Goal: Task Accomplishment & Management: Complete application form

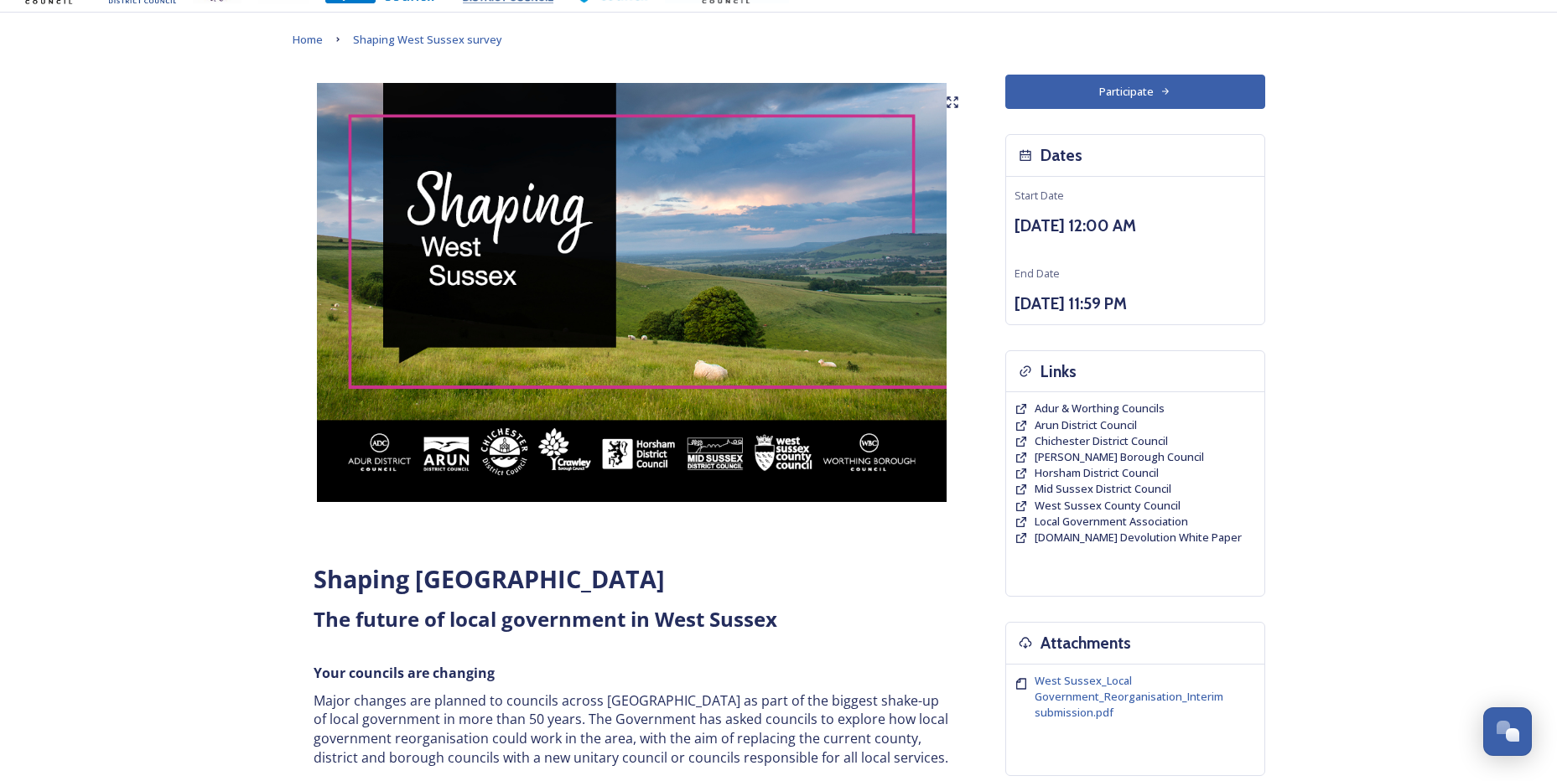
scroll to position [84, 0]
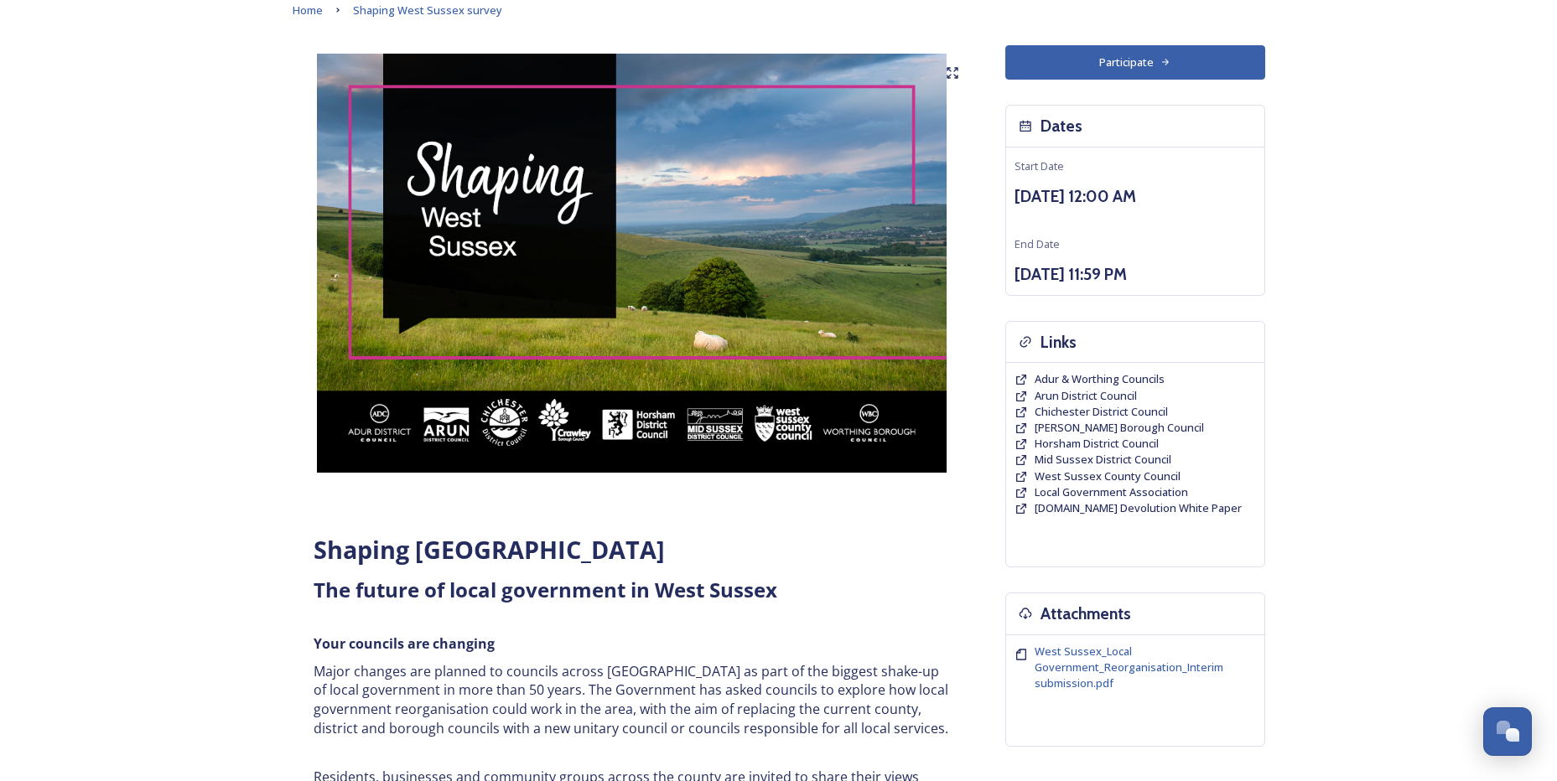
click at [1162, 65] on icon at bounding box center [1165, 62] width 11 height 11
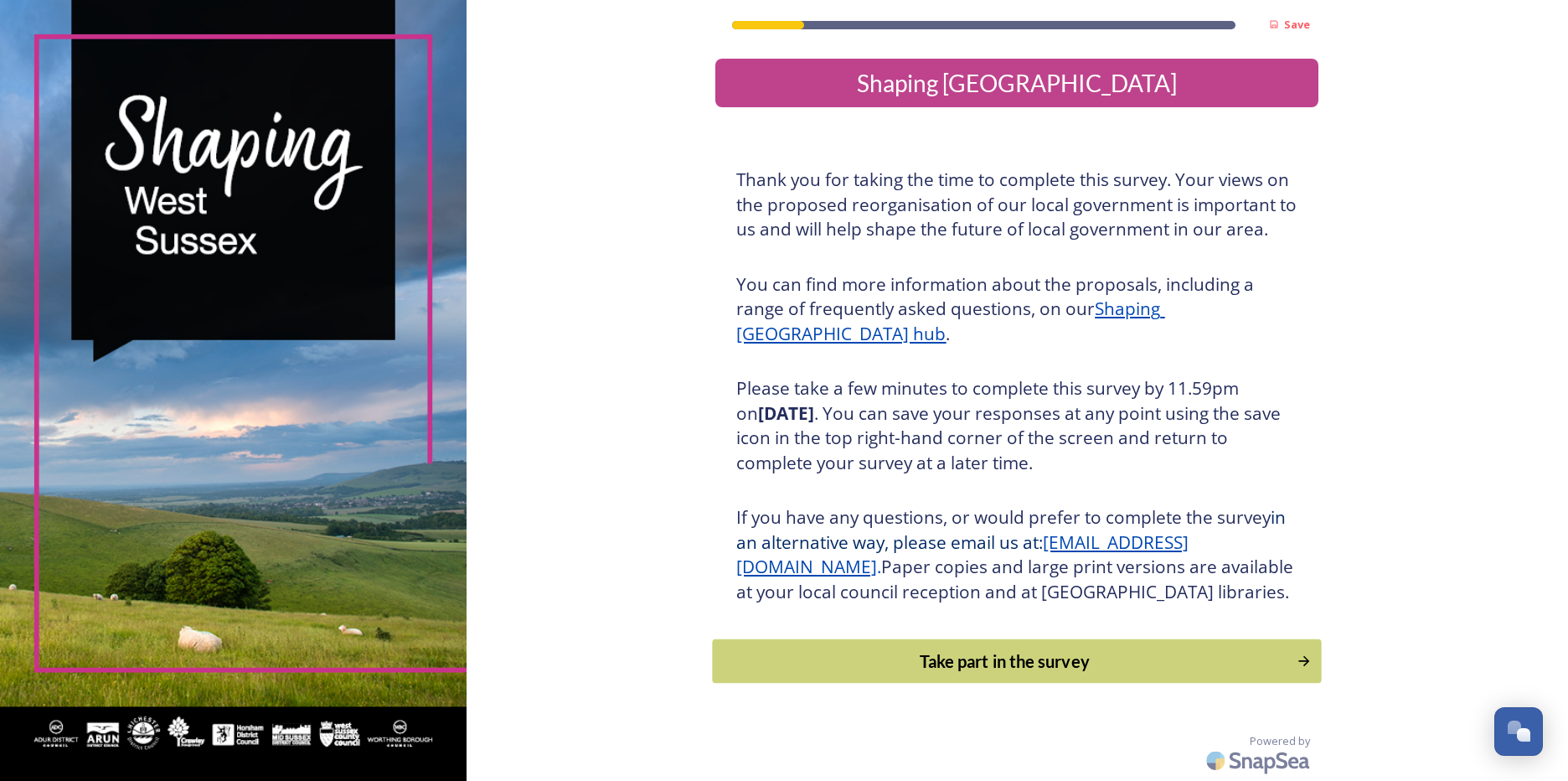
click at [992, 674] on div "Take part in the survey" at bounding box center [1005, 661] width 567 height 25
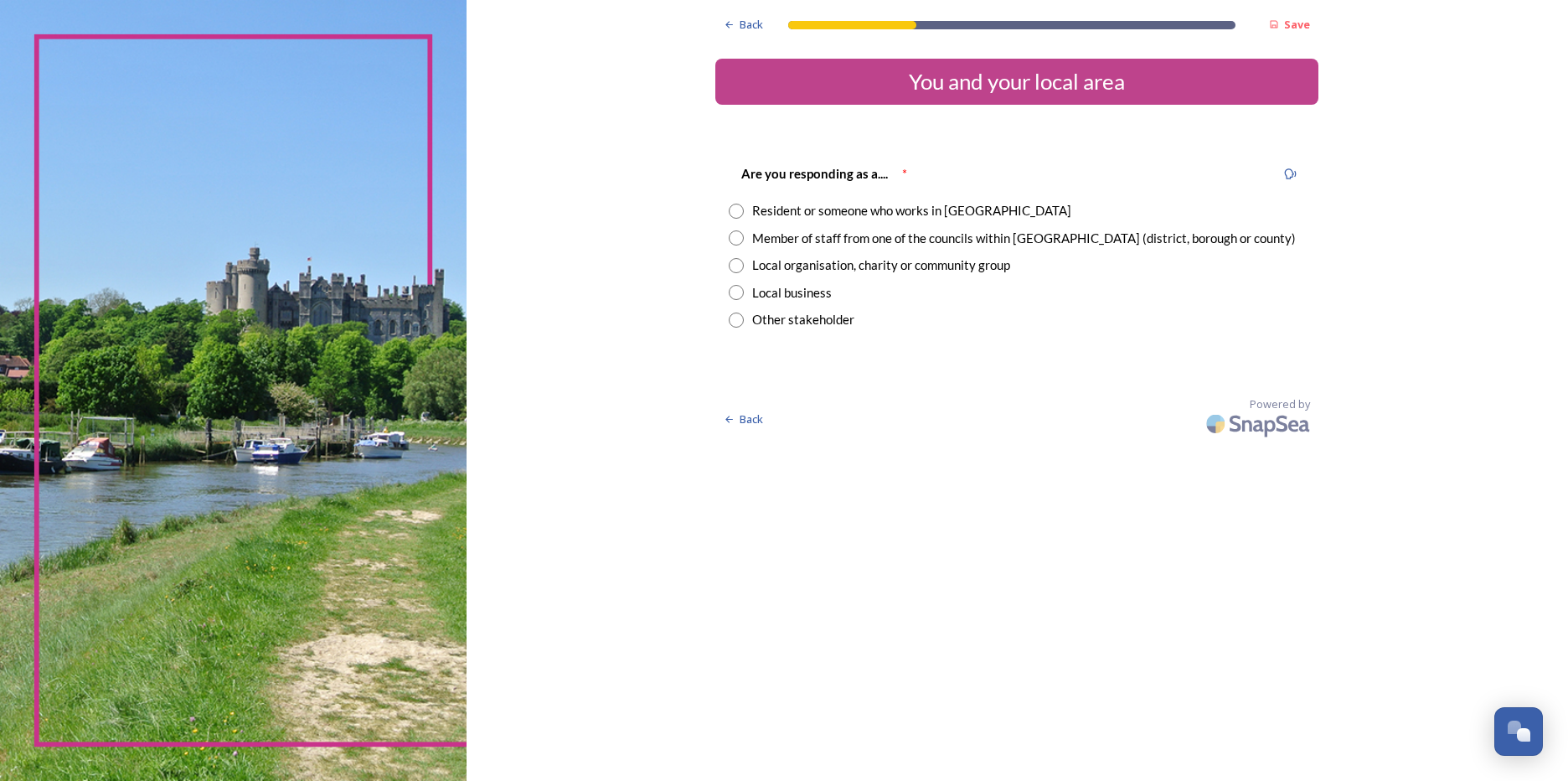
click at [734, 213] on input "radio" at bounding box center [736, 211] width 15 height 15
radio input "true"
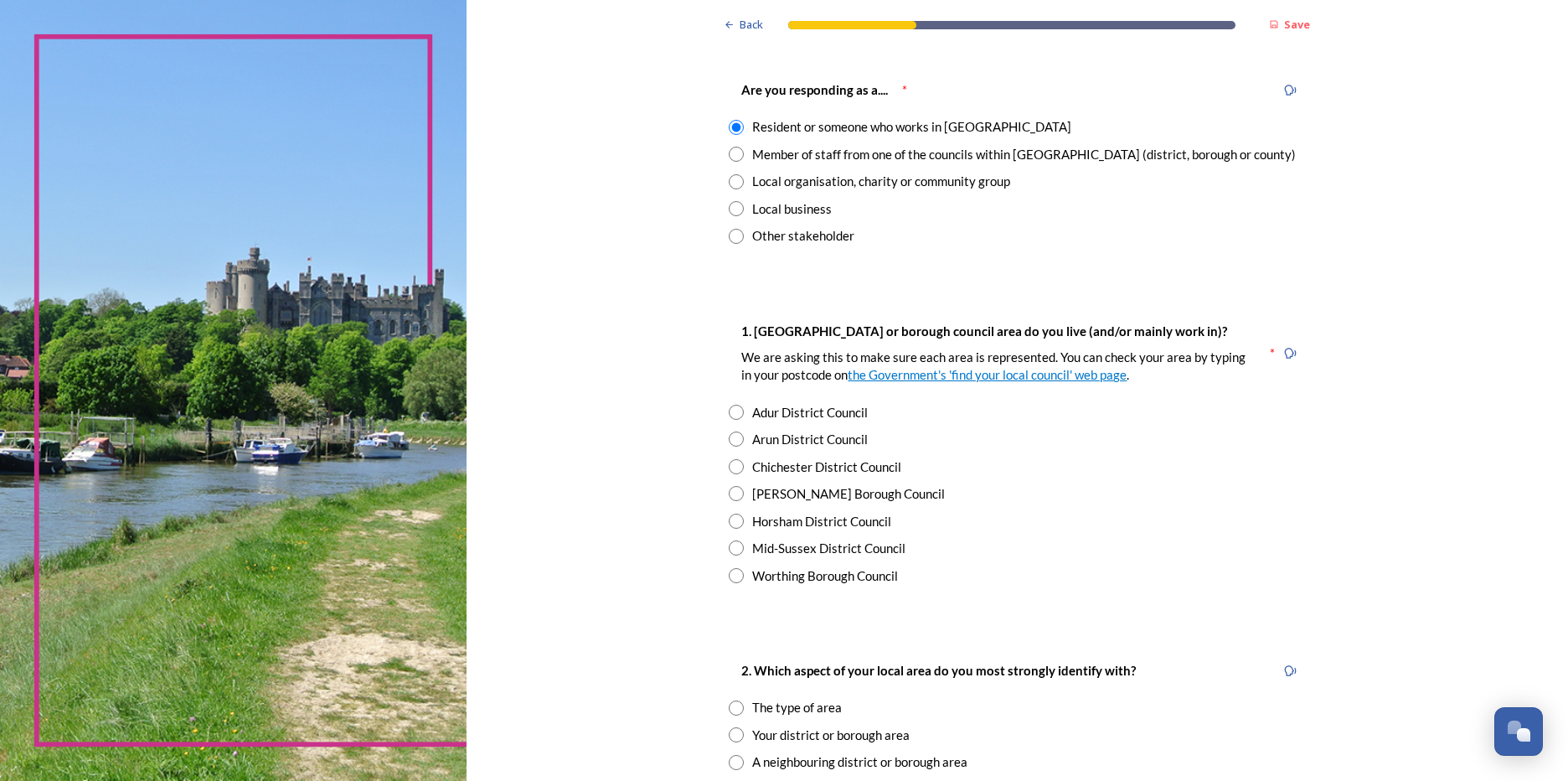
scroll to position [168, 0]
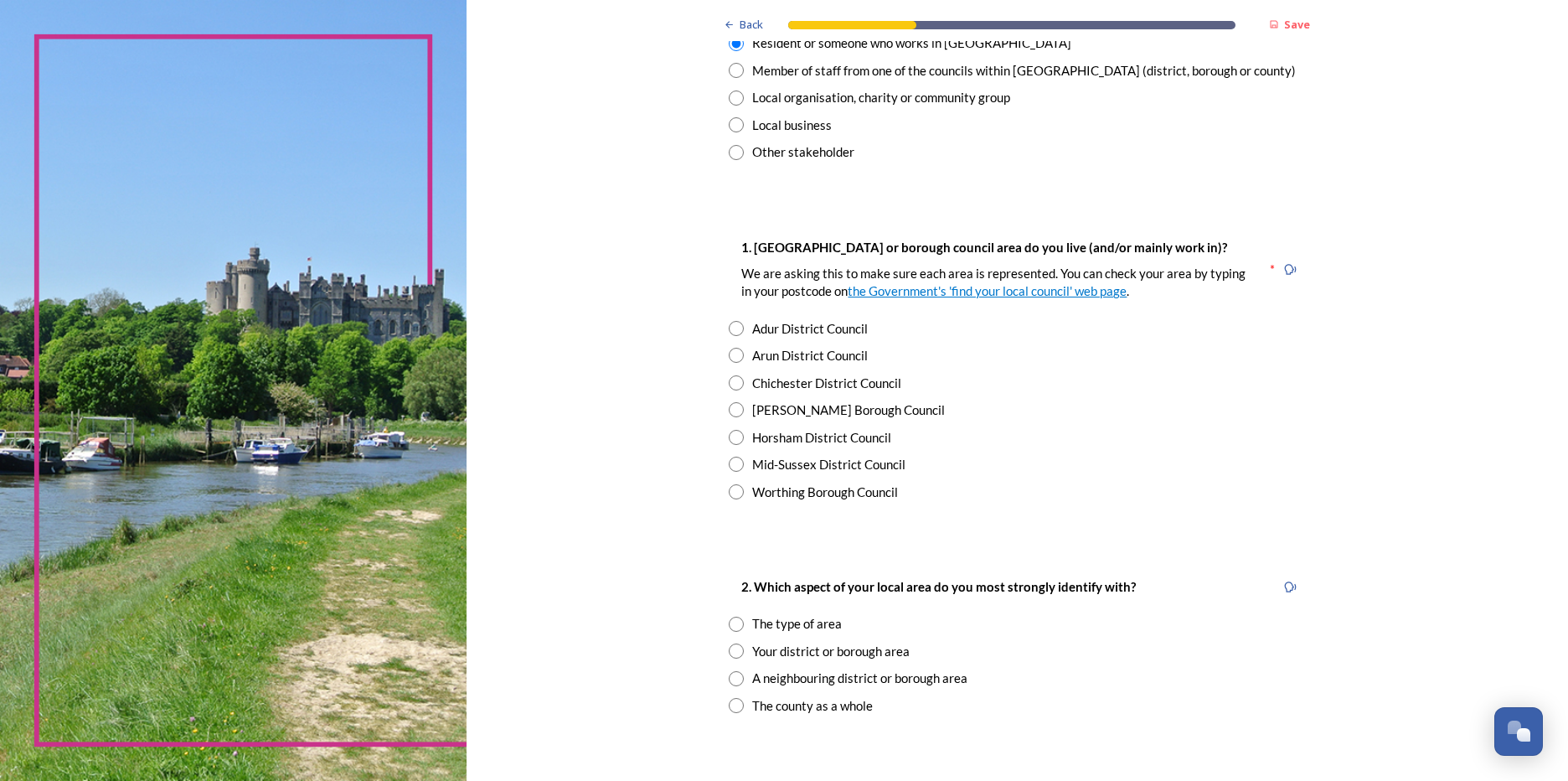
click at [739, 352] on div "Arun District Council" at bounding box center [1016, 355] width 577 height 19
radio input "true"
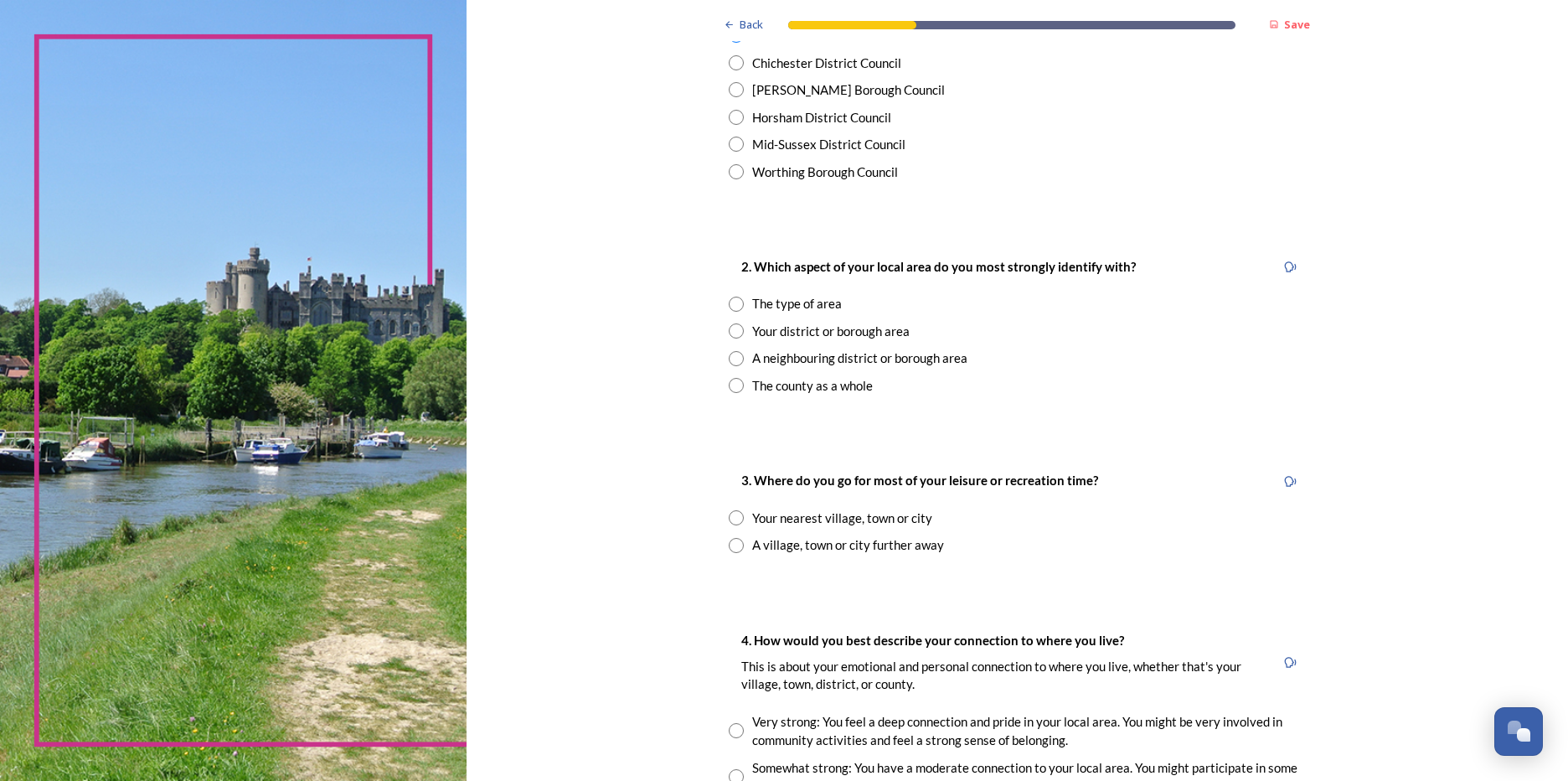
scroll to position [503, 0]
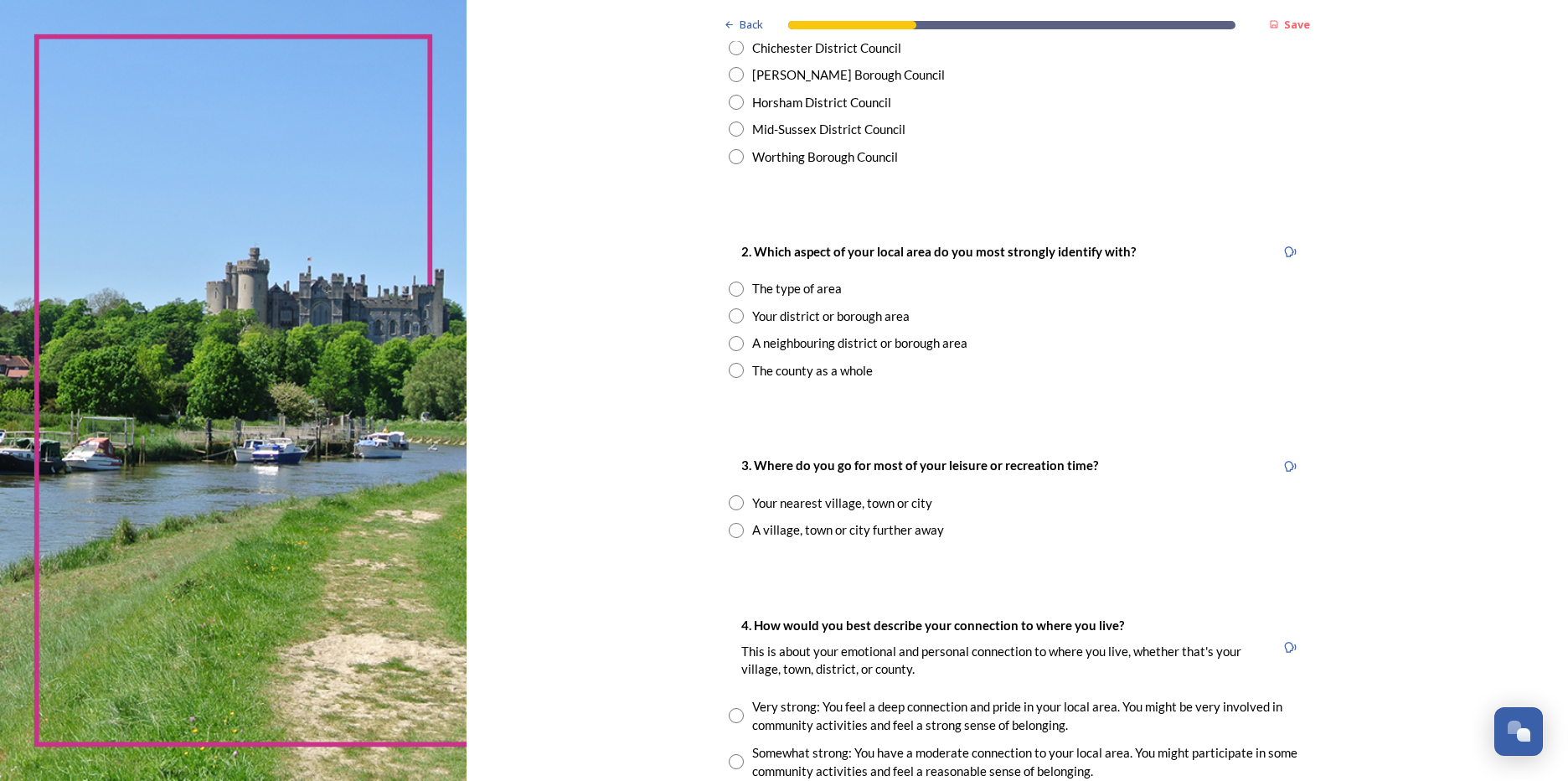
click at [730, 310] on input "radio" at bounding box center [736, 315] width 15 height 15
radio input "true"
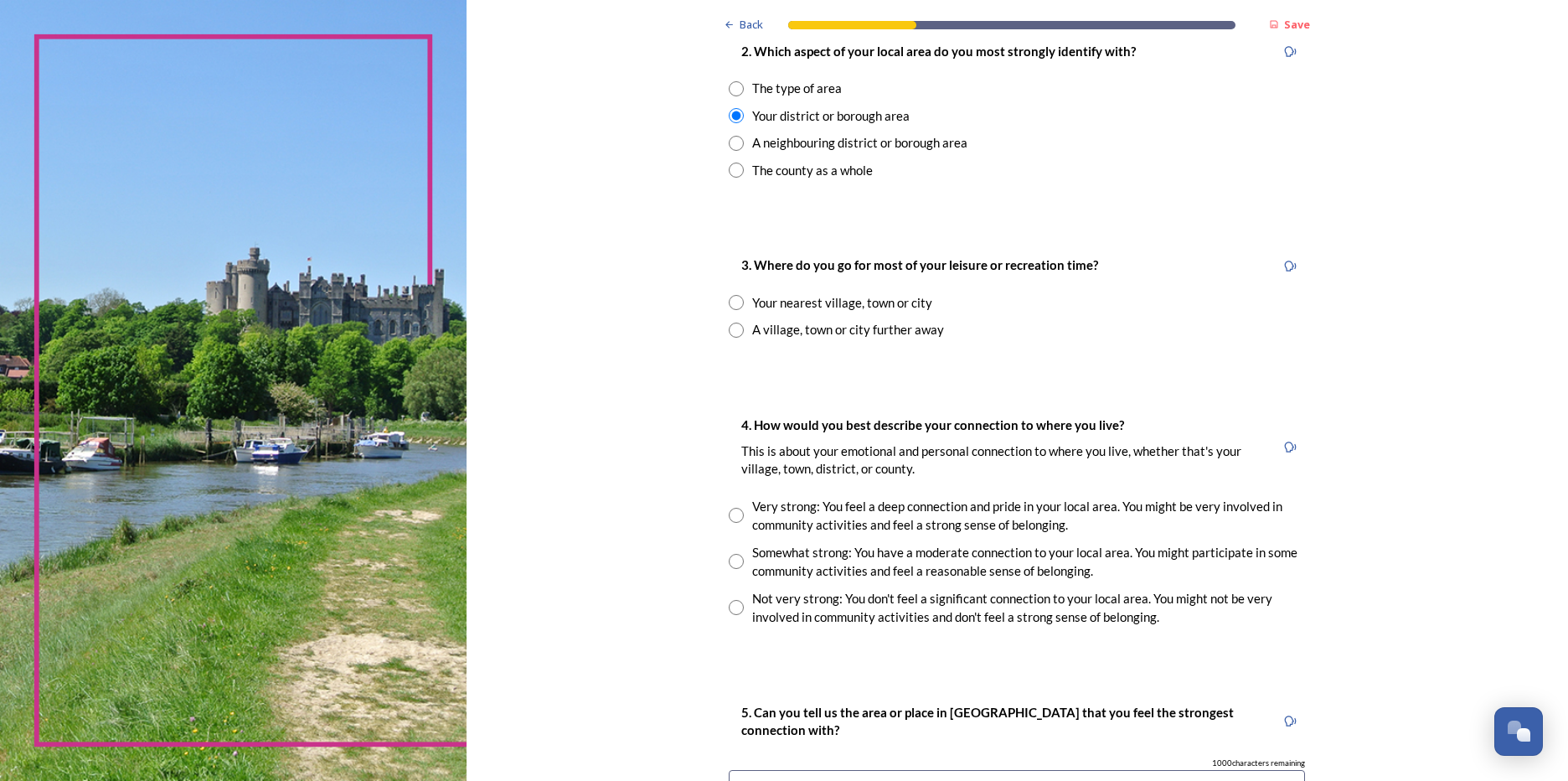
scroll to position [754, 0]
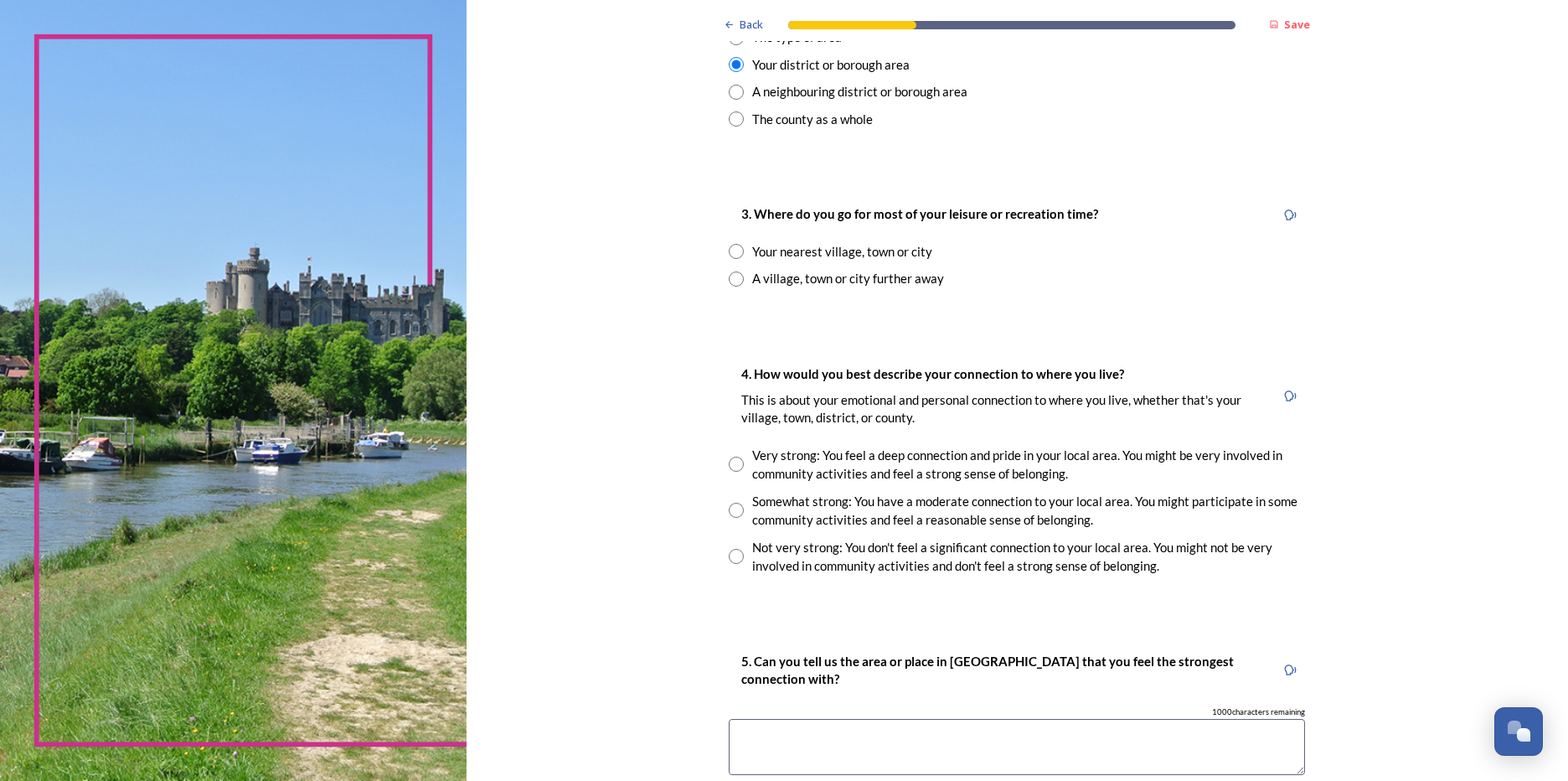
click at [729, 249] on input "radio" at bounding box center [736, 251] width 15 height 15
radio input "true"
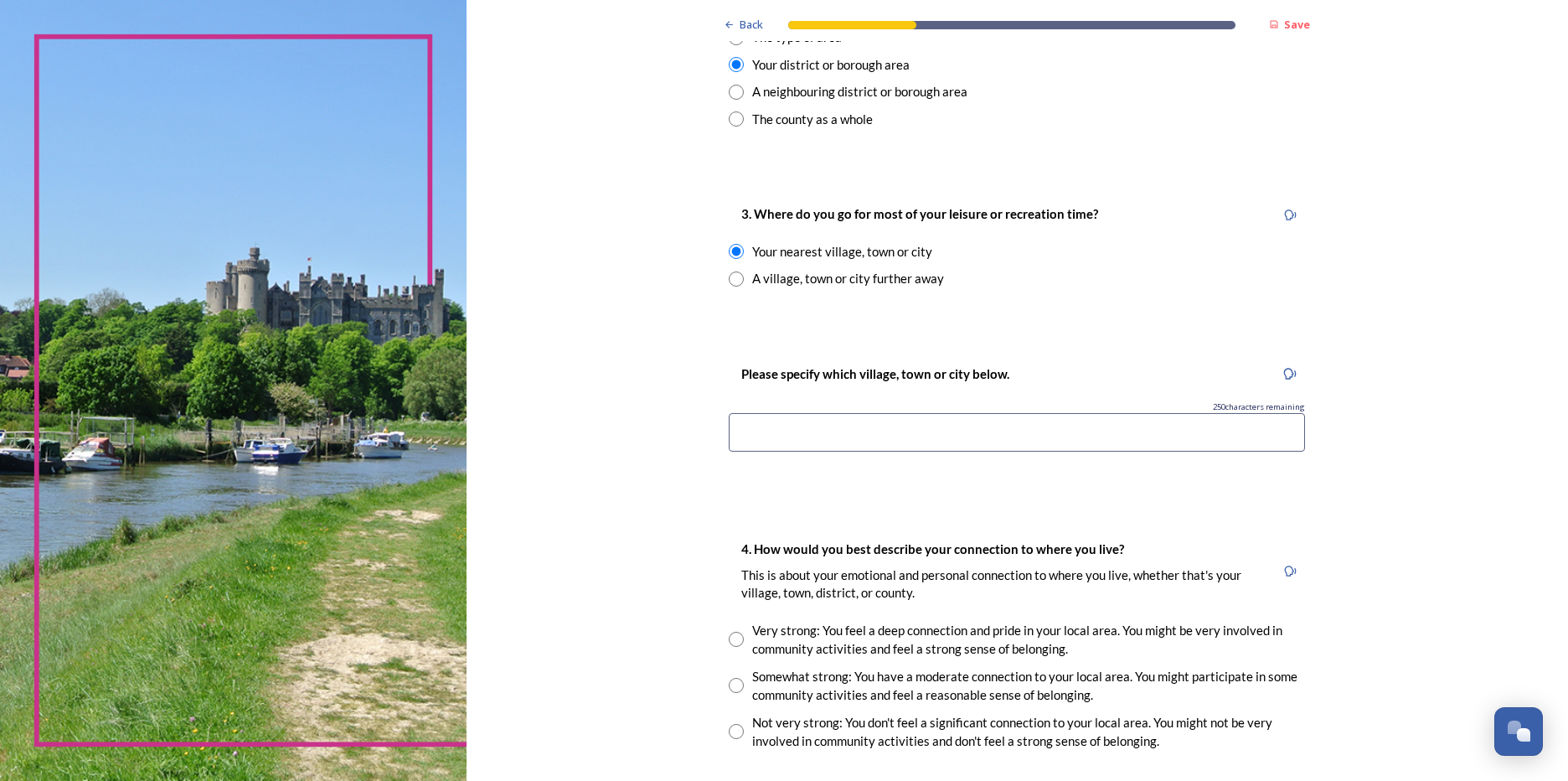
scroll to position [838, 0]
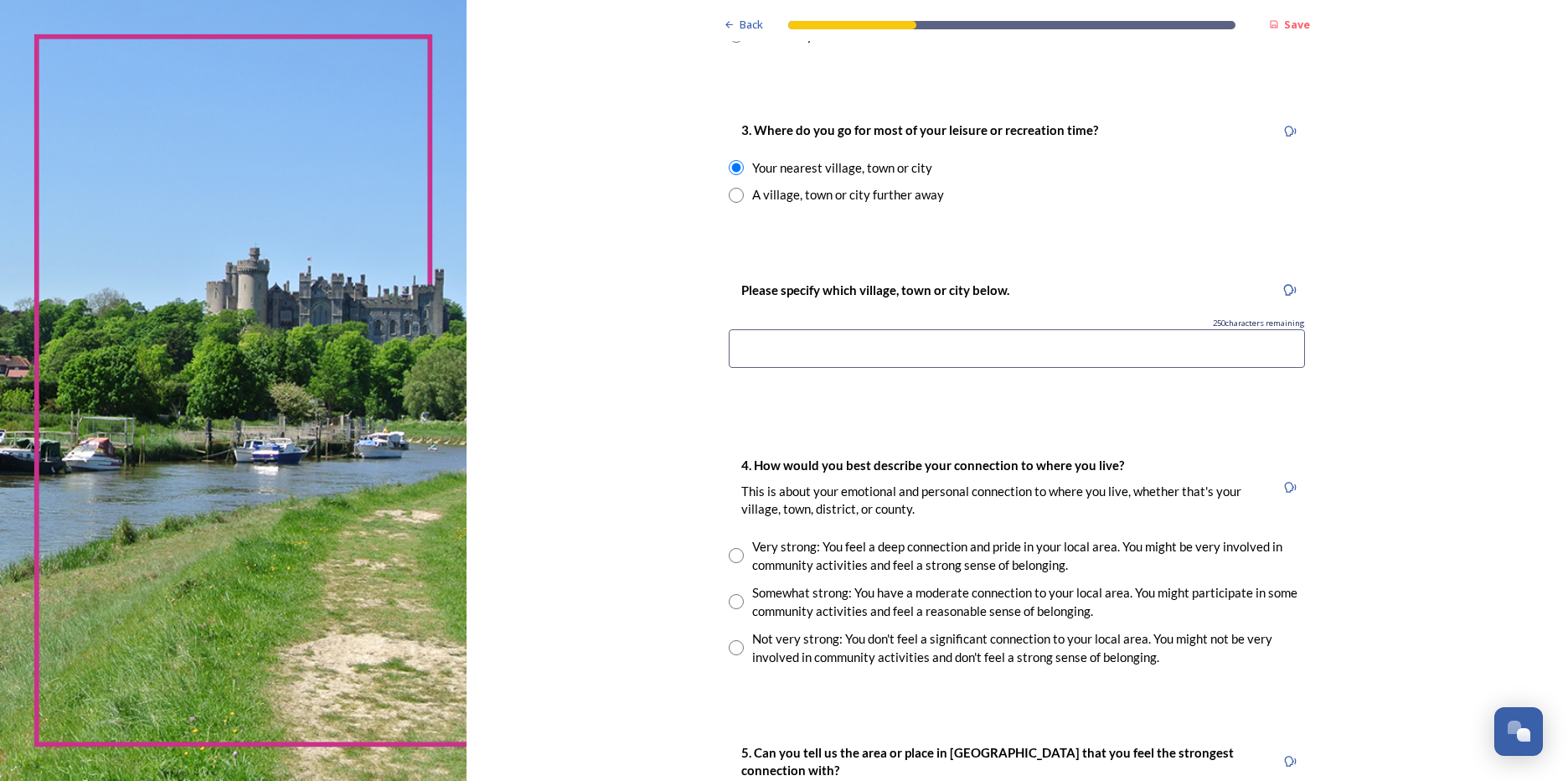
click at [818, 345] on input at bounding box center [1016, 348] width 577 height 39
type input "Chichester"
drag, startPoint x: 815, startPoint y: 357, endPoint x: 717, endPoint y: 323, distance: 103.7
click at [718, 335] on div "Please specify which village, town or city below. 239 characters remaining [GEO…" at bounding box center [1017, 329] width 604 height 133
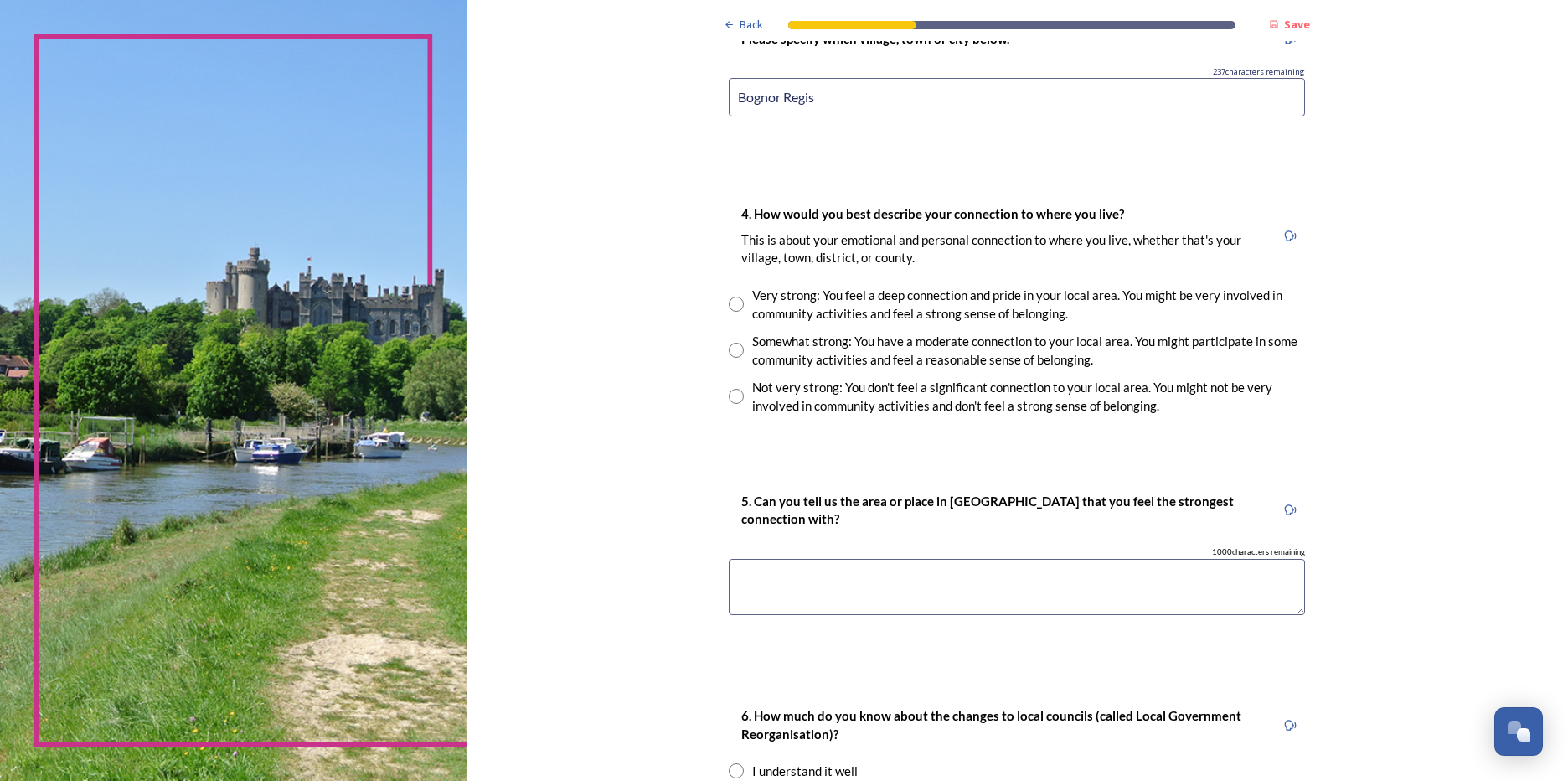
type input "Bognor Regis"
click at [731, 391] on input "radio" at bounding box center [736, 396] width 15 height 15
radio input "true"
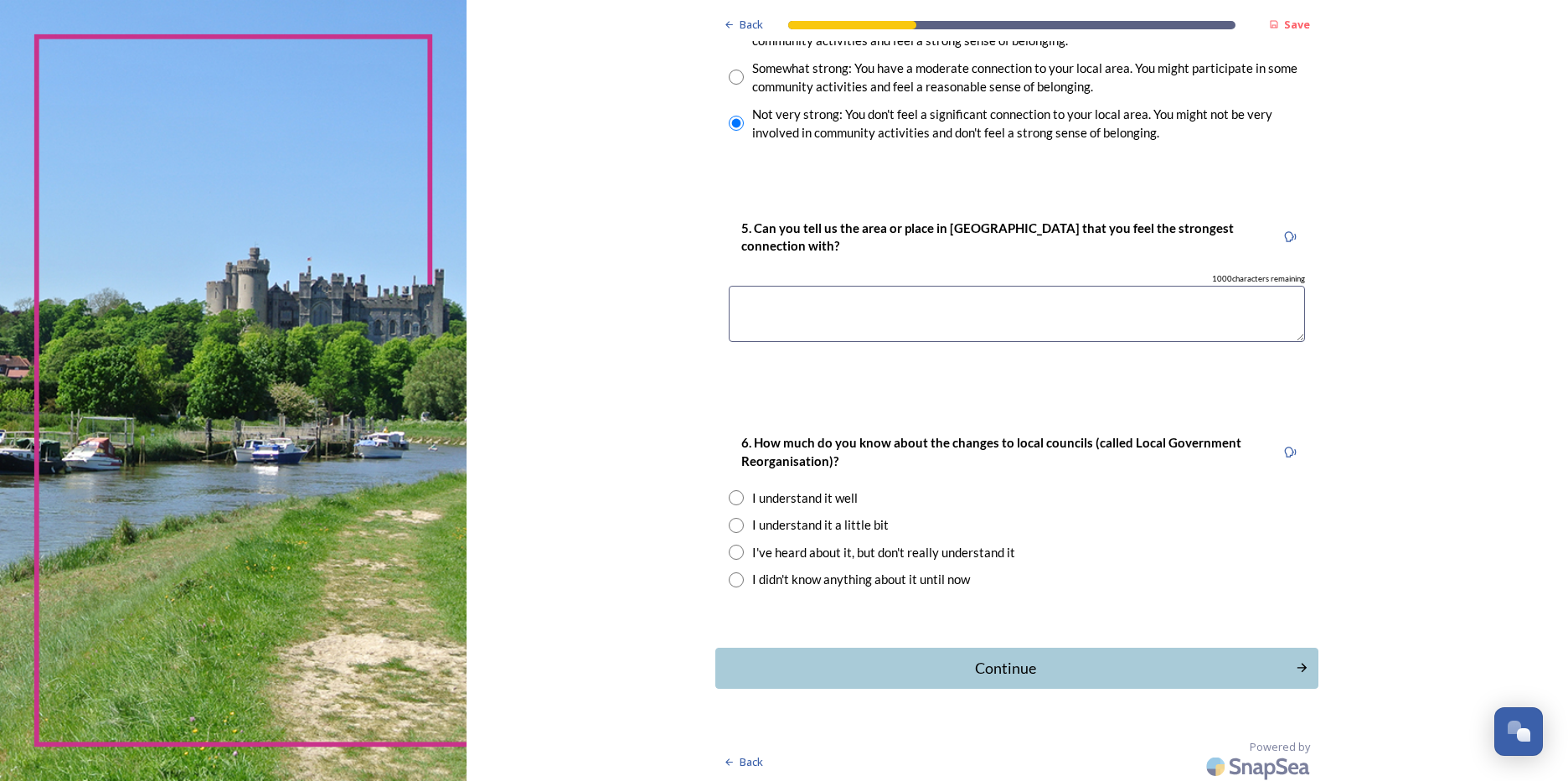
scroll to position [1368, 0]
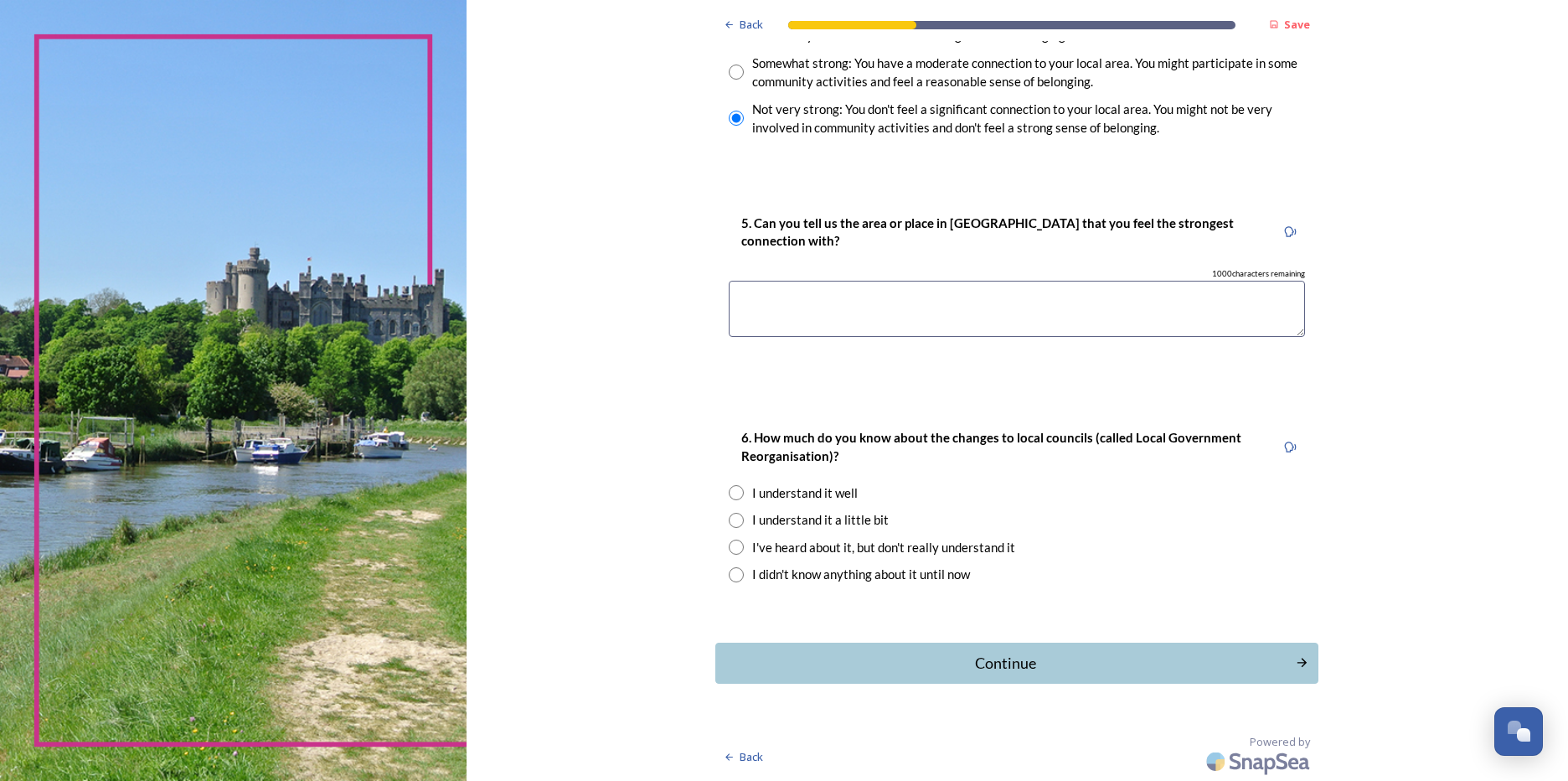
click at [729, 521] on input "radio" at bounding box center [736, 520] width 15 height 15
radio input "true"
click at [986, 668] on div "Continue" at bounding box center [1006, 663] width 568 height 23
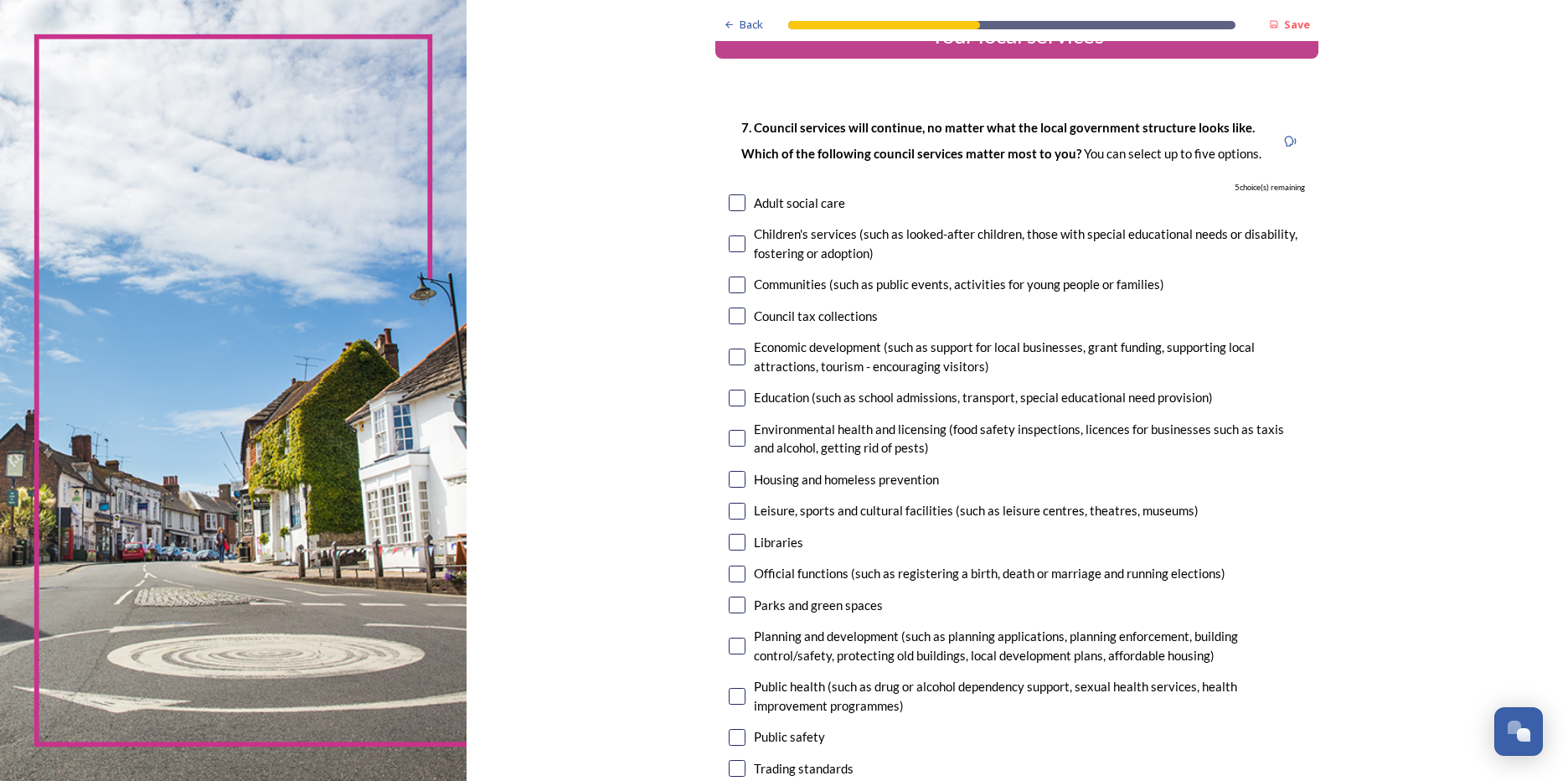
scroll to position [84, 0]
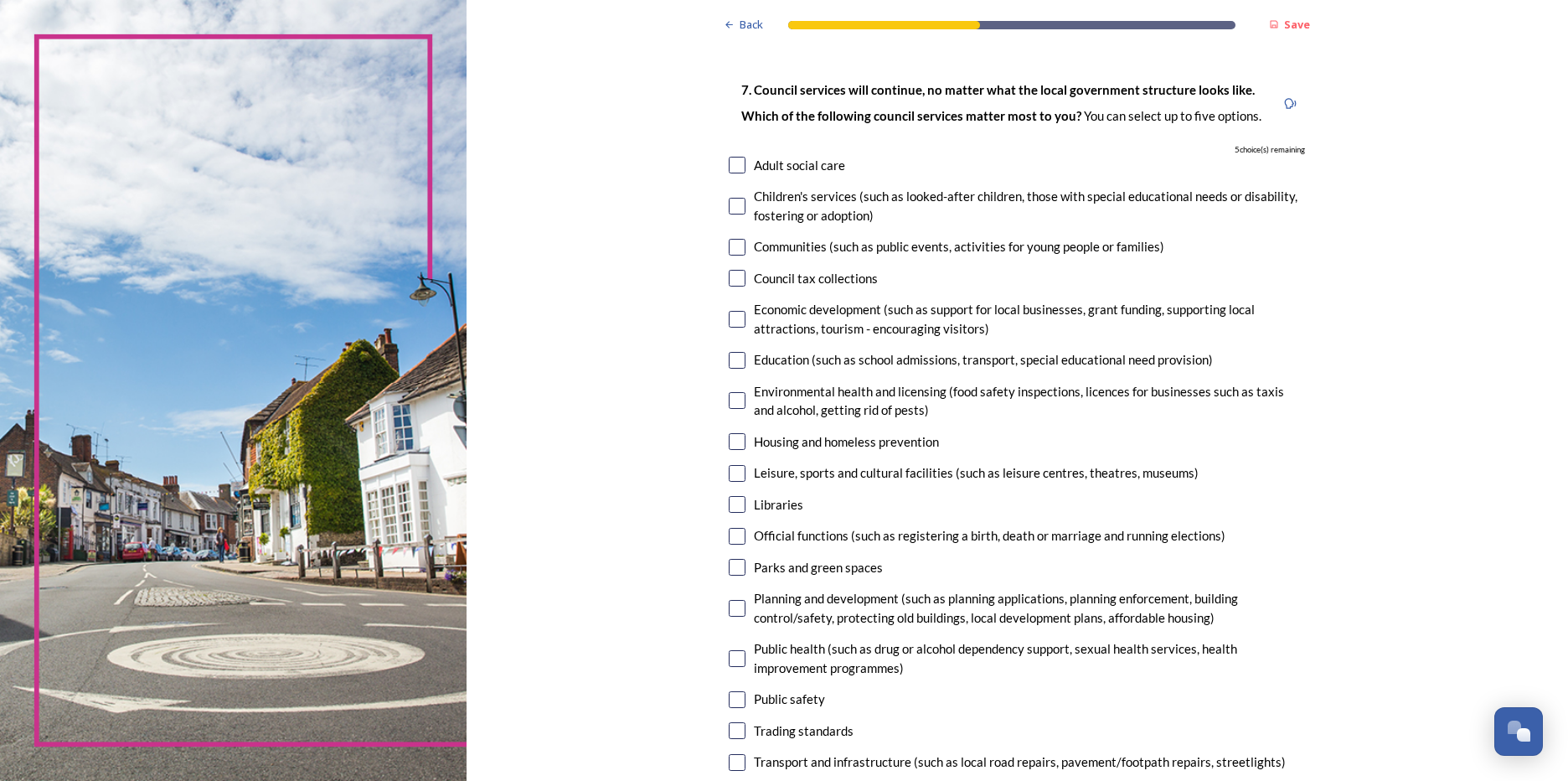
click at [729, 272] on input "checkbox" at bounding box center [737, 278] width 17 height 17
checkbox input "true"
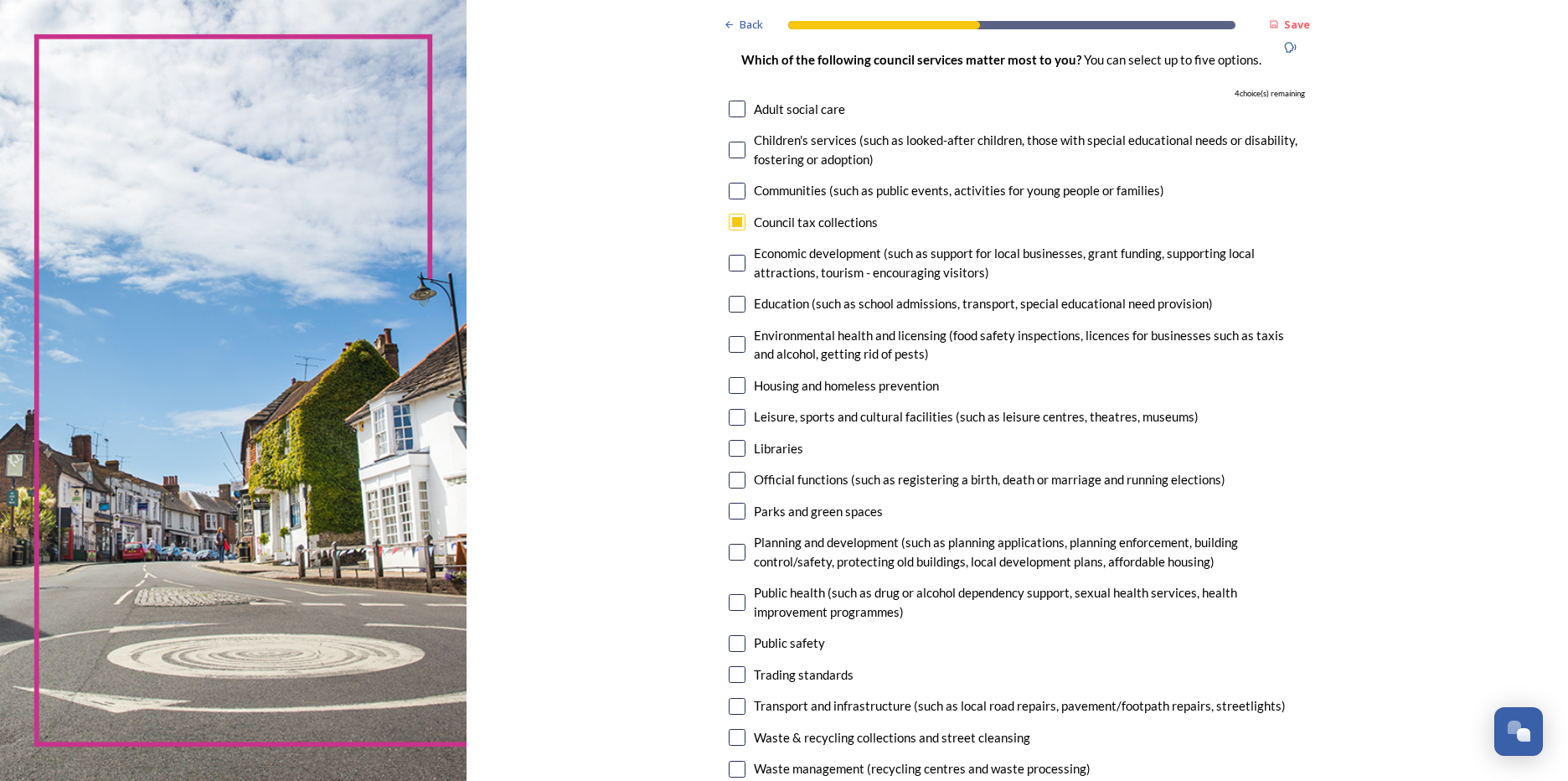
scroll to position [168, 0]
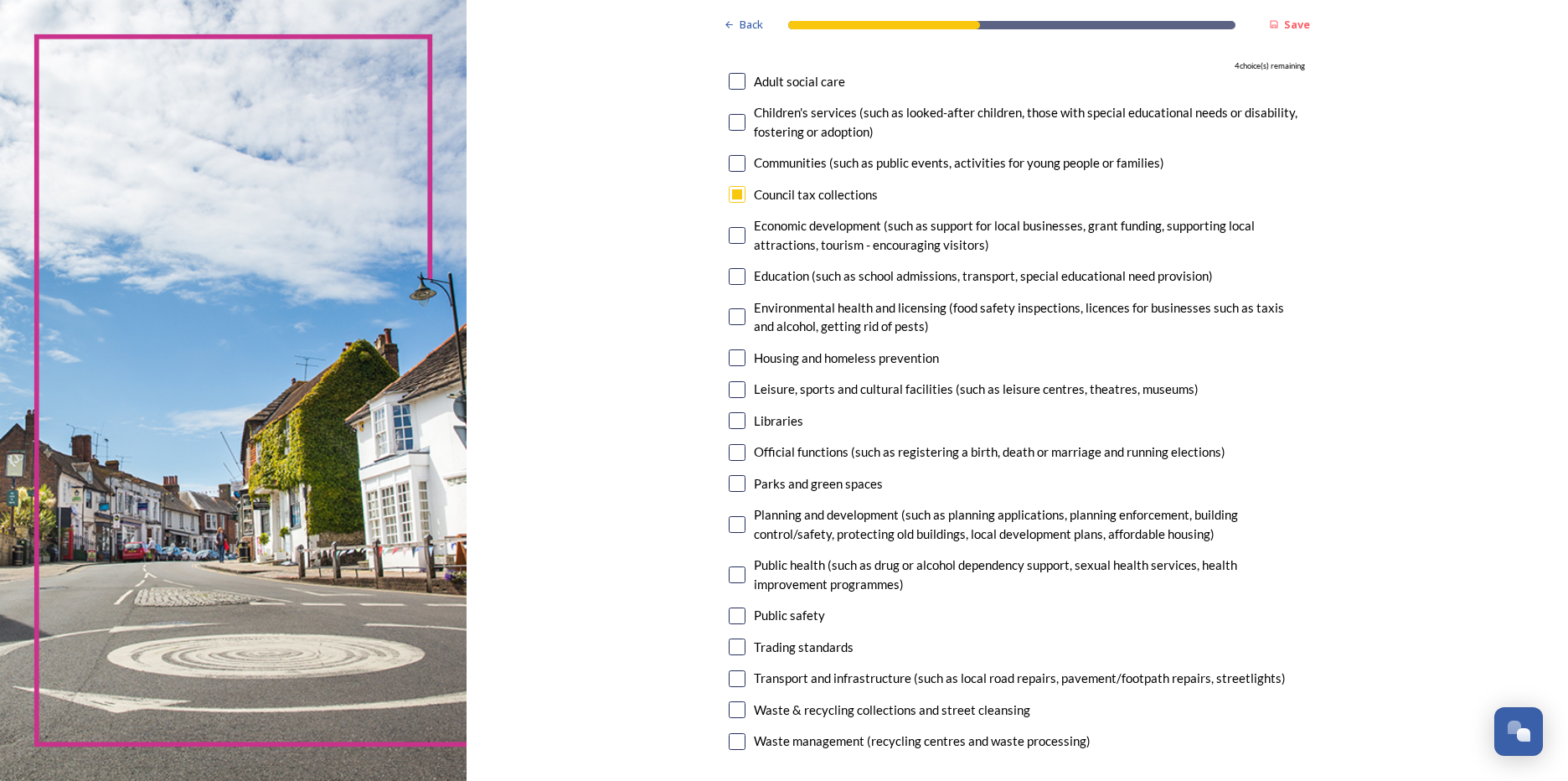
click at [729, 381] on input "checkbox" at bounding box center [737, 389] width 17 height 17
checkbox input "true"
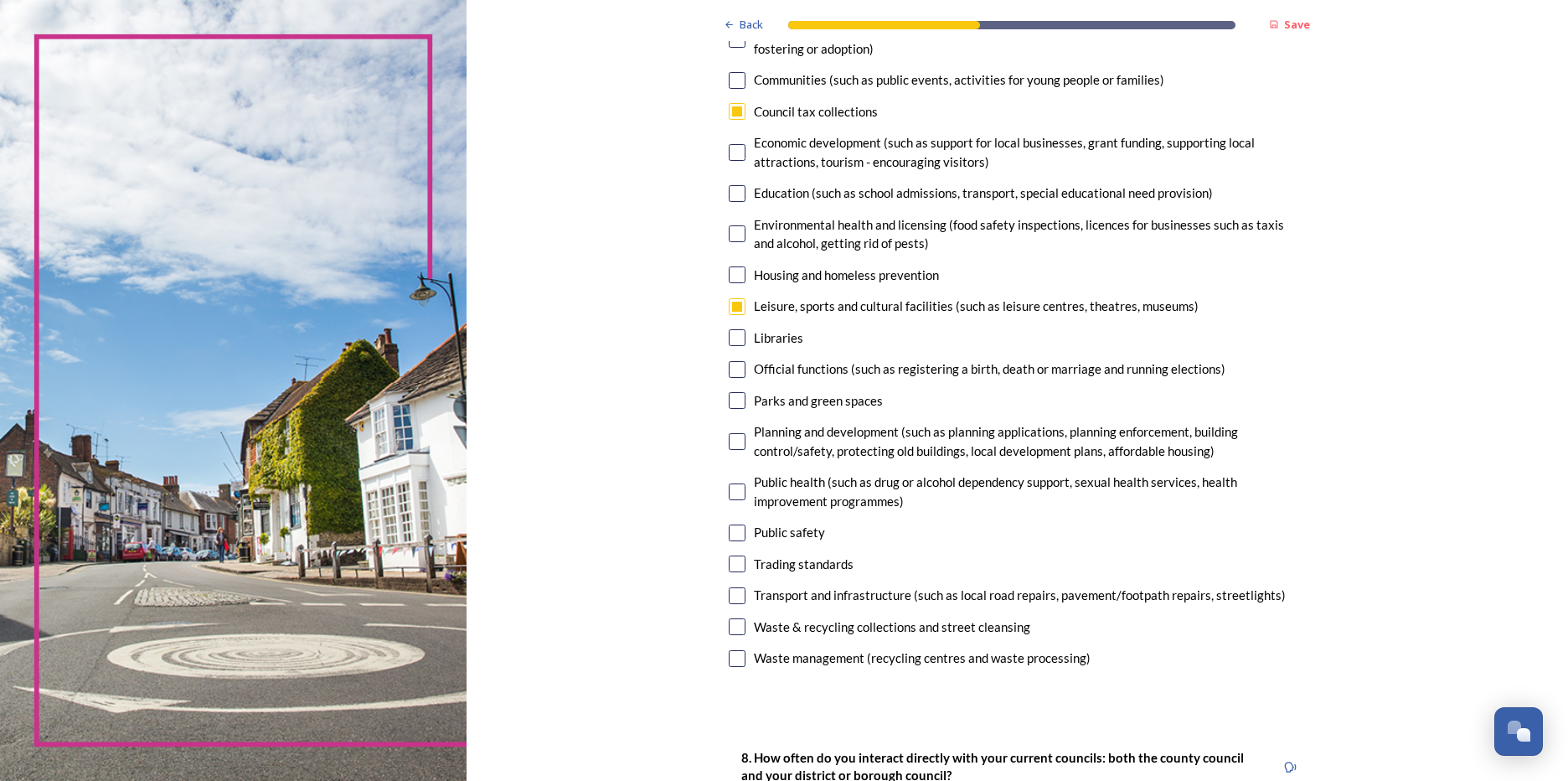
scroll to position [251, 0]
click at [733, 393] on input "checkbox" at bounding box center [737, 399] width 17 height 17
checkbox input "true"
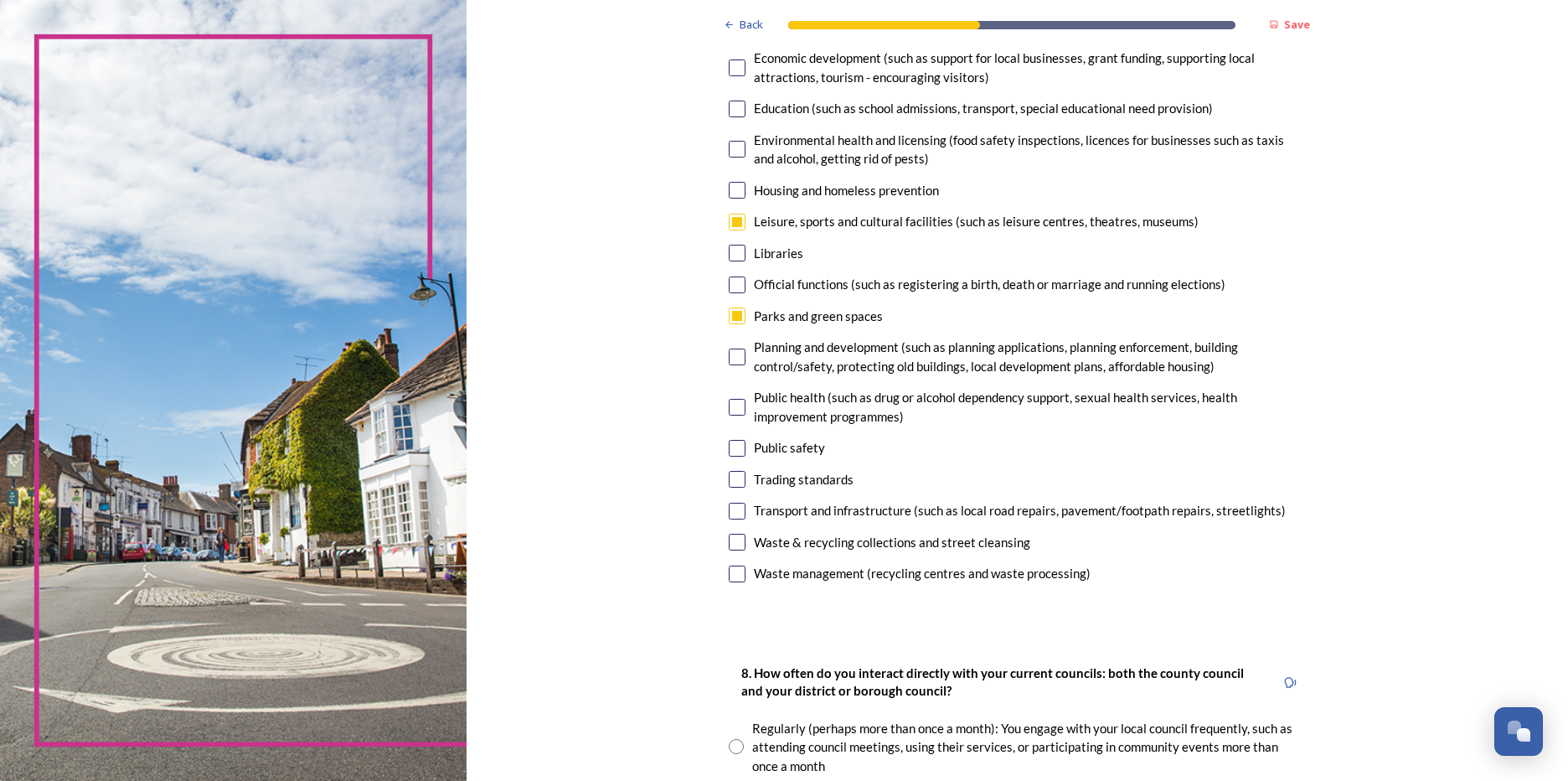
scroll to position [419, 0]
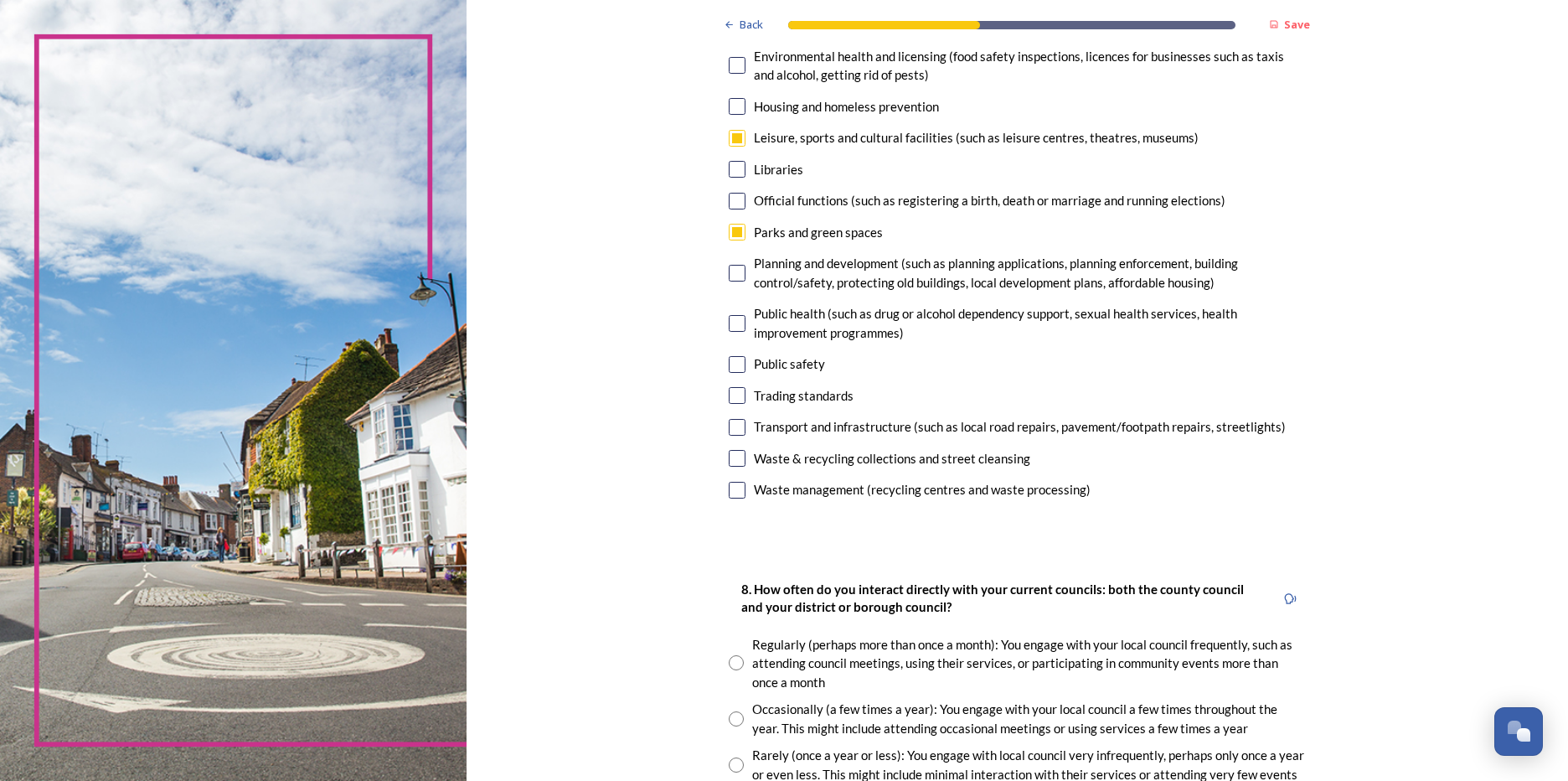
click at [742, 371] on div "Public safety" at bounding box center [1016, 364] width 577 height 19
click at [739, 368] on input "checkbox" at bounding box center [737, 364] width 17 height 17
click at [733, 366] on input "checkbox" at bounding box center [737, 364] width 17 height 17
checkbox input "true"
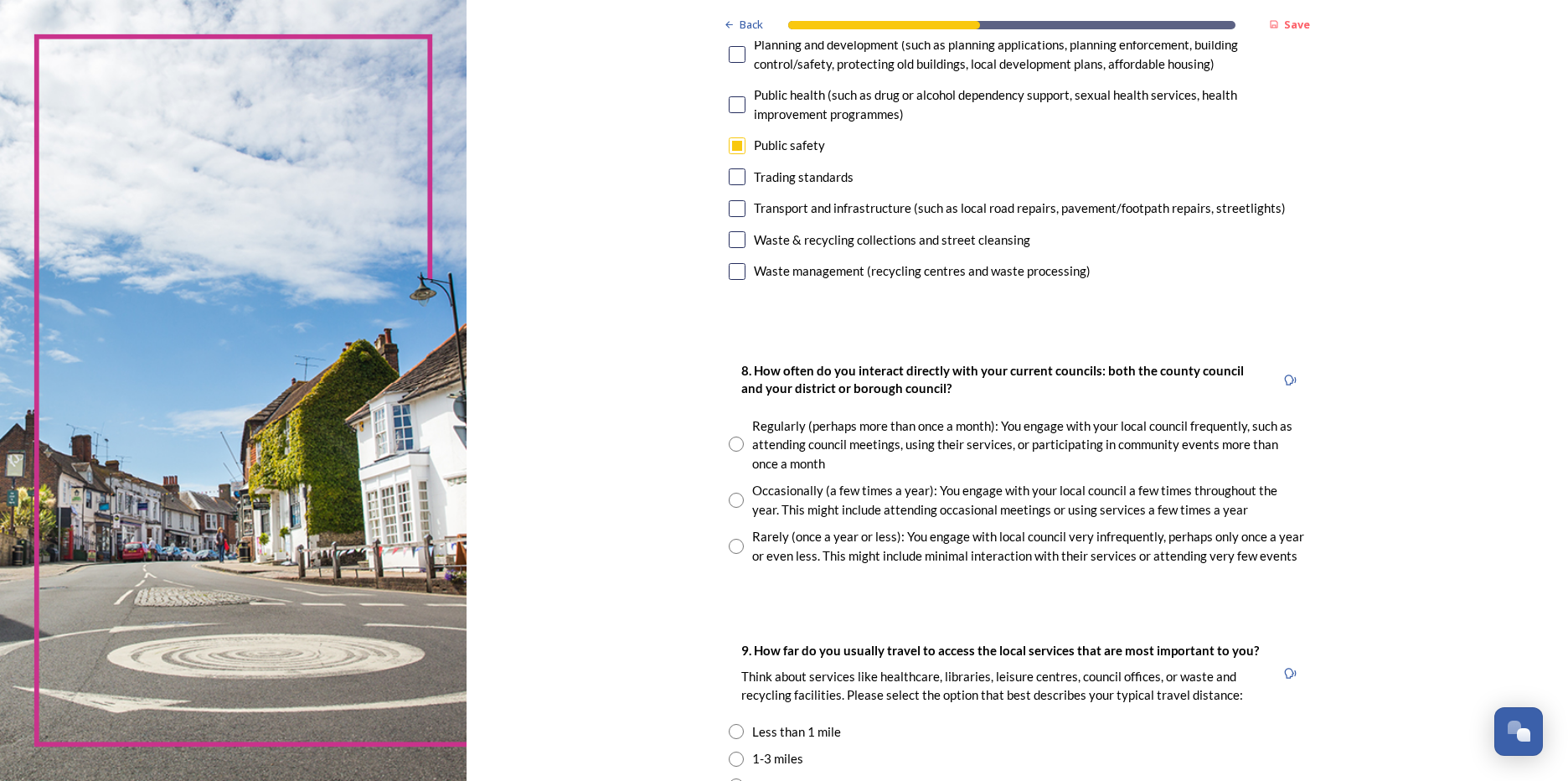
scroll to position [671, 0]
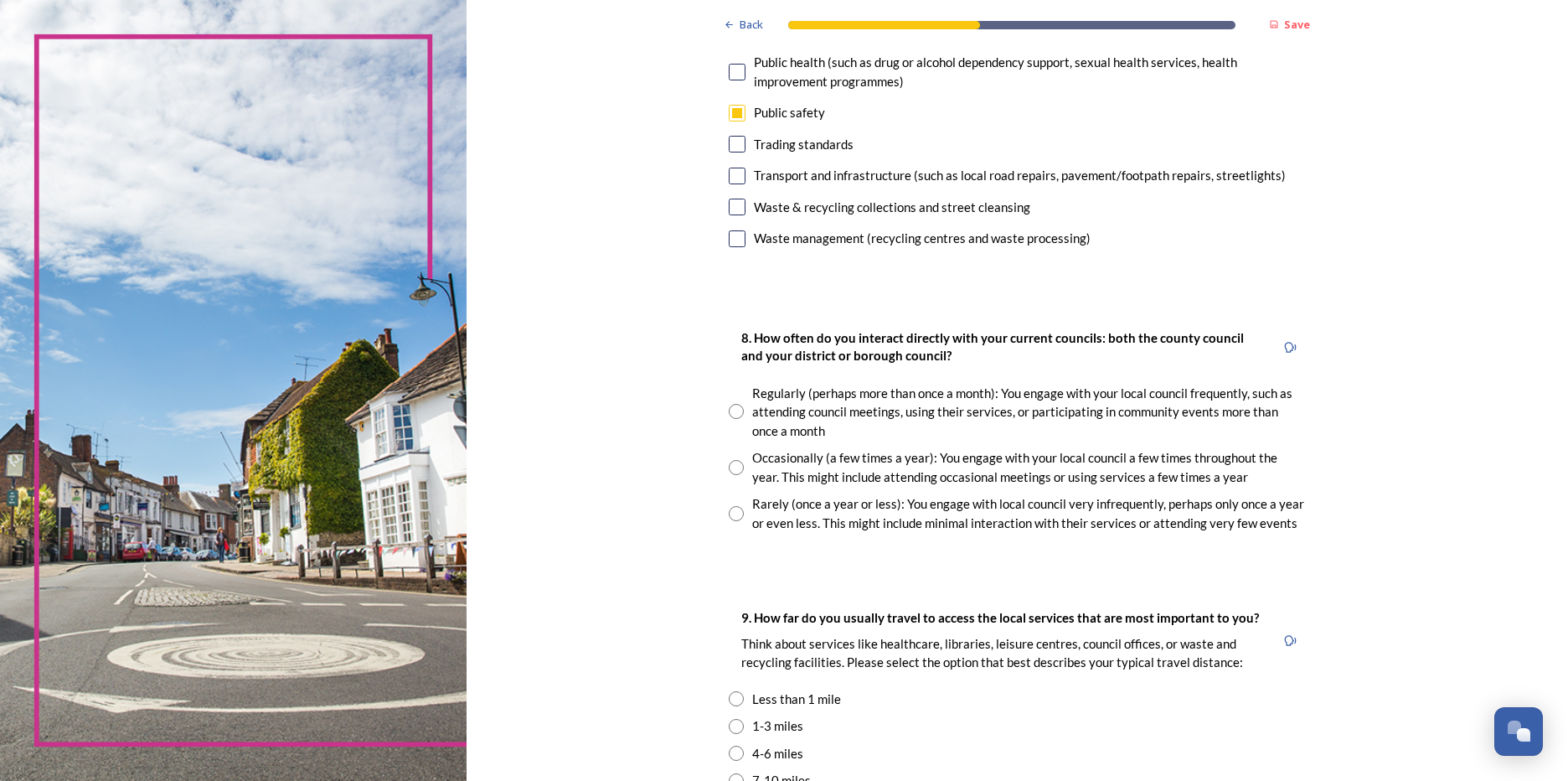
click at [733, 515] on input "radio" at bounding box center [736, 513] width 15 height 15
radio input "true"
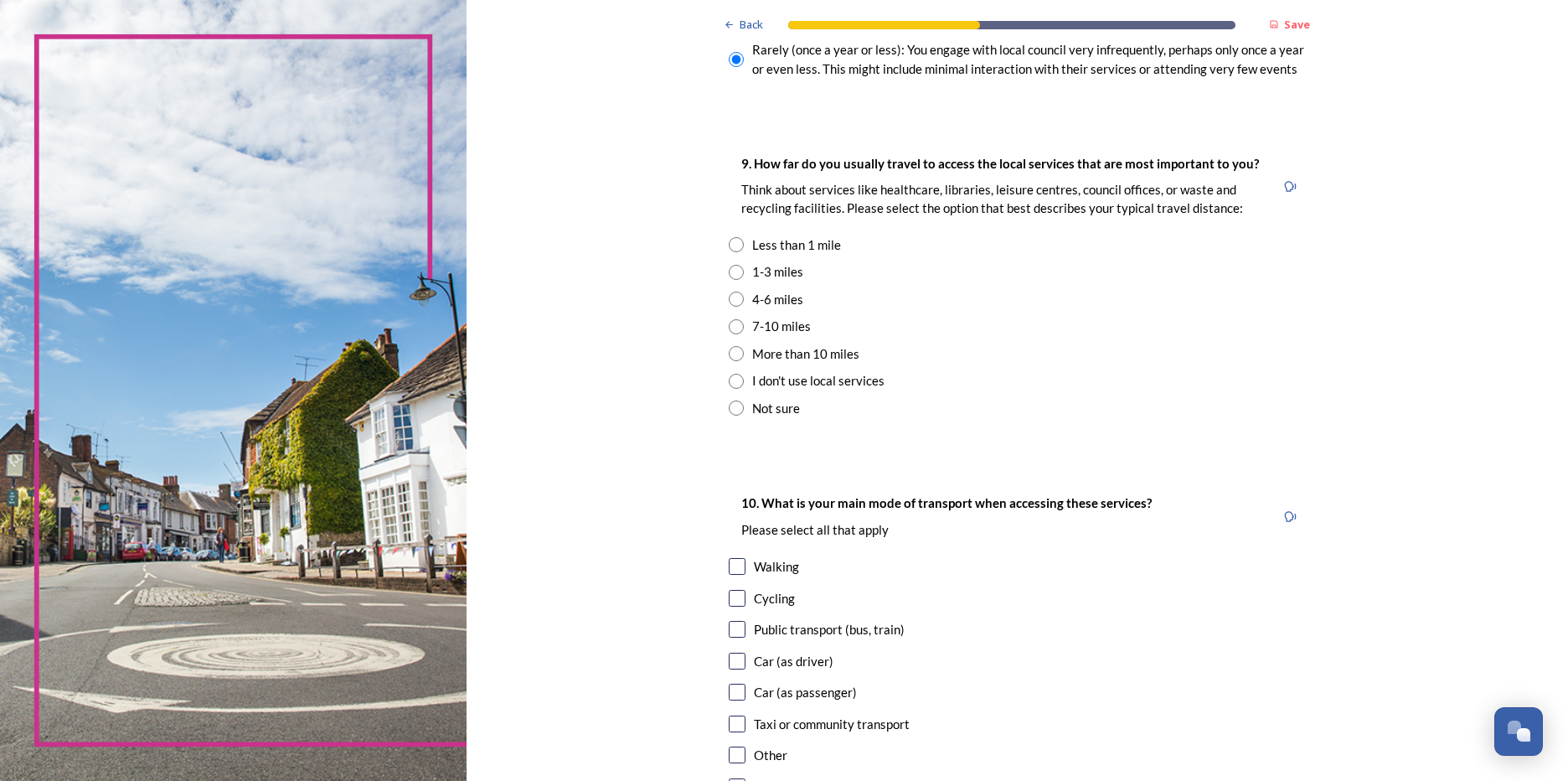
scroll to position [1174, 0]
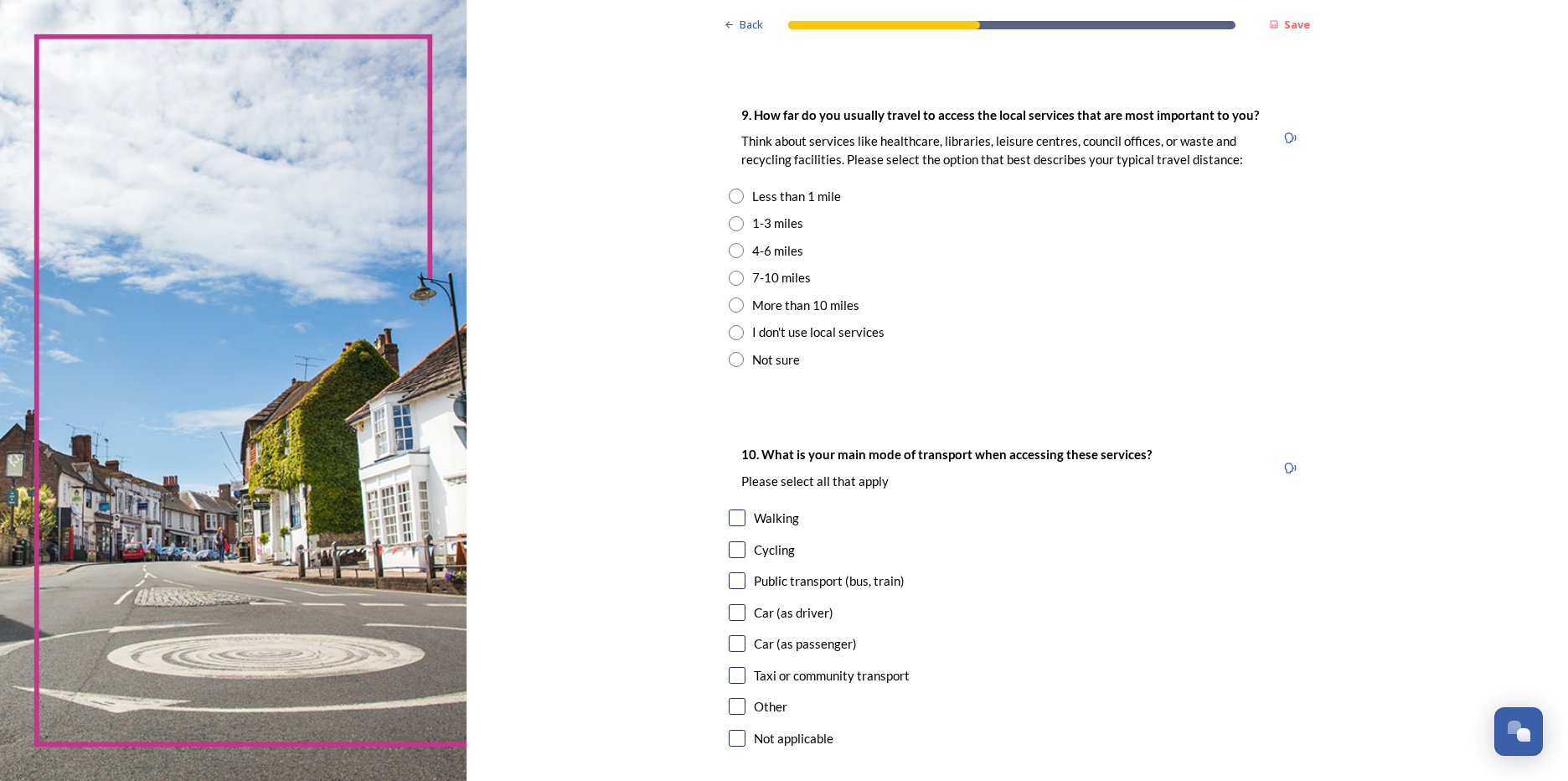
click at [737, 220] on input "radio" at bounding box center [736, 223] width 15 height 15
radio input "true"
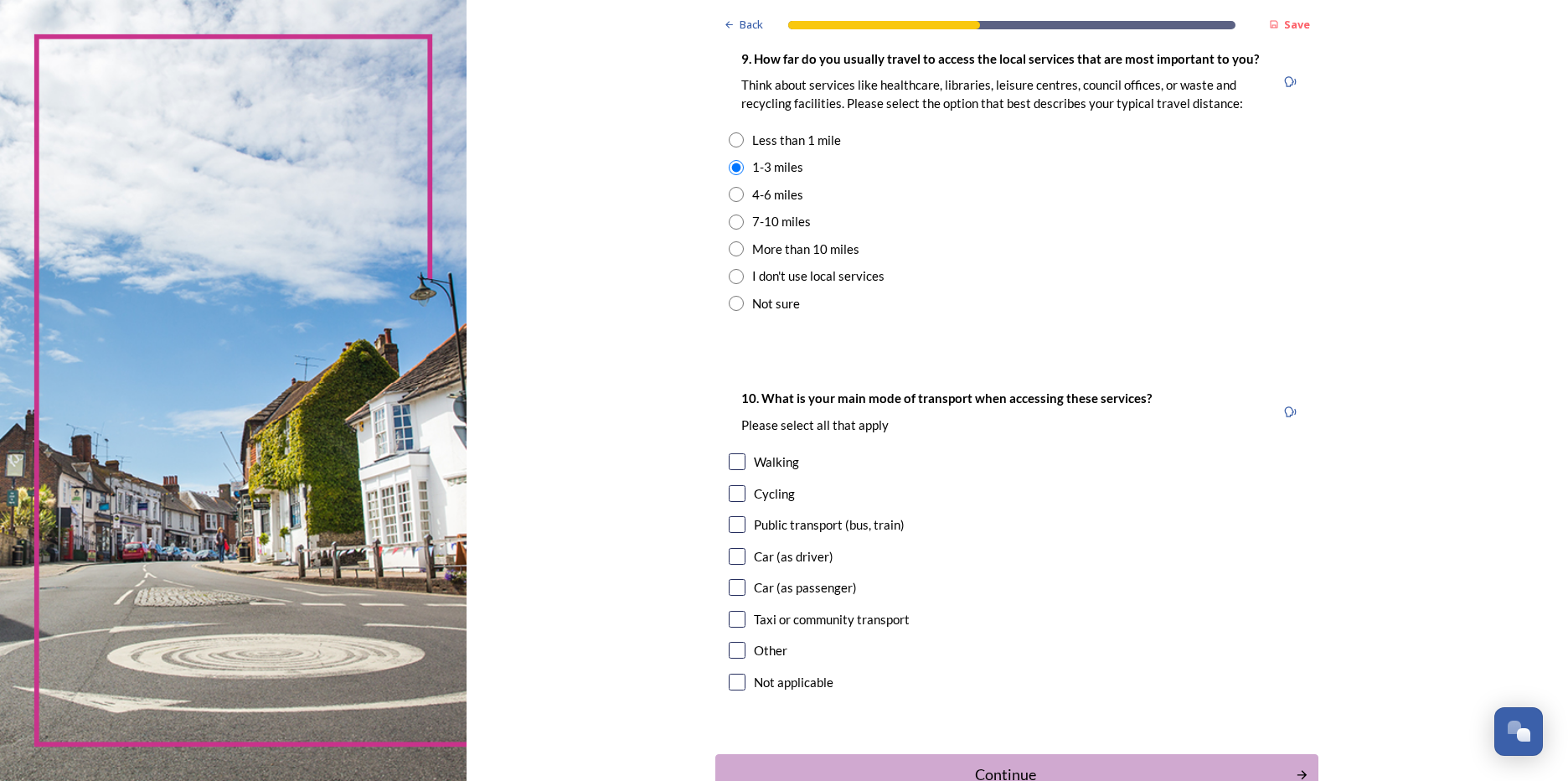
scroll to position [1257, 0]
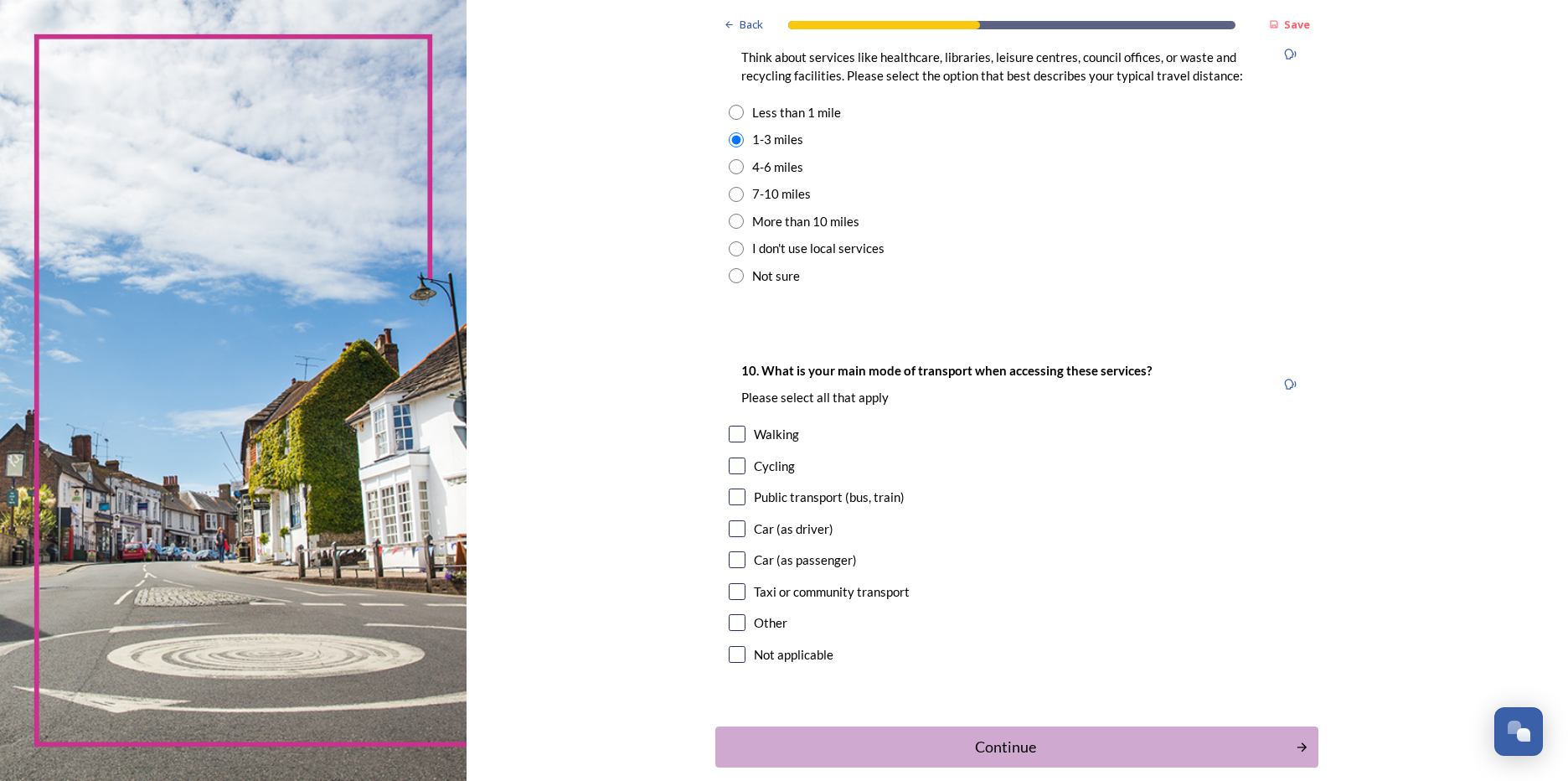
click at [734, 165] on input "radio" at bounding box center [736, 166] width 15 height 15
radio input "true"
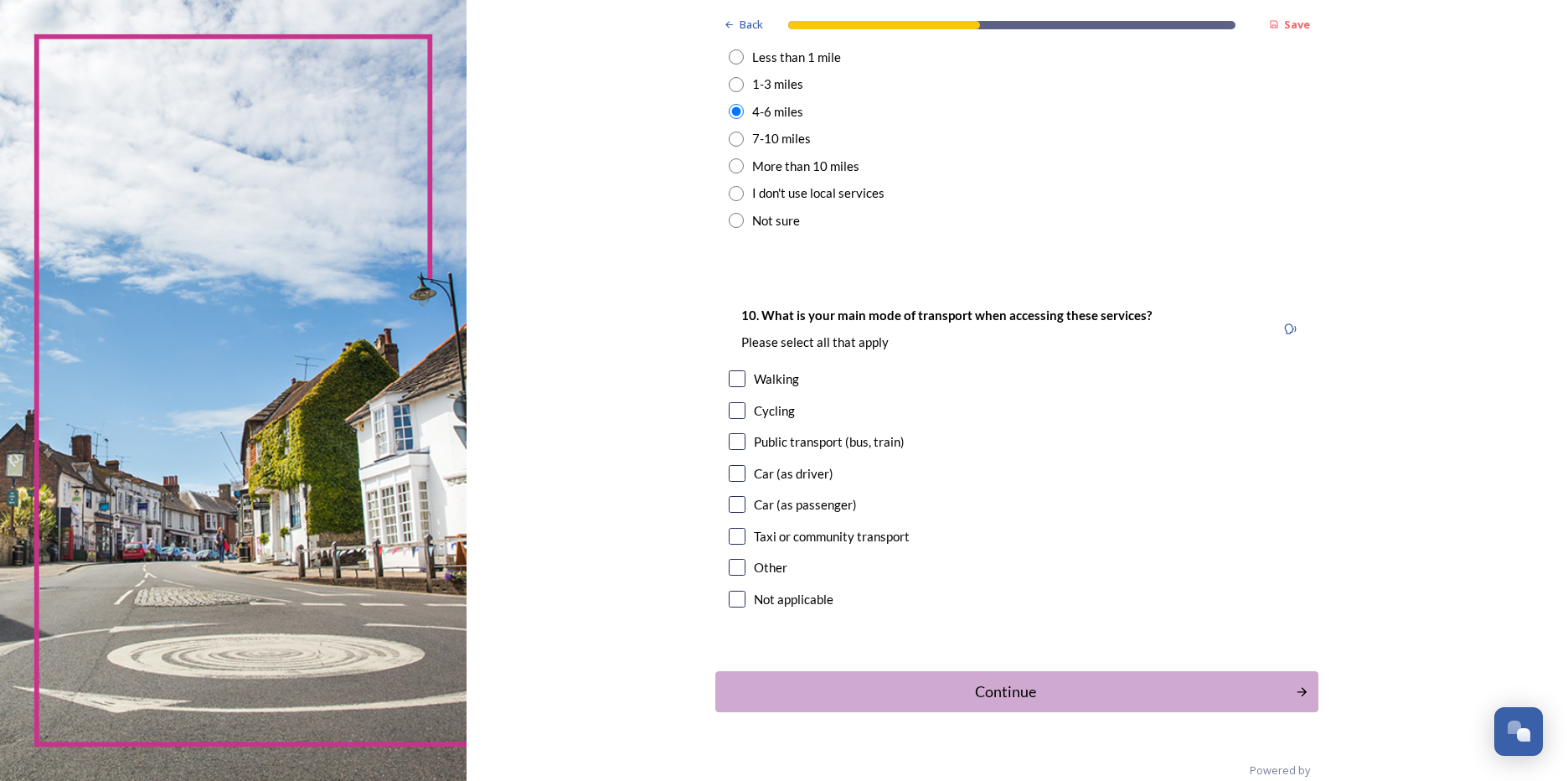
scroll to position [1341, 0]
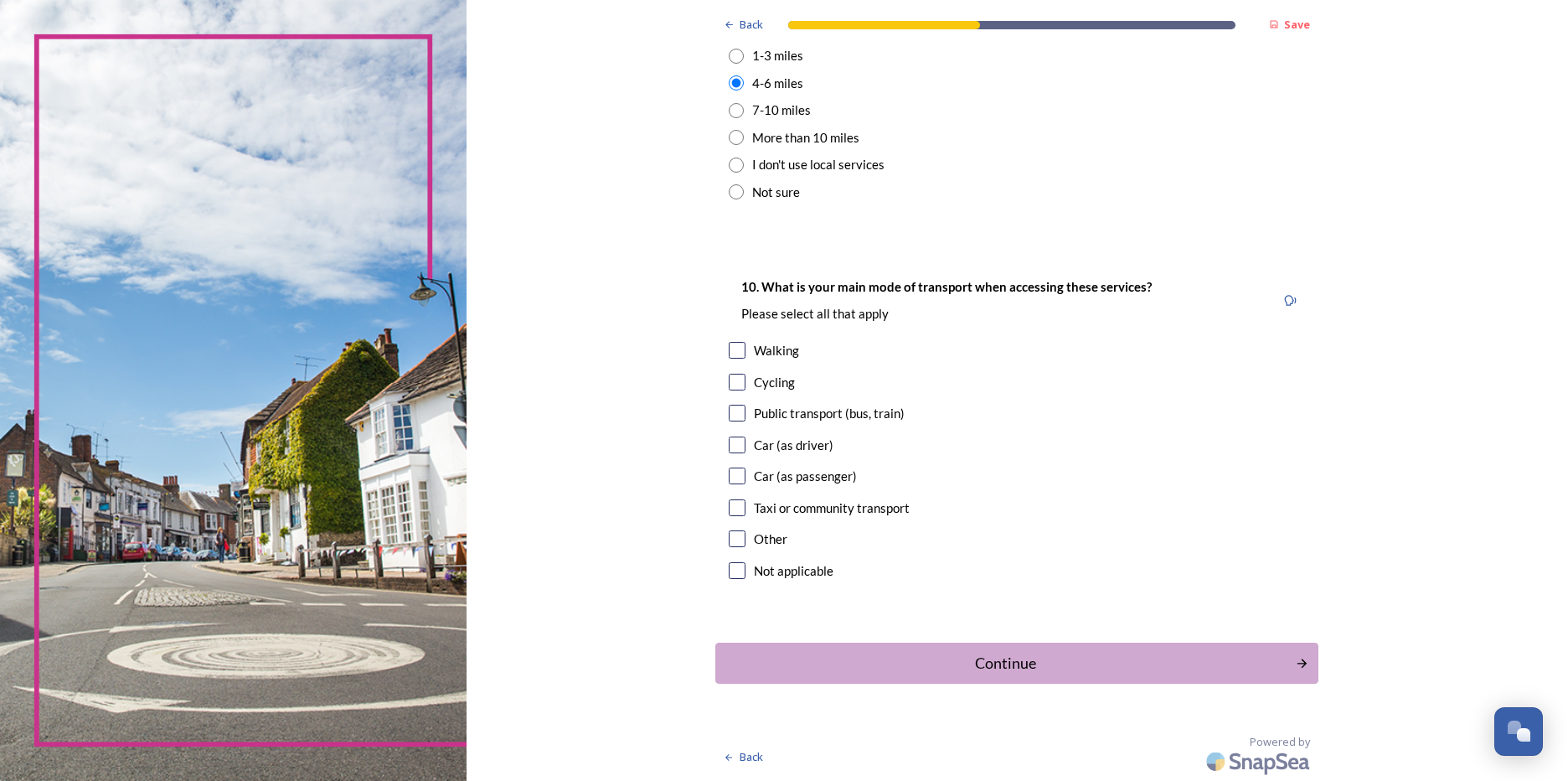
click at [732, 448] on input "checkbox" at bounding box center [737, 445] width 17 height 17
checkbox input "true"
click at [1018, 661] on div "Continue" at bounding box center [1006, 663] width 568 height 23
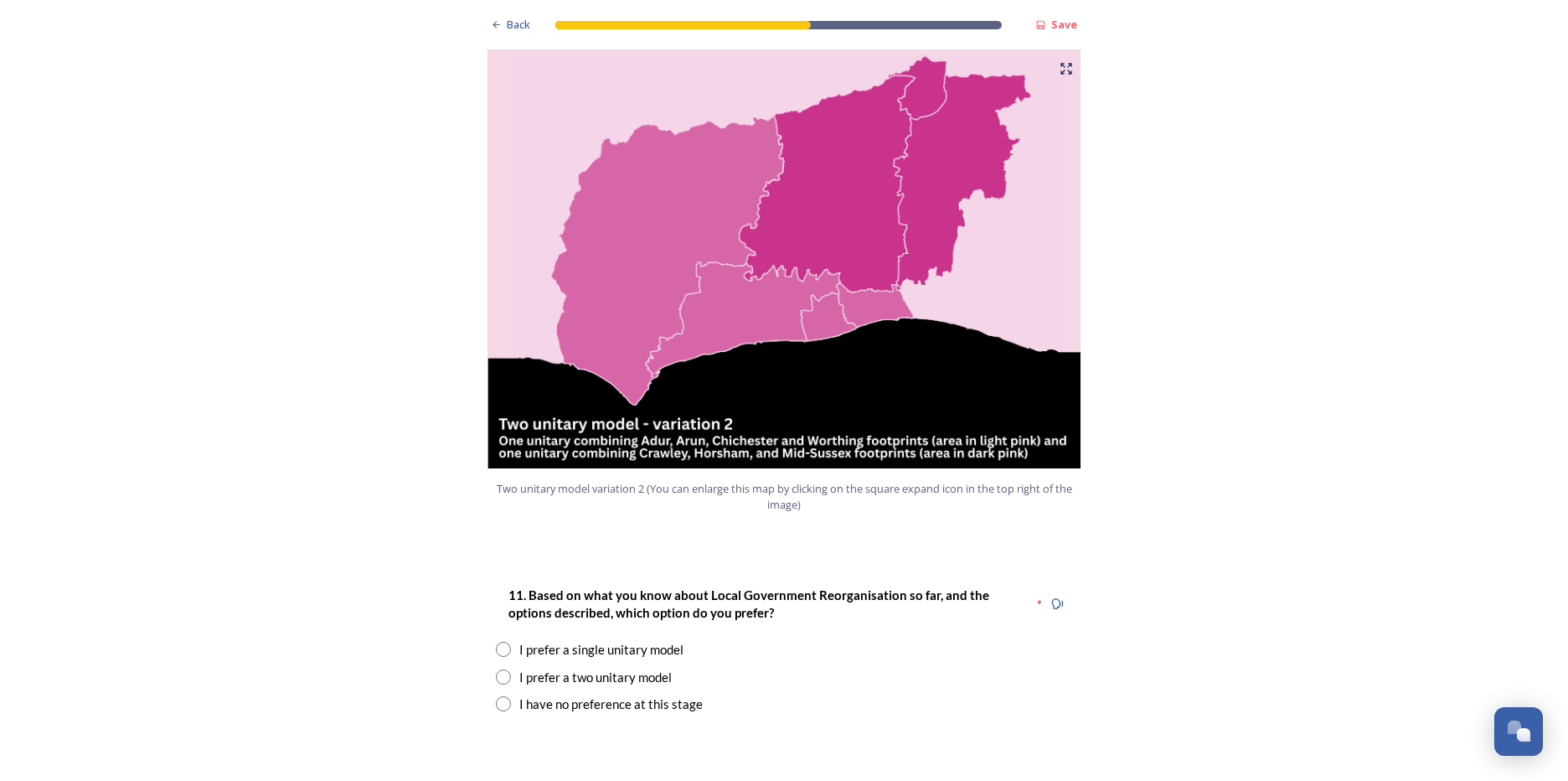
scroll to position [1844, 0]
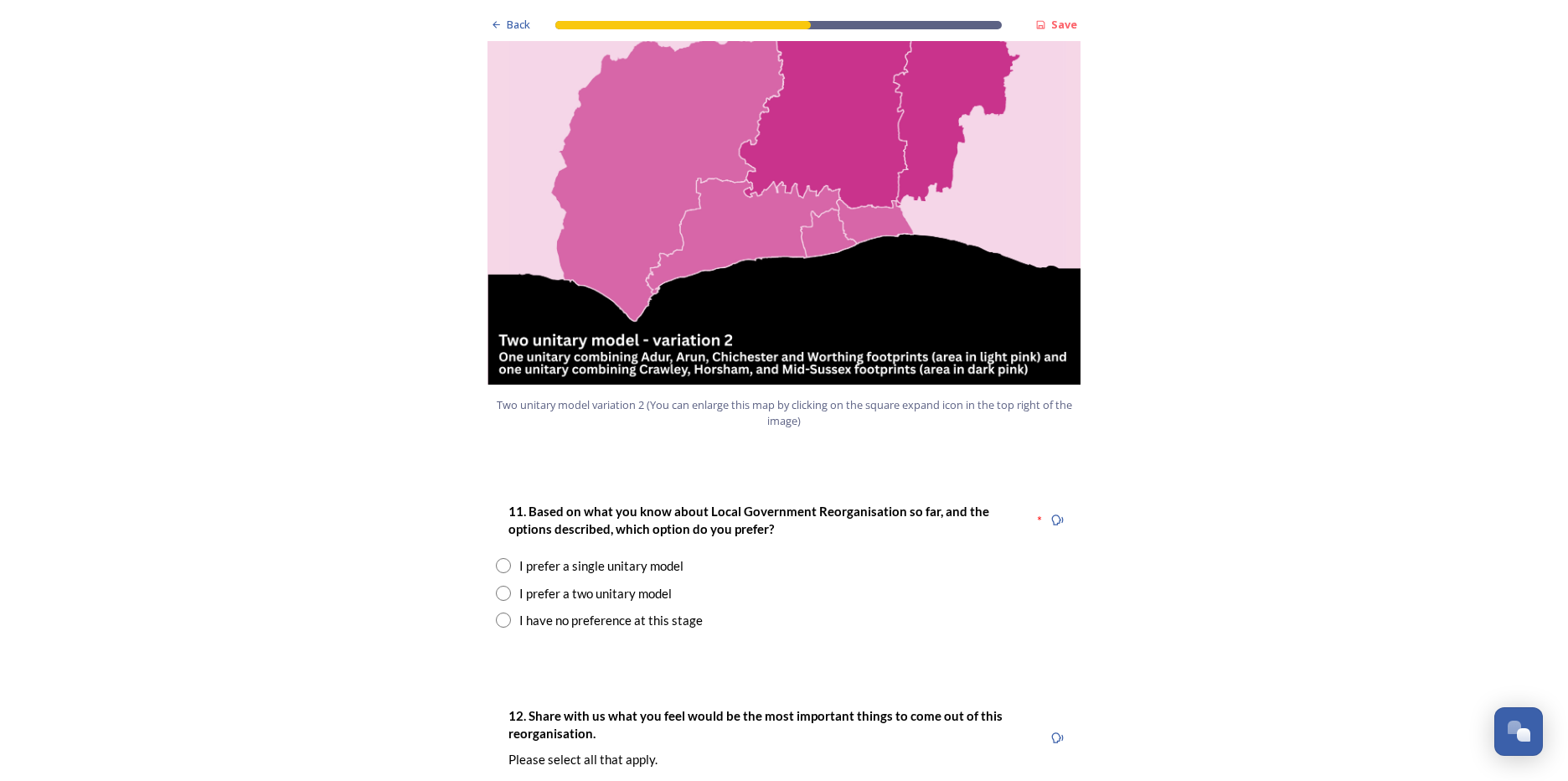
click at [497, 613] on input "radio" at bounding box center [503, 620] width 15 height 15
radio input "true"
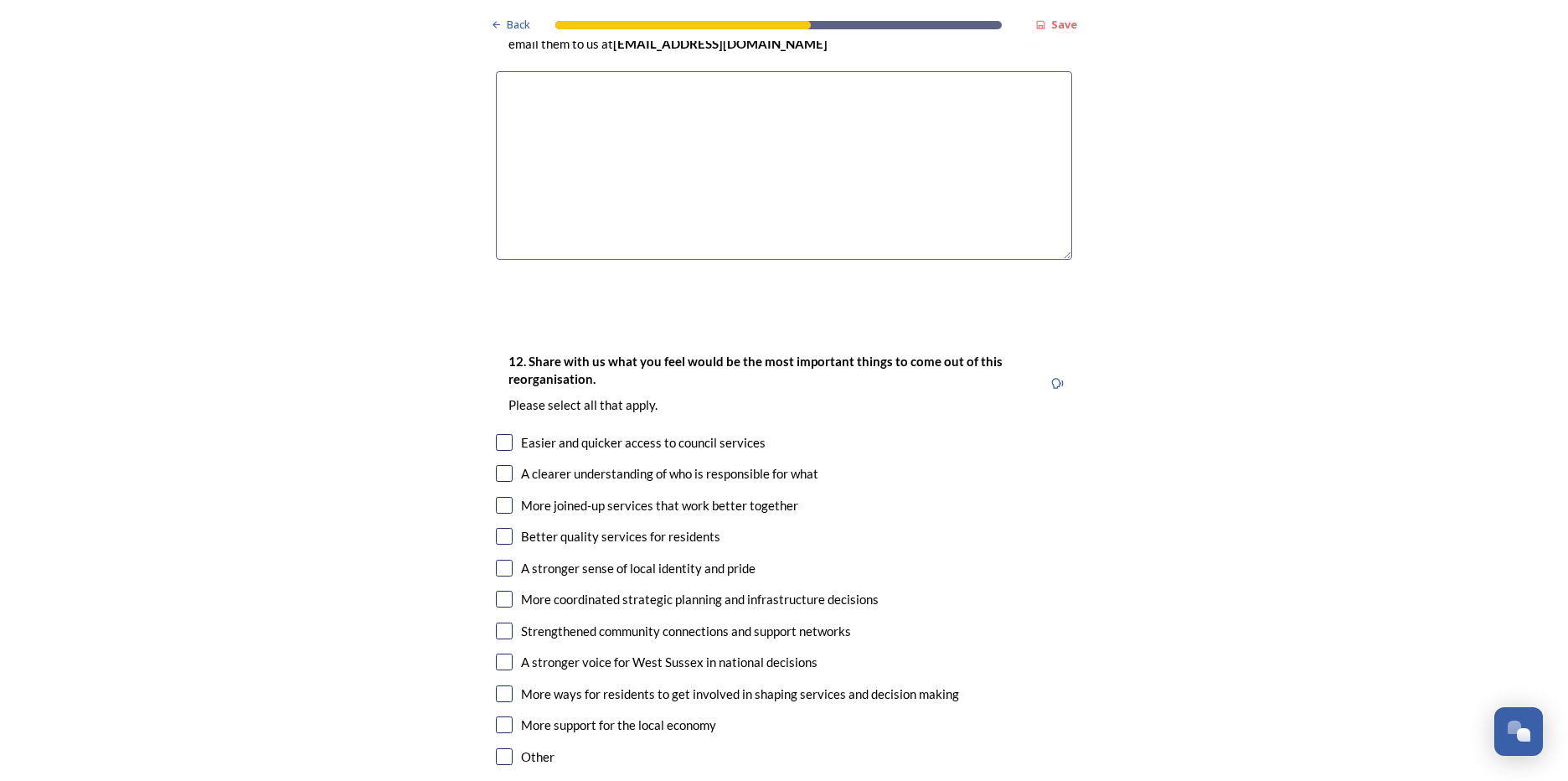
scroll to position [2599, 0]
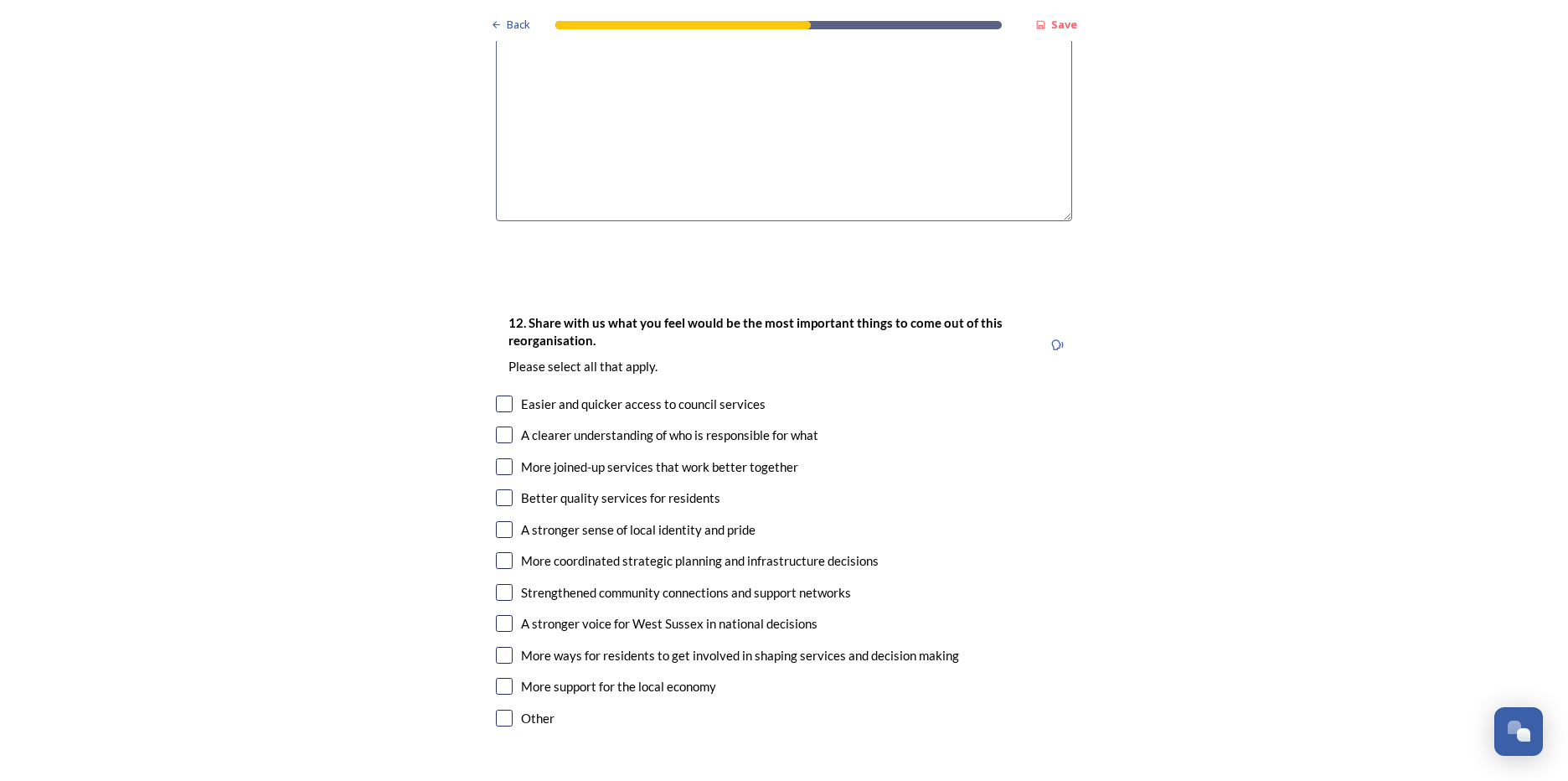
click at [497, 459] on input "checkbox" at bounding box center [504, 467] width 17 height 17
checkbox input "true"
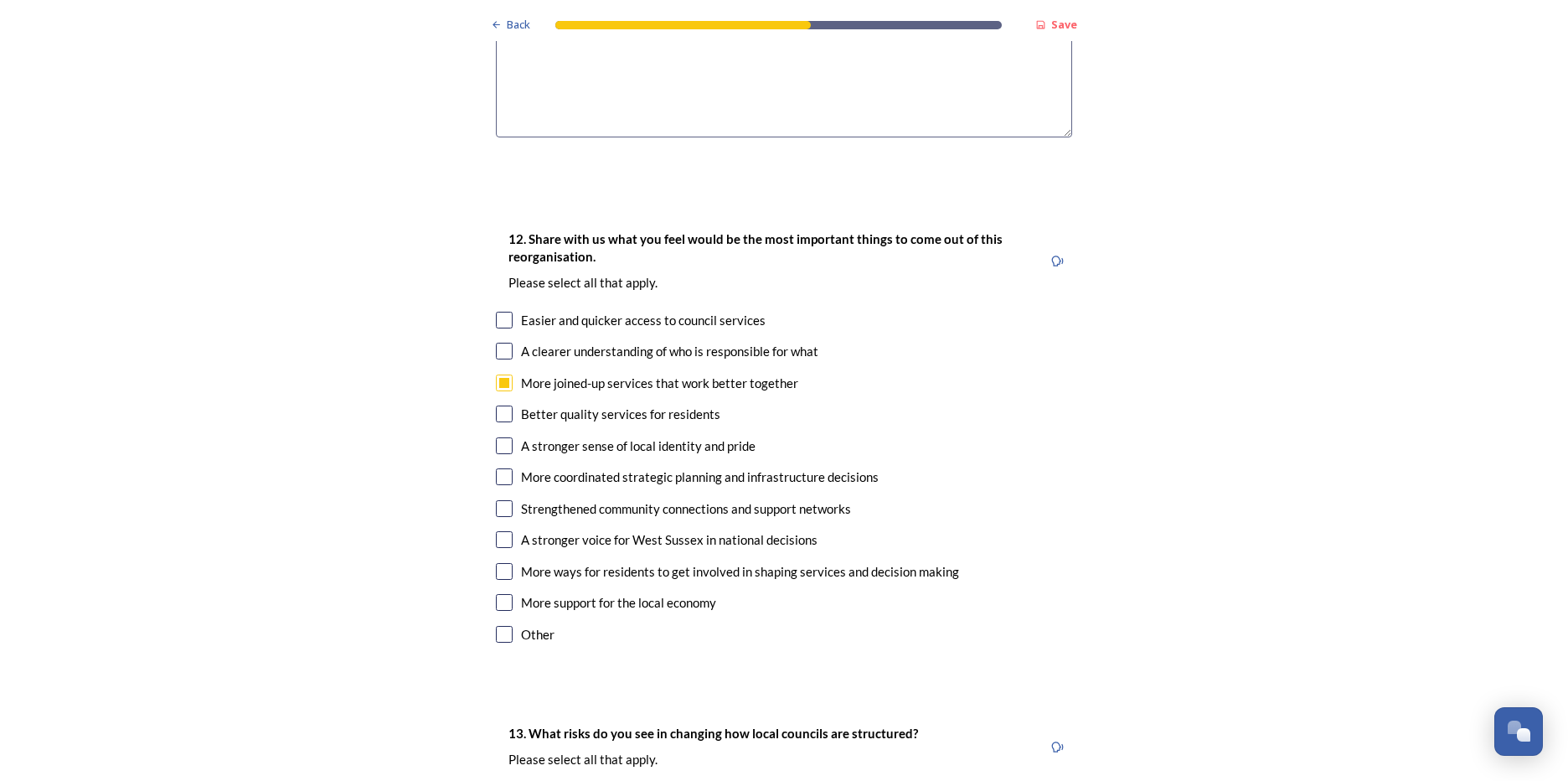
click at [500, 406] on input "checkbox" at bounding box center [504, 414] width 17 height 17
checkbox input "true"
click at [502, 531] on input "checkbox" at bounding box center [504, 539] width 17 height 17
checkbox input "true"
click at [504, 500] on input "checkbox" at bounding box center [504, 508] width 17 height 17
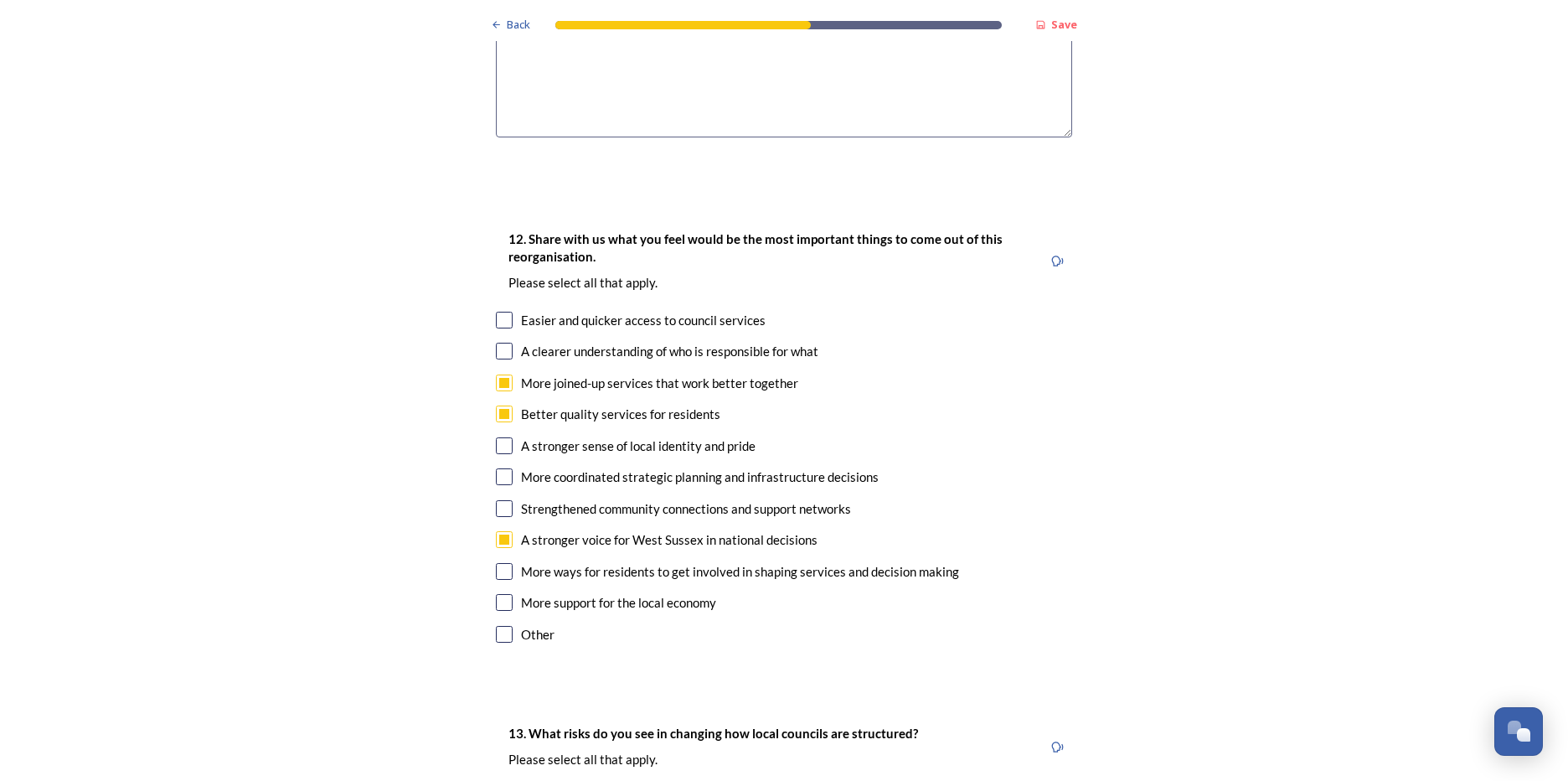
checkbox input "true"
click at [501, 563] on input "checkbox" at bounding box center [504, 571] width 17 height 17
checkbox input "true"
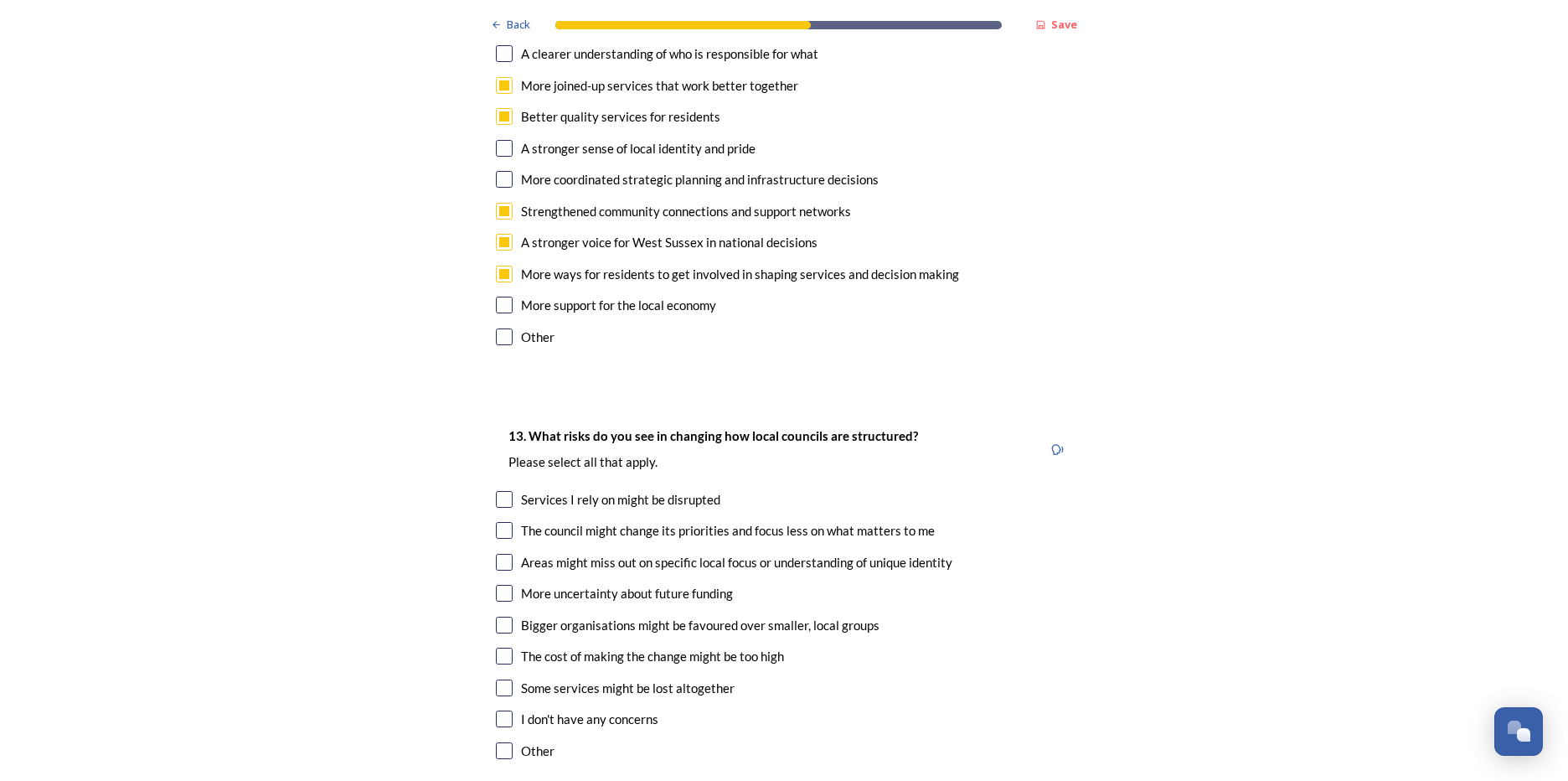
scroll to position [3018, 0]
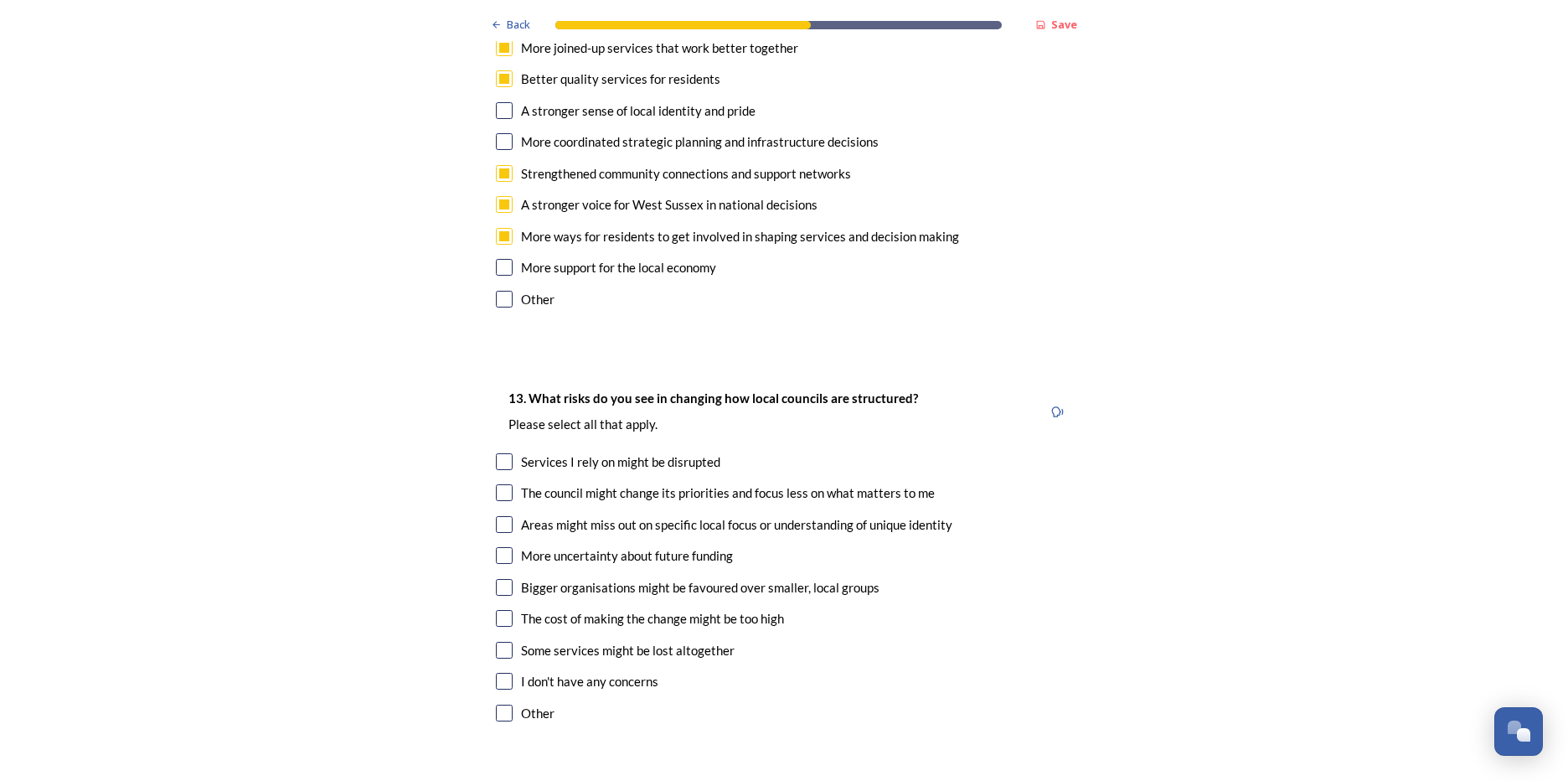
click at [498, 547] on input "checkbox" at bounding box center [504, 555] width 17 height 17
checkbox input "true"
click at [497, 610] on input "checkbox" at bounding box center [504, 618] width 17 height 17
checkbox input "true"
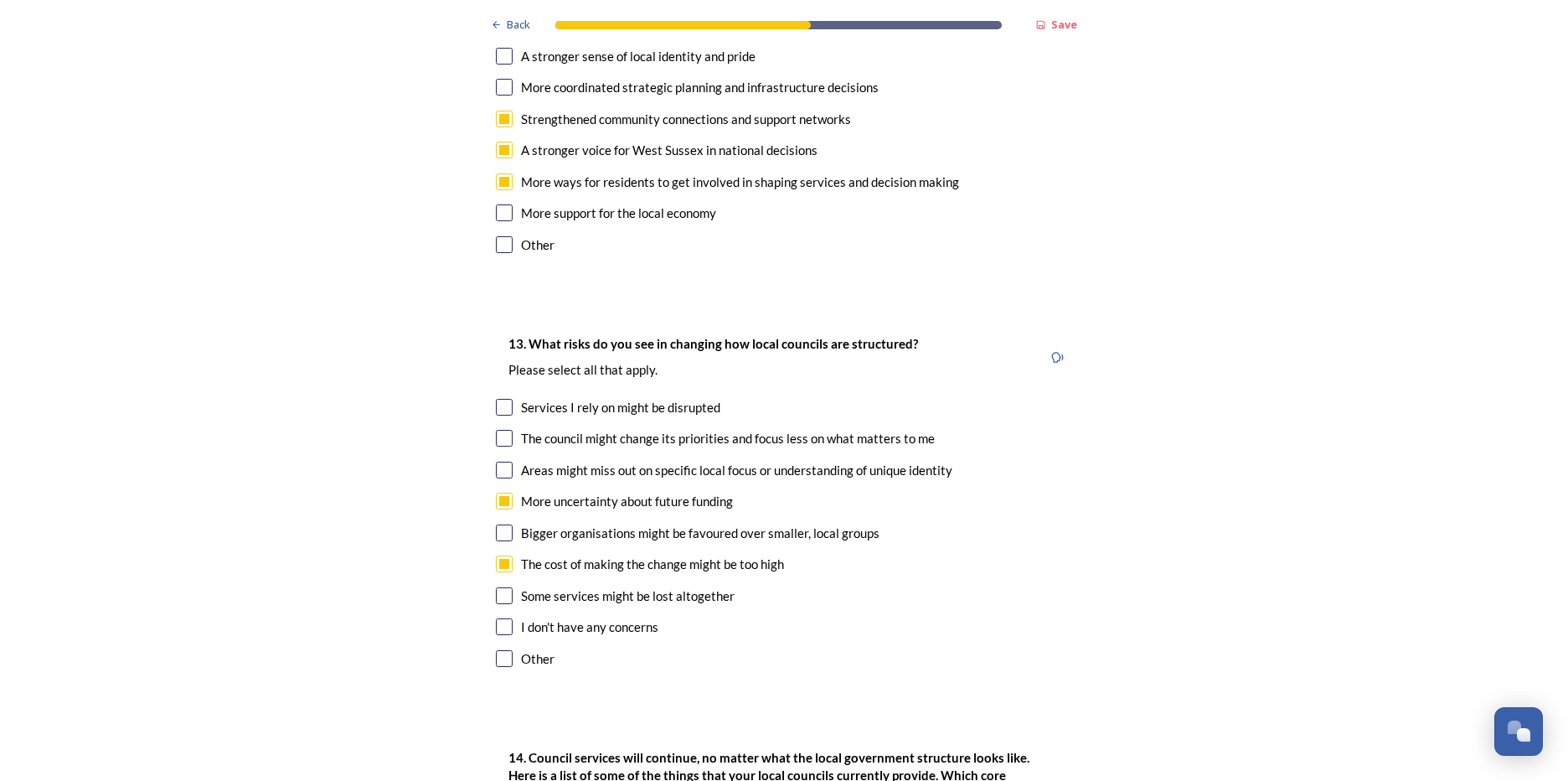
scroll to position [3102, 0]
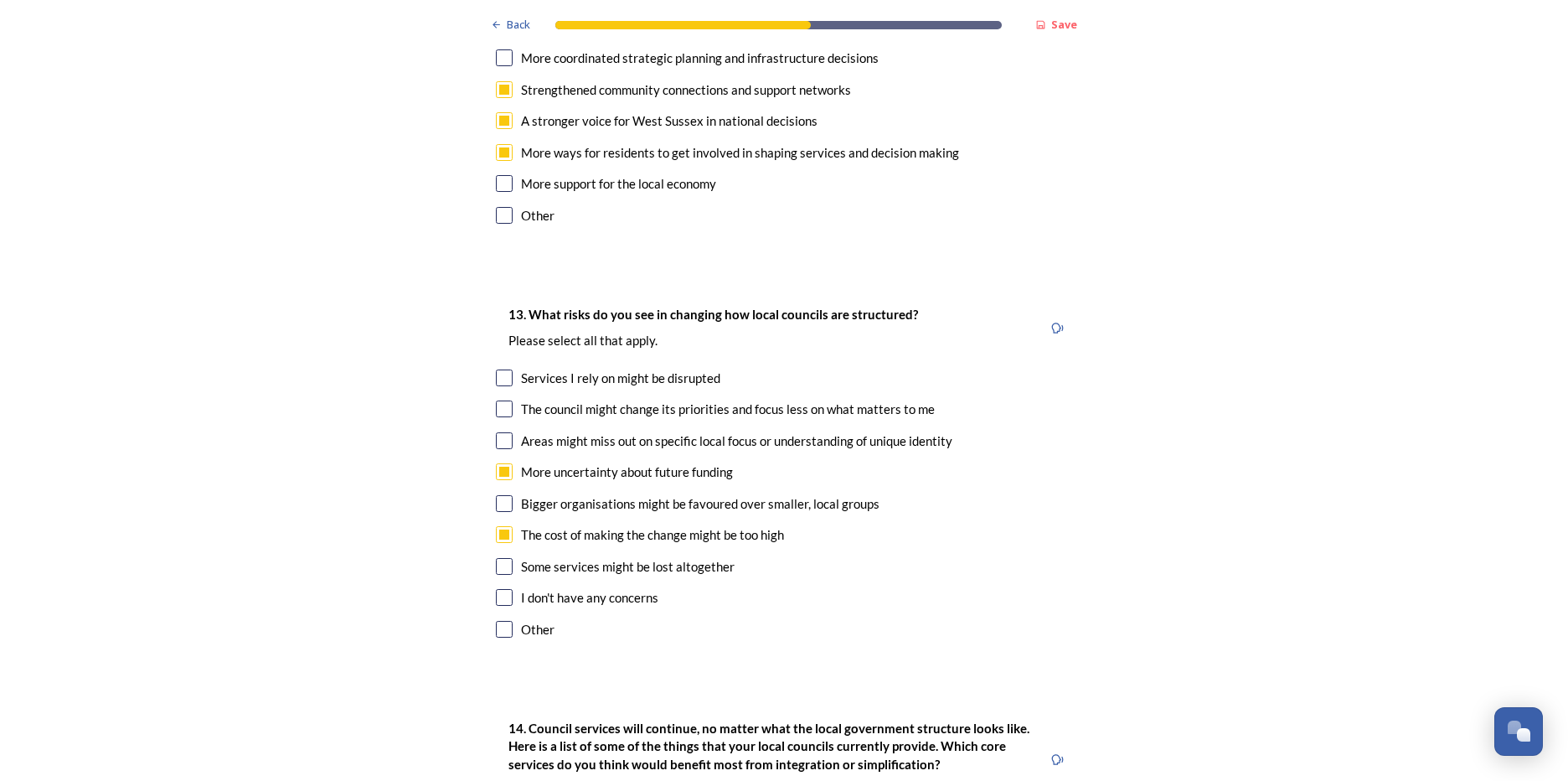
click at [499, 558] on input "checkbox" at bounding box center [504, 566] width 17 height 17
checkbox input "true"
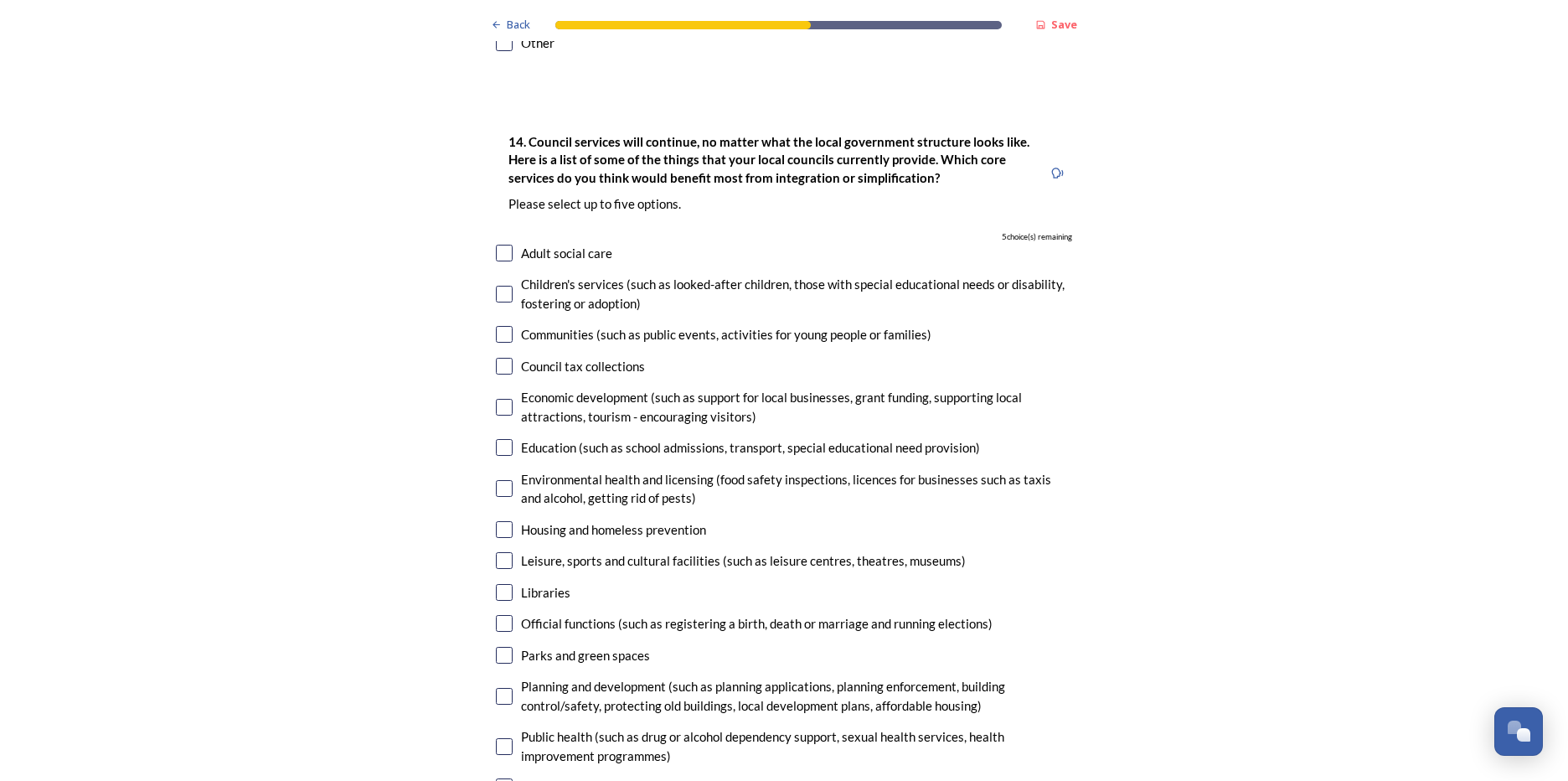
scroll to position [3772, 0]
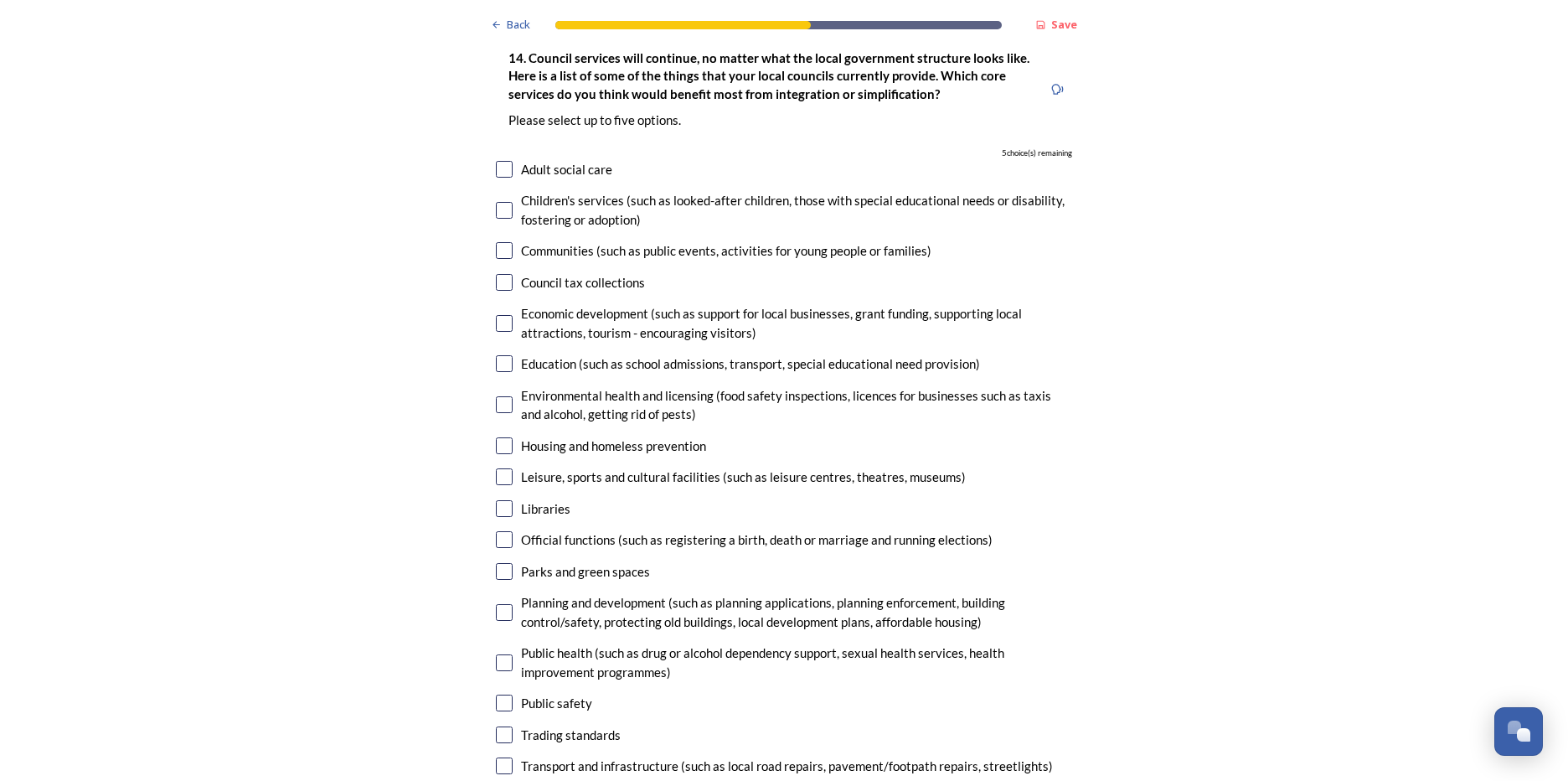
click at [502, 438] on input "checkbox" at bounding box center [504, 446] width 17 height 17
checkbox input "true"
click at [499, 469] on input "checkbox" at bounding box center [504, 477] width 17 height 17
checkbox input "true"
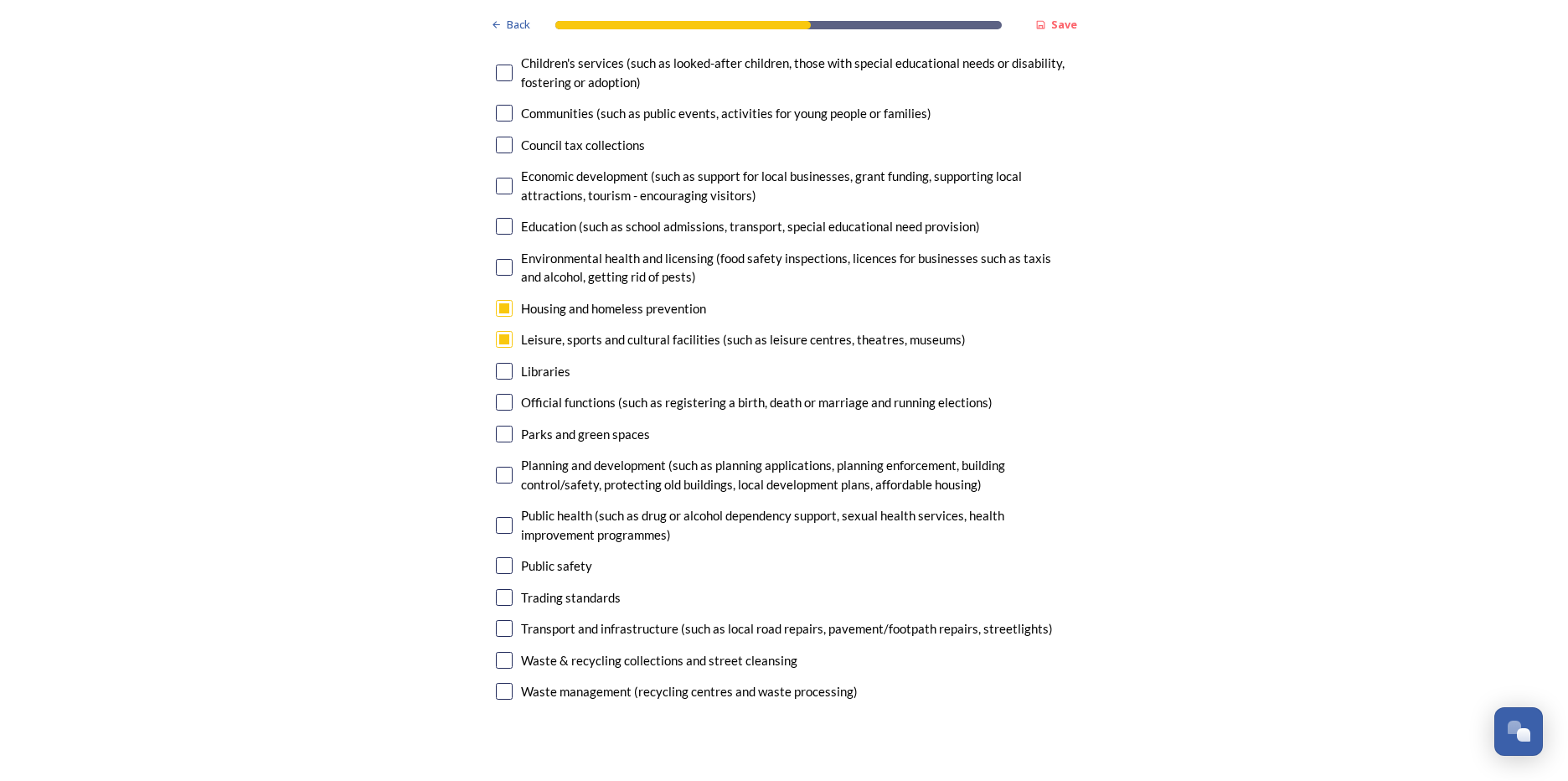
scroll to position [3940, 0]
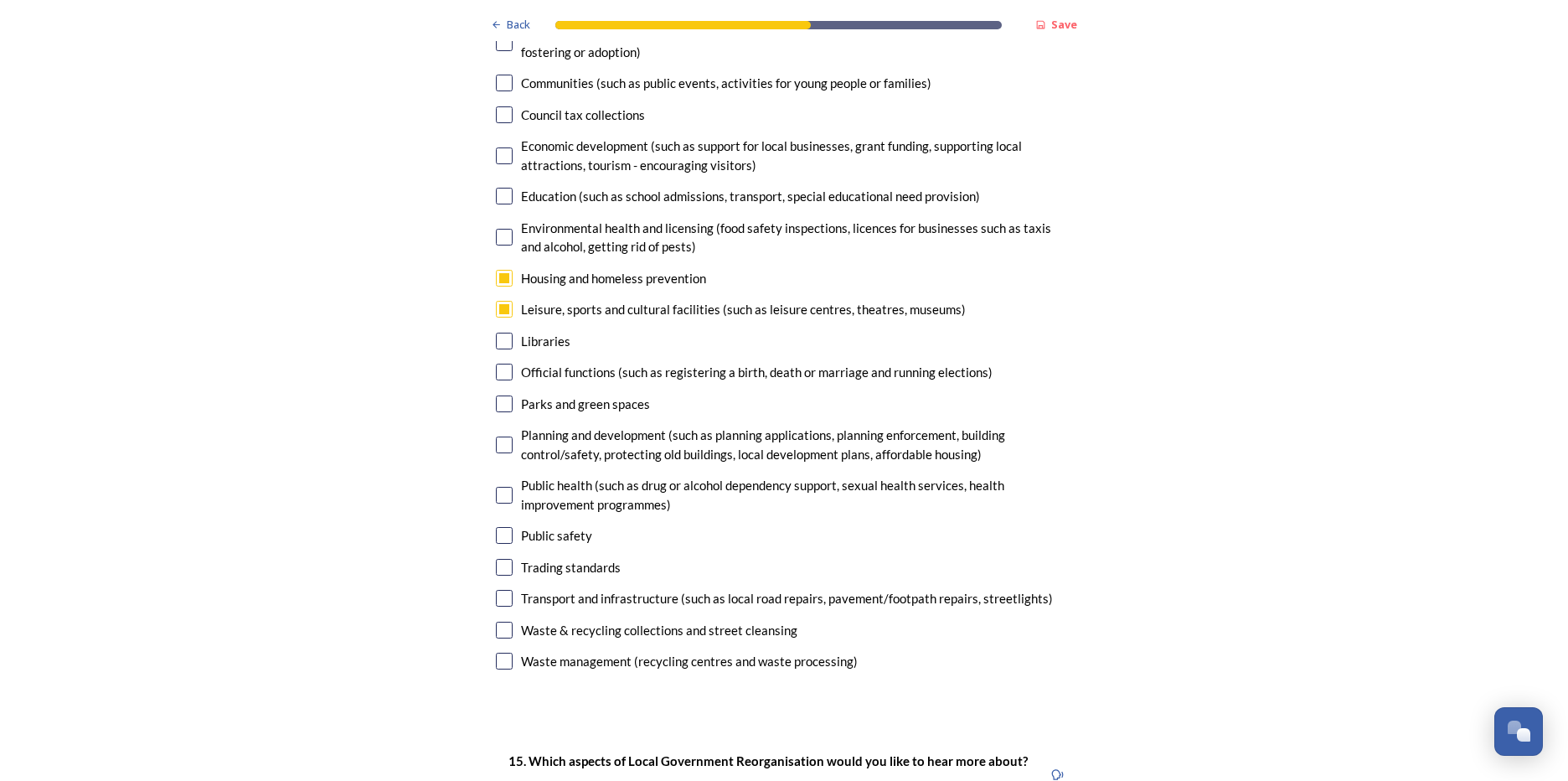
click at [502, 437] on input "checkbox" at bounding box center [504, 445] width 17 height 17
checkbox input "true"
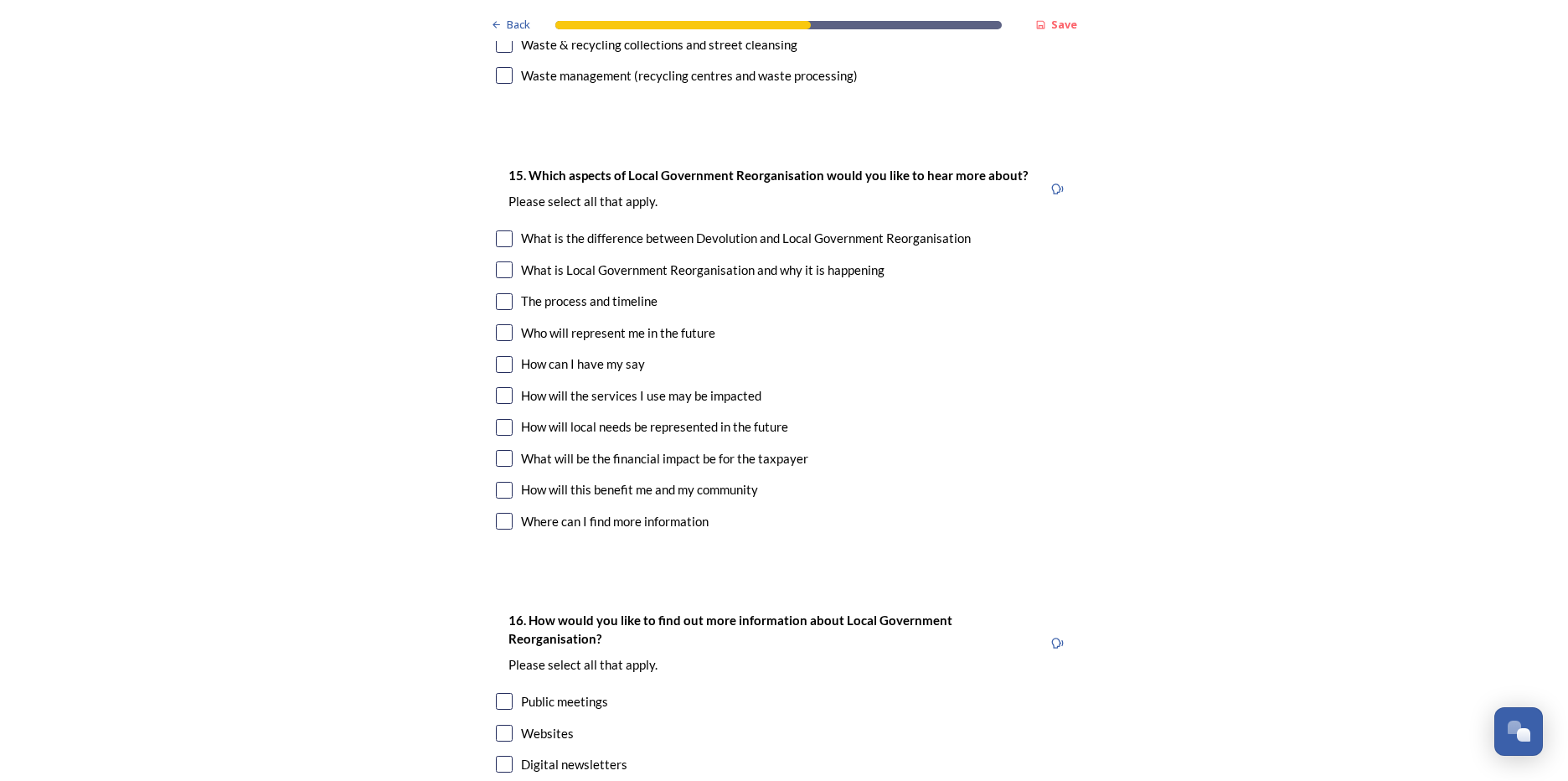
scroll to position [4527, 0]
click at [500, 230] on input "checkbox" at bounding box center [504, 238] width 17 height 17
checkbox input "true"
click at [501, 293] on input "checkbox" at bounding box center [504, 301] width 17 height 17
checkbox input "true"
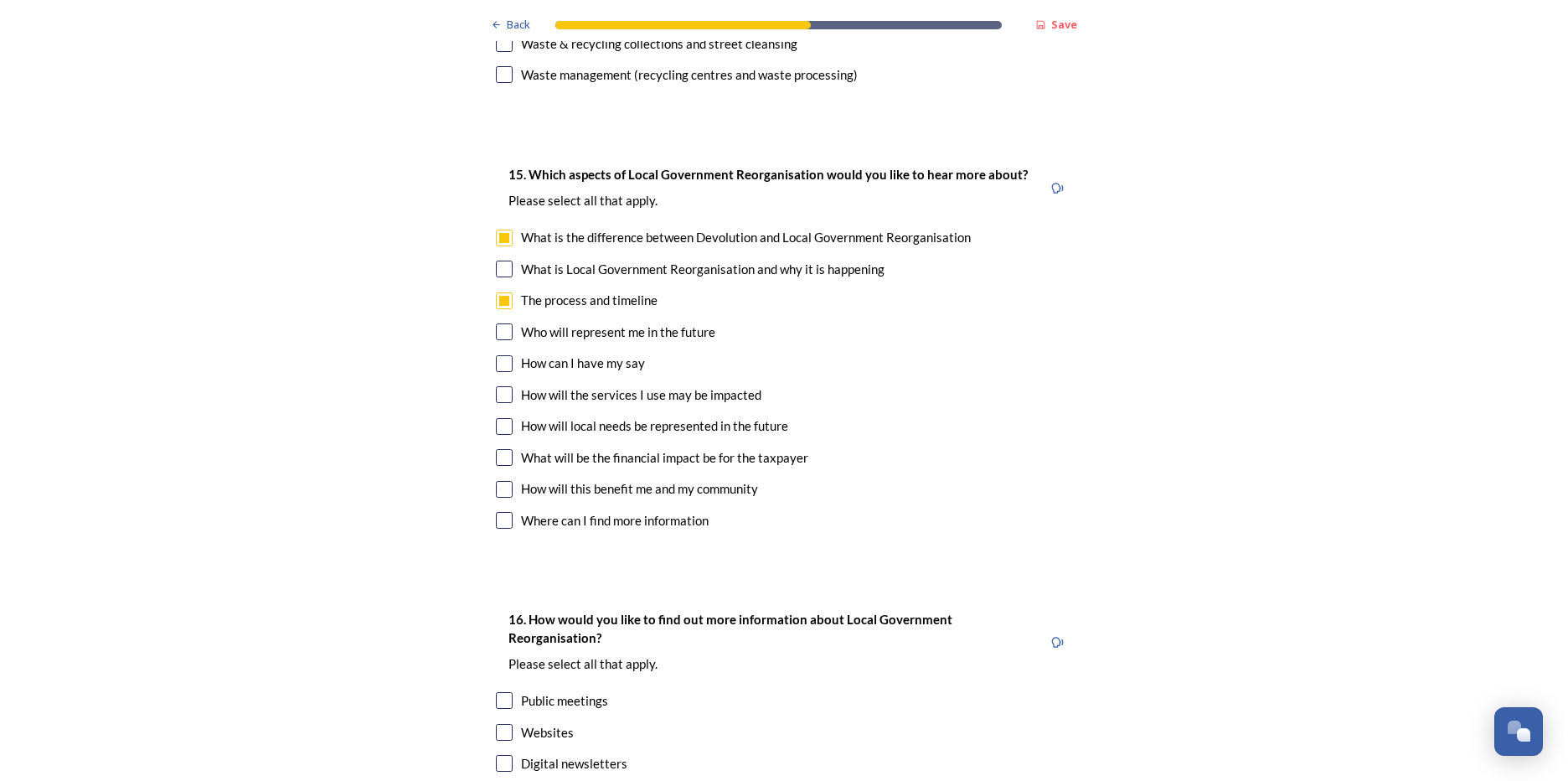
click at [500, 449] on input "checkbox" at bounding box center [504, 457] width 17 height 17
checkbox input "true"
click at [502, 481] on input "checkbox" at bounding box center [504, 489] width 17 height 17
checkbox input "true"
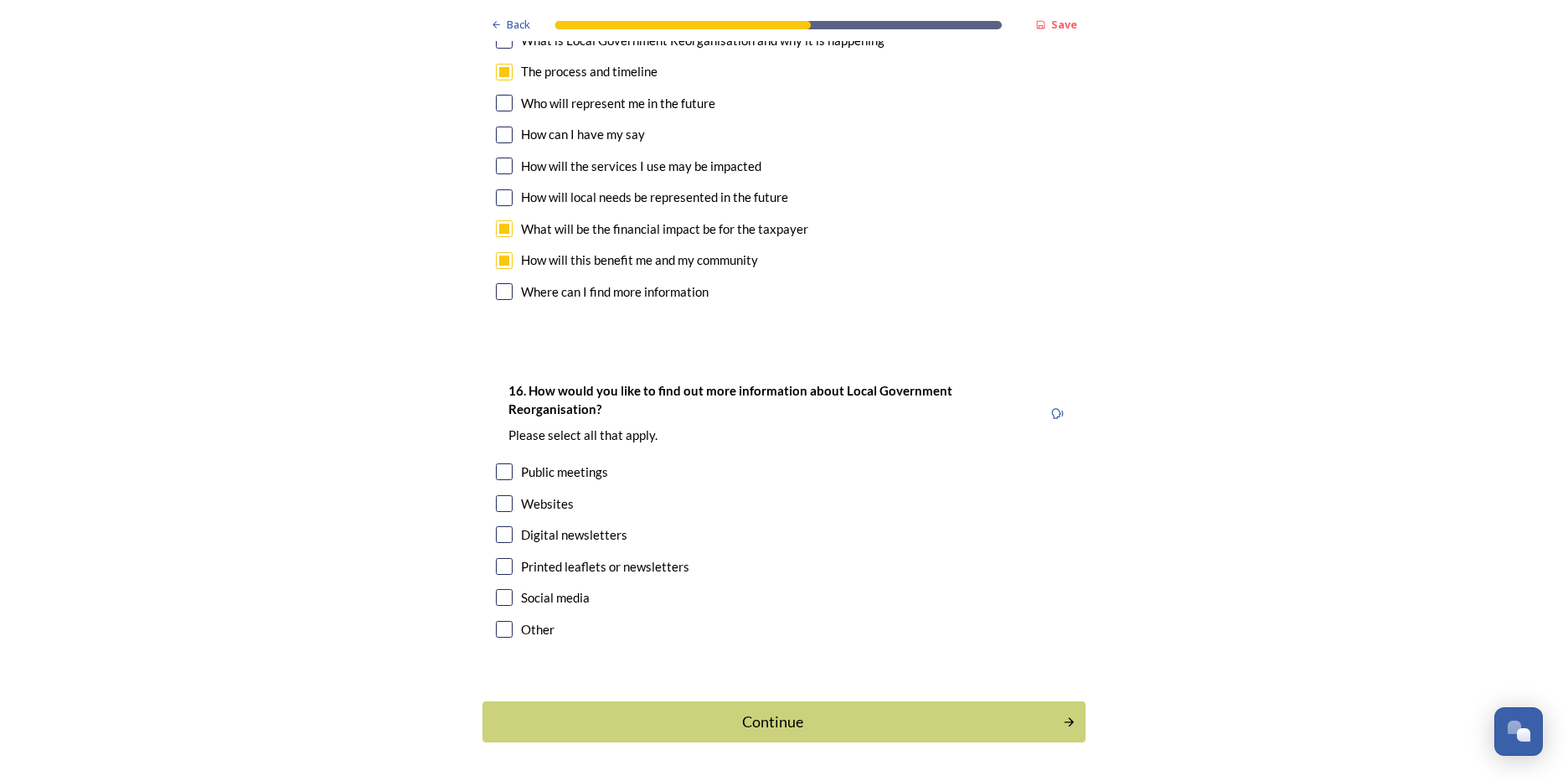
scroll to position [4765, 0]
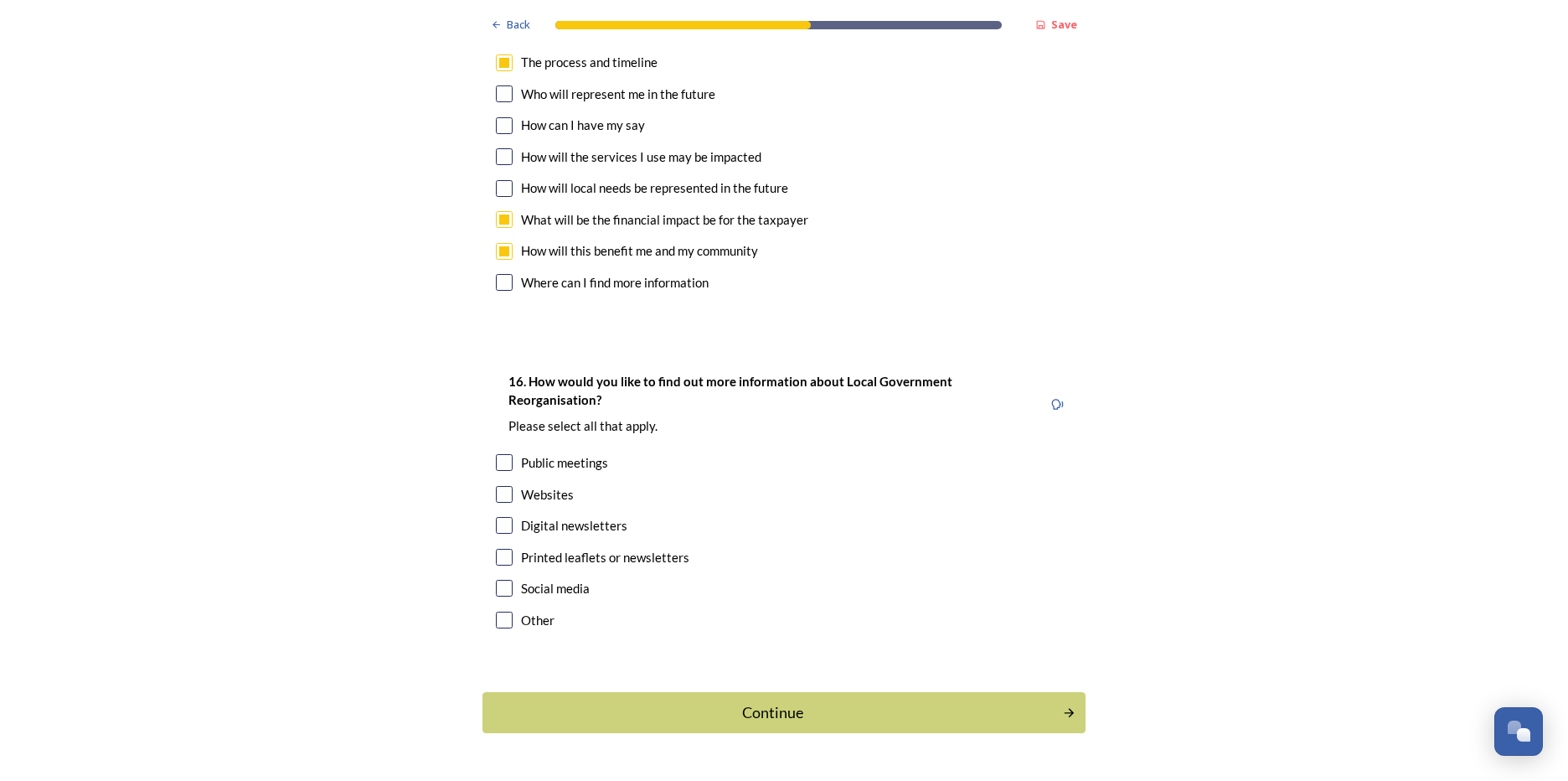
click at [500, 517] on input "checkbox" at bounding box center [504, 525] width 17 height 17
checkbox input "true"
click at [777, 702] on div "Continue" at bounding box center [774, 713] width 568 height 23
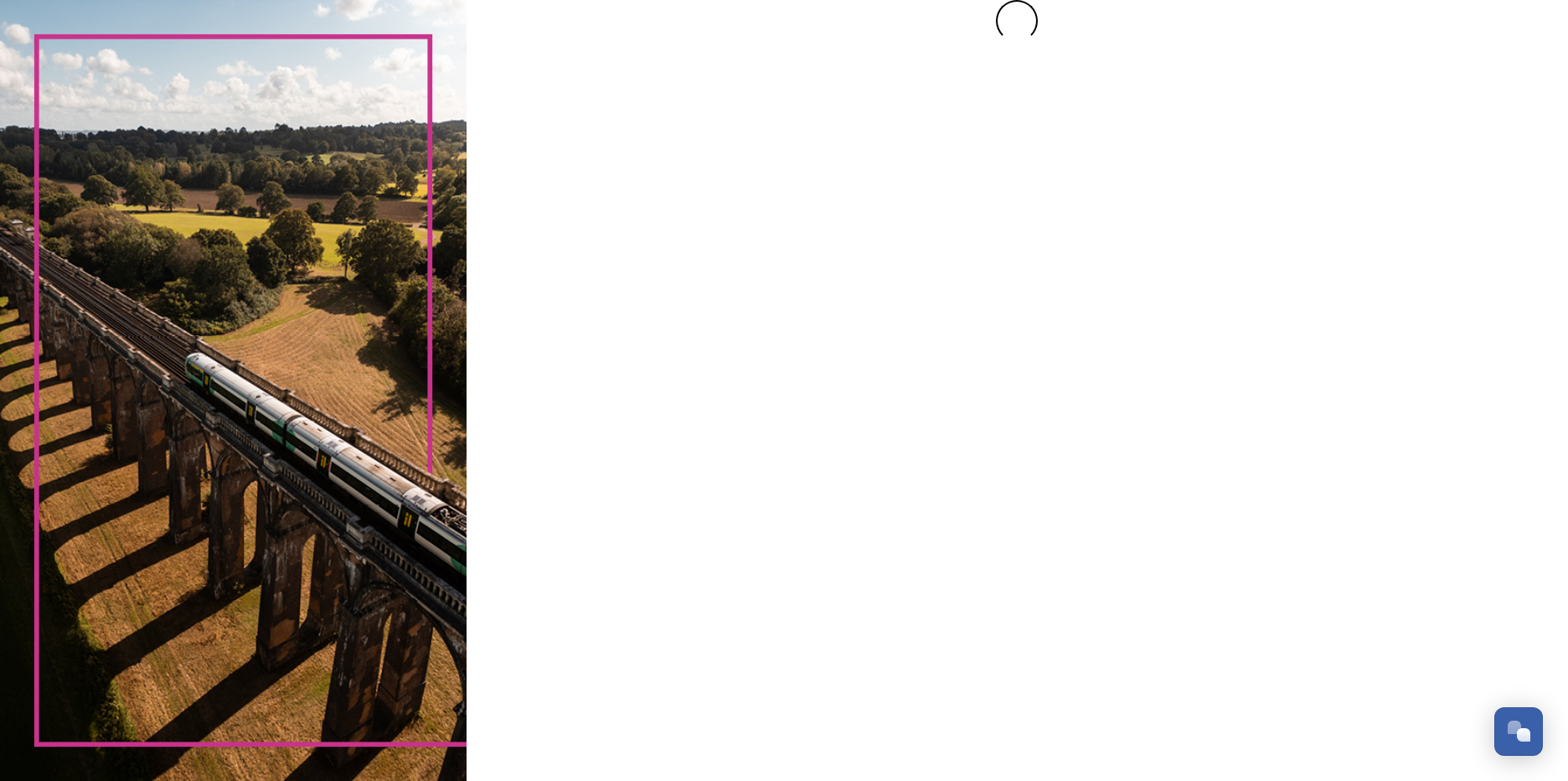
scroll to position [0, 0]
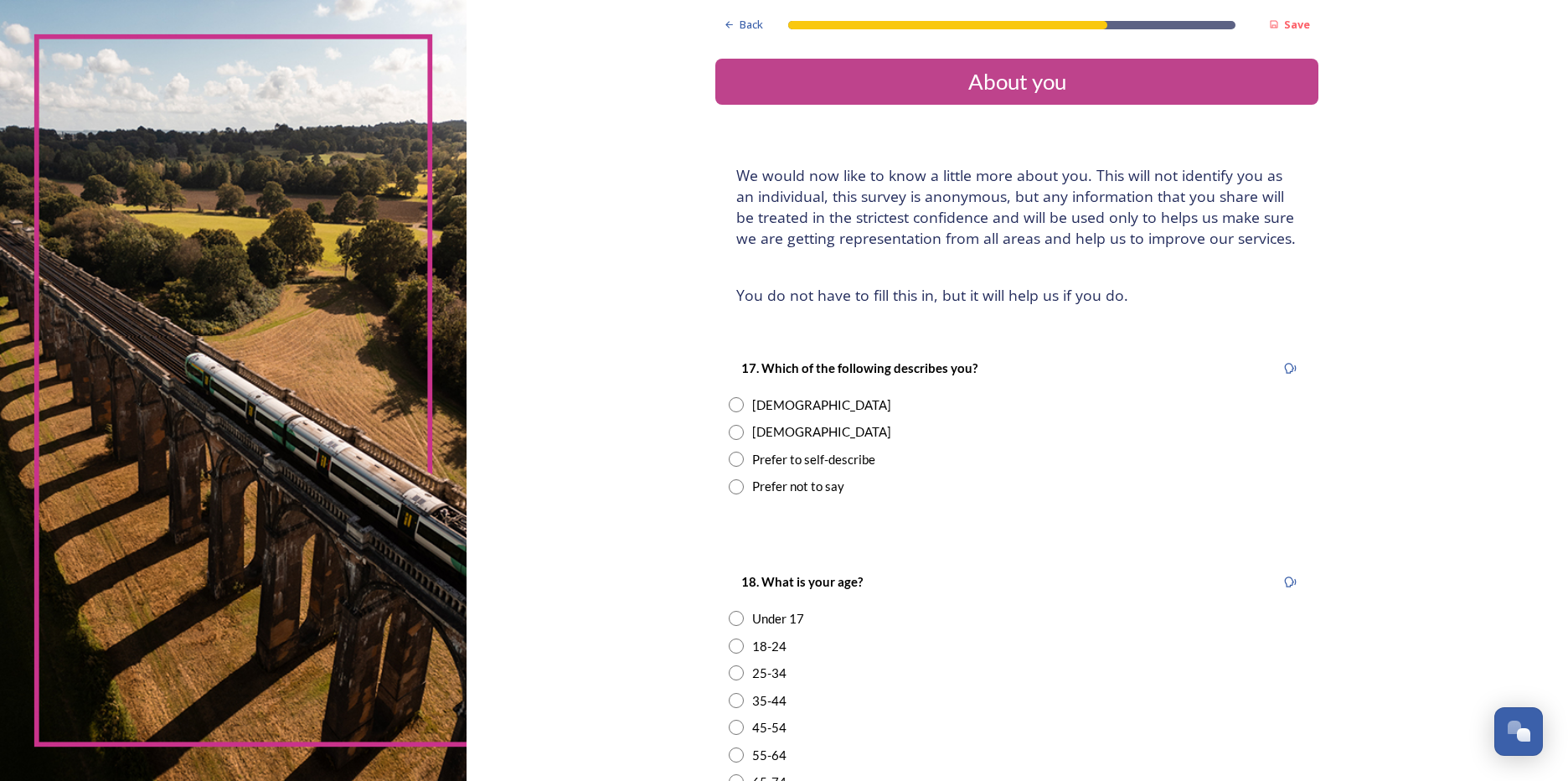
click at [731, 407] on input "radio" at bounding box center [736, 404] width 15 height 15
radio input "true"
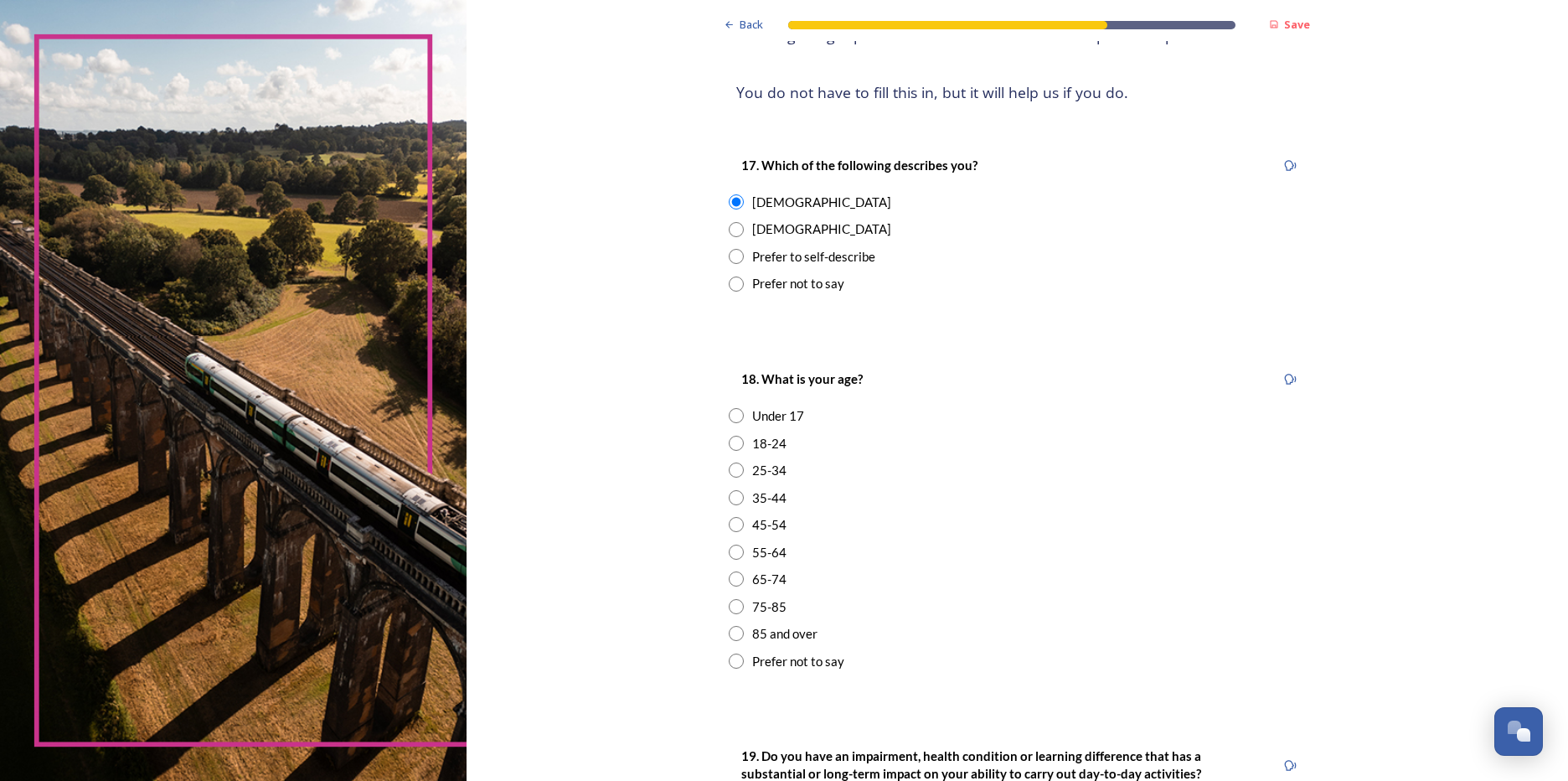
scroll to position [251, 0]
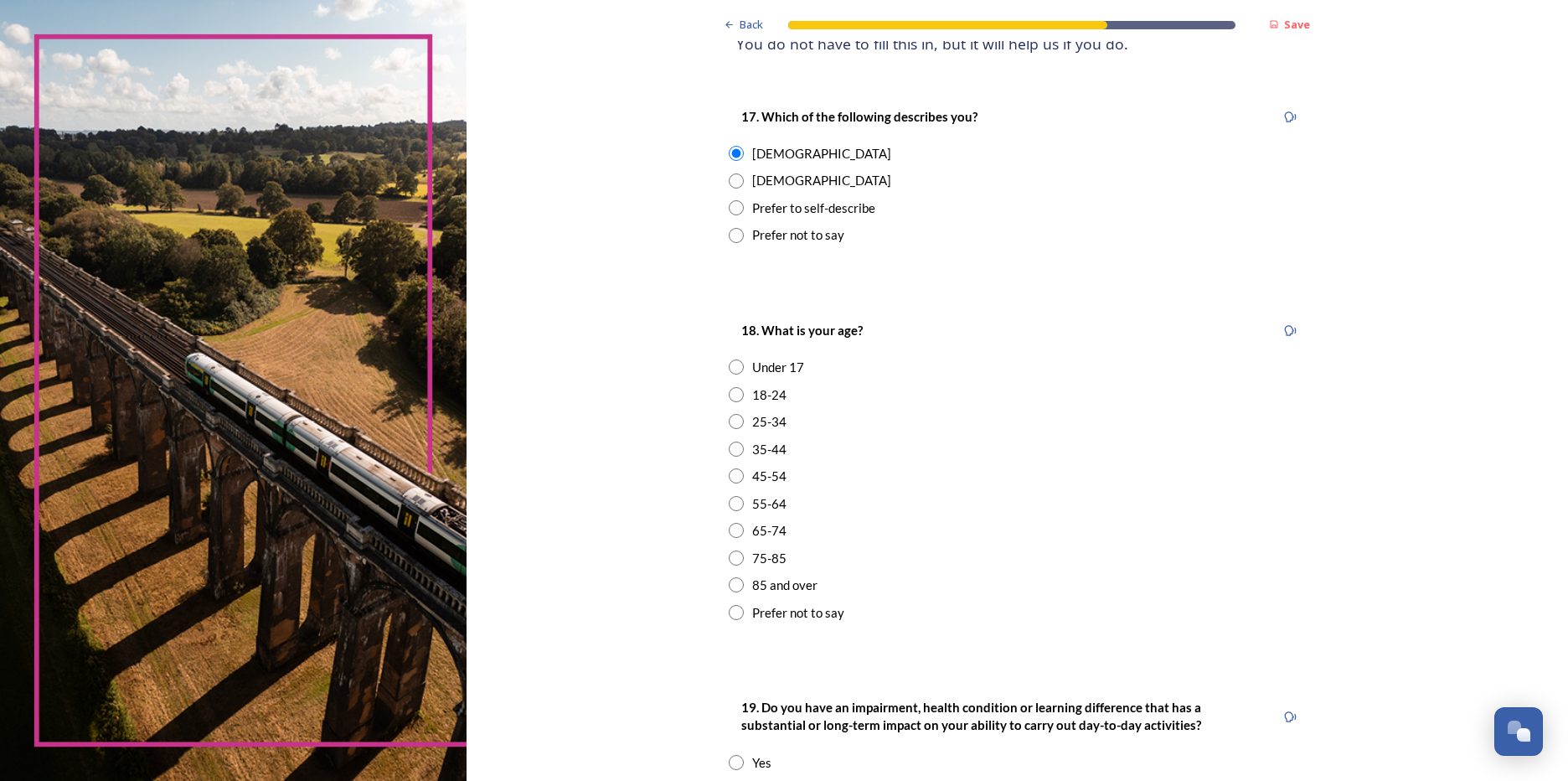
click at [729, 453] on input "radio" at bounding box center [736, 449] width 15 height 15
radio input "true"
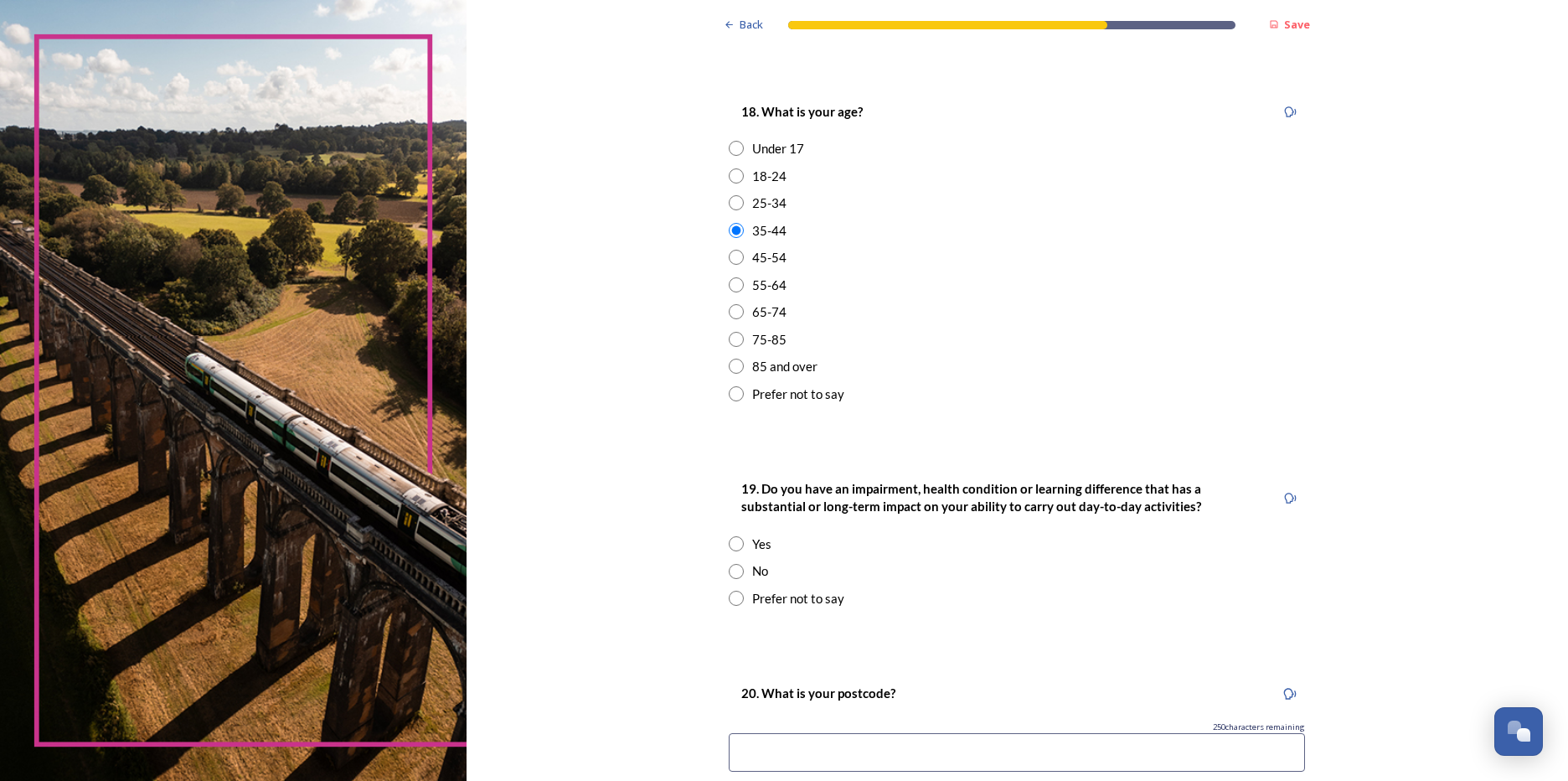
scroll to position [503, 0]
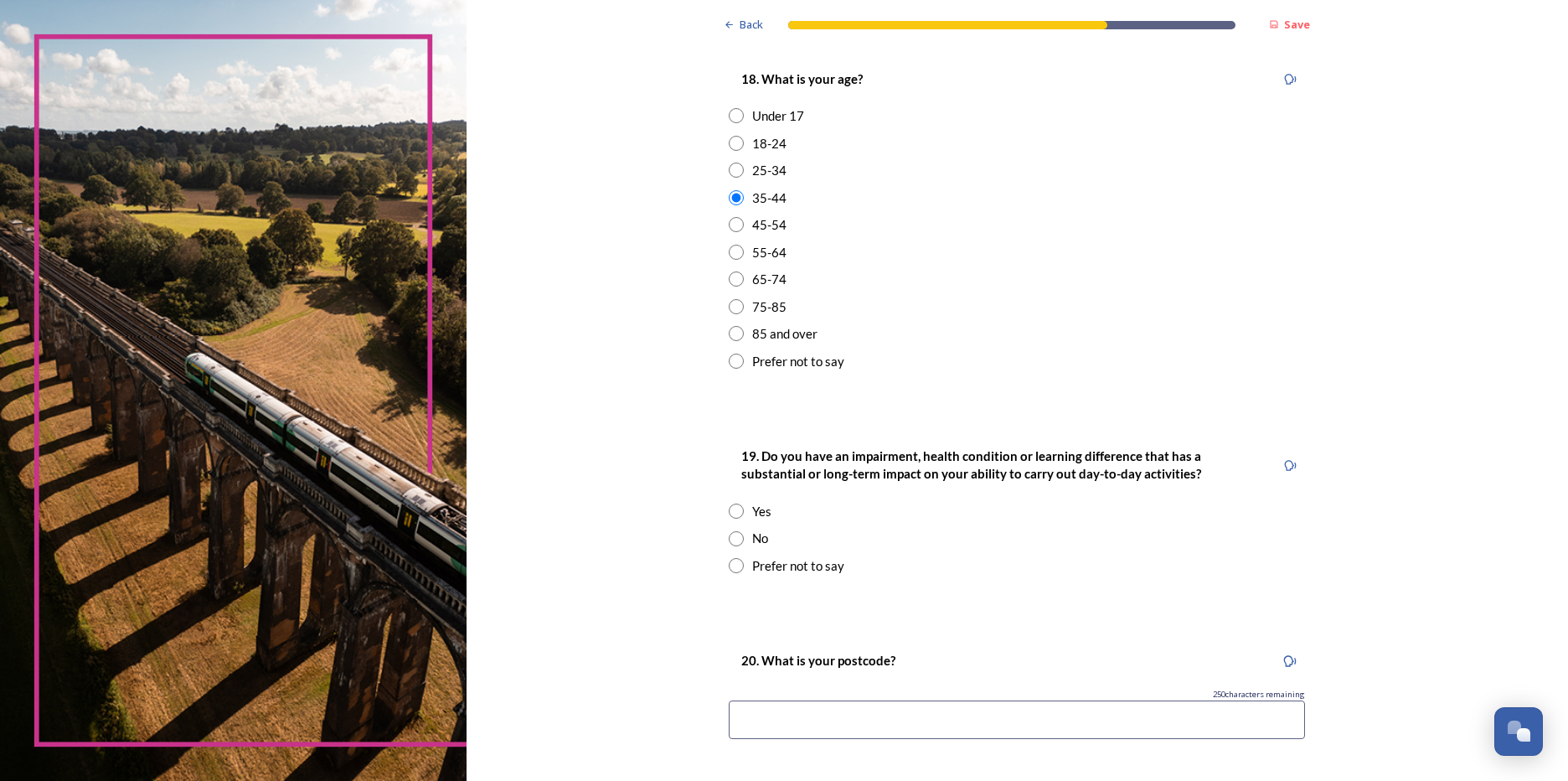
click at [734, 536] on input "radio" at bounding box center [736, 538] width 15 height 15
radio input "true"
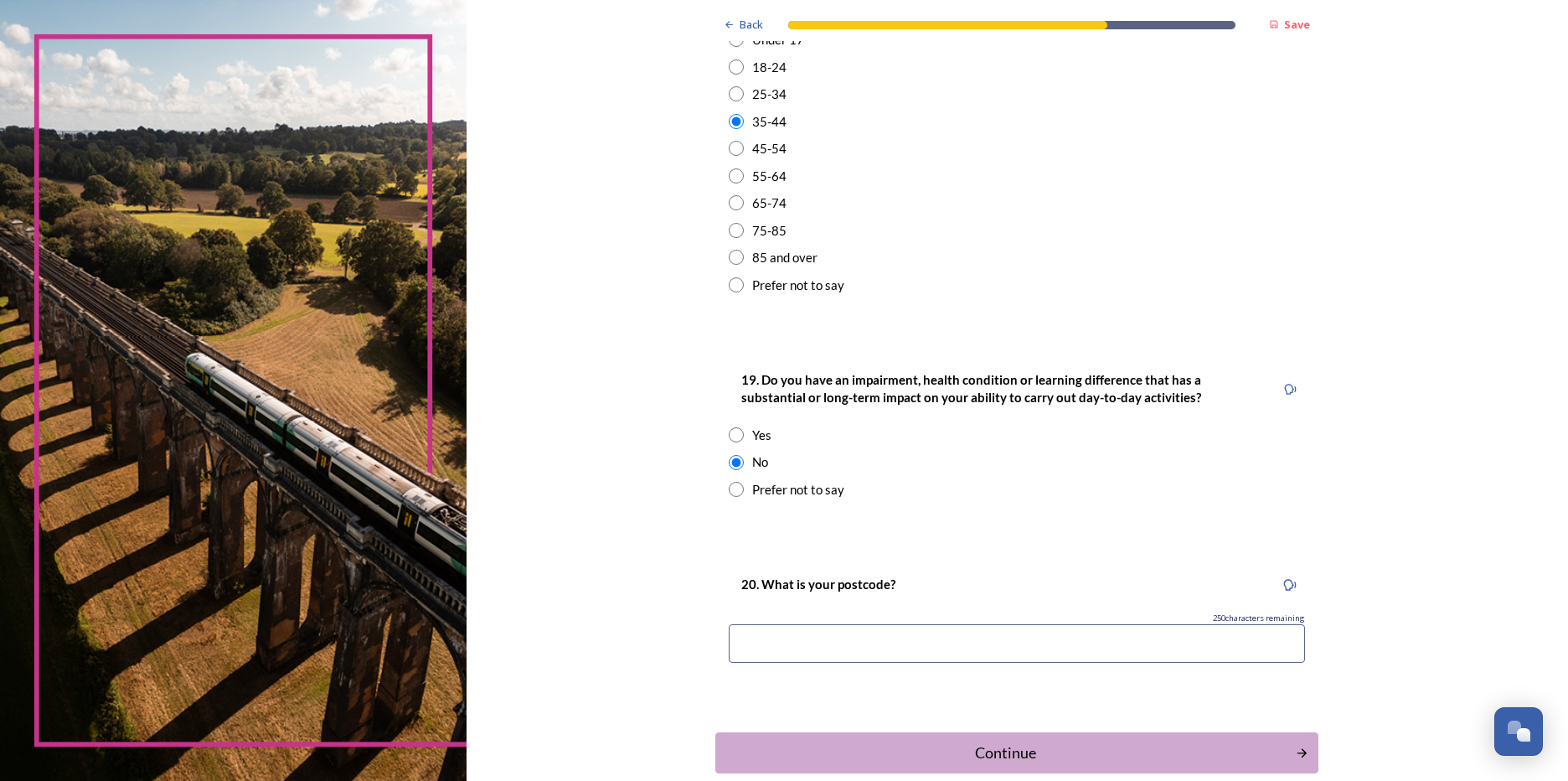
scroll to position [669, 0]
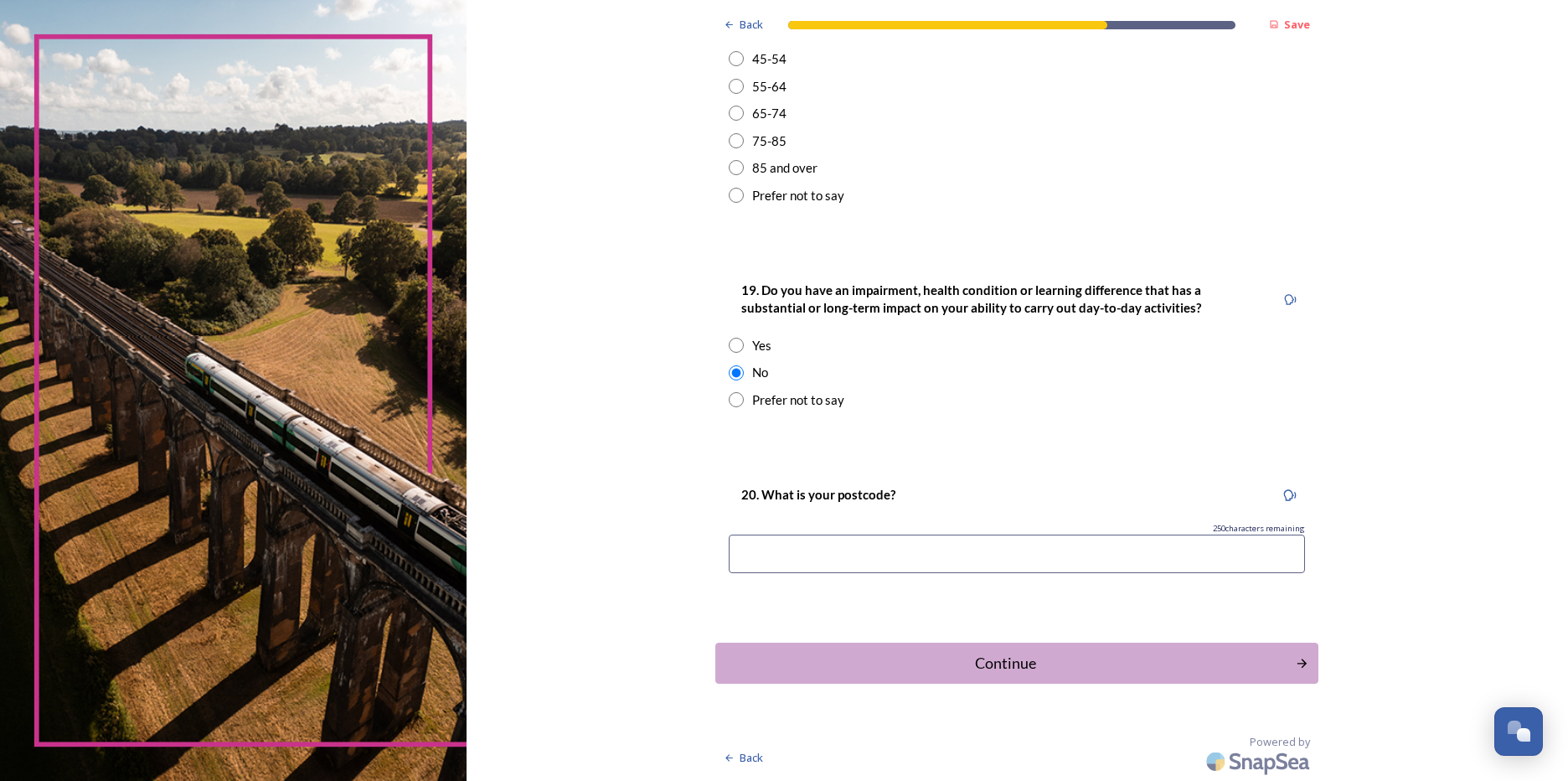
click at [797, 547] on input at bounding box center [1016, 554] width 577 height 39
type input "p"
type input "PO21 5DQ"
click at [883, 654] on div "Continue" at bounding box center [1005, 663] width 562 height 23
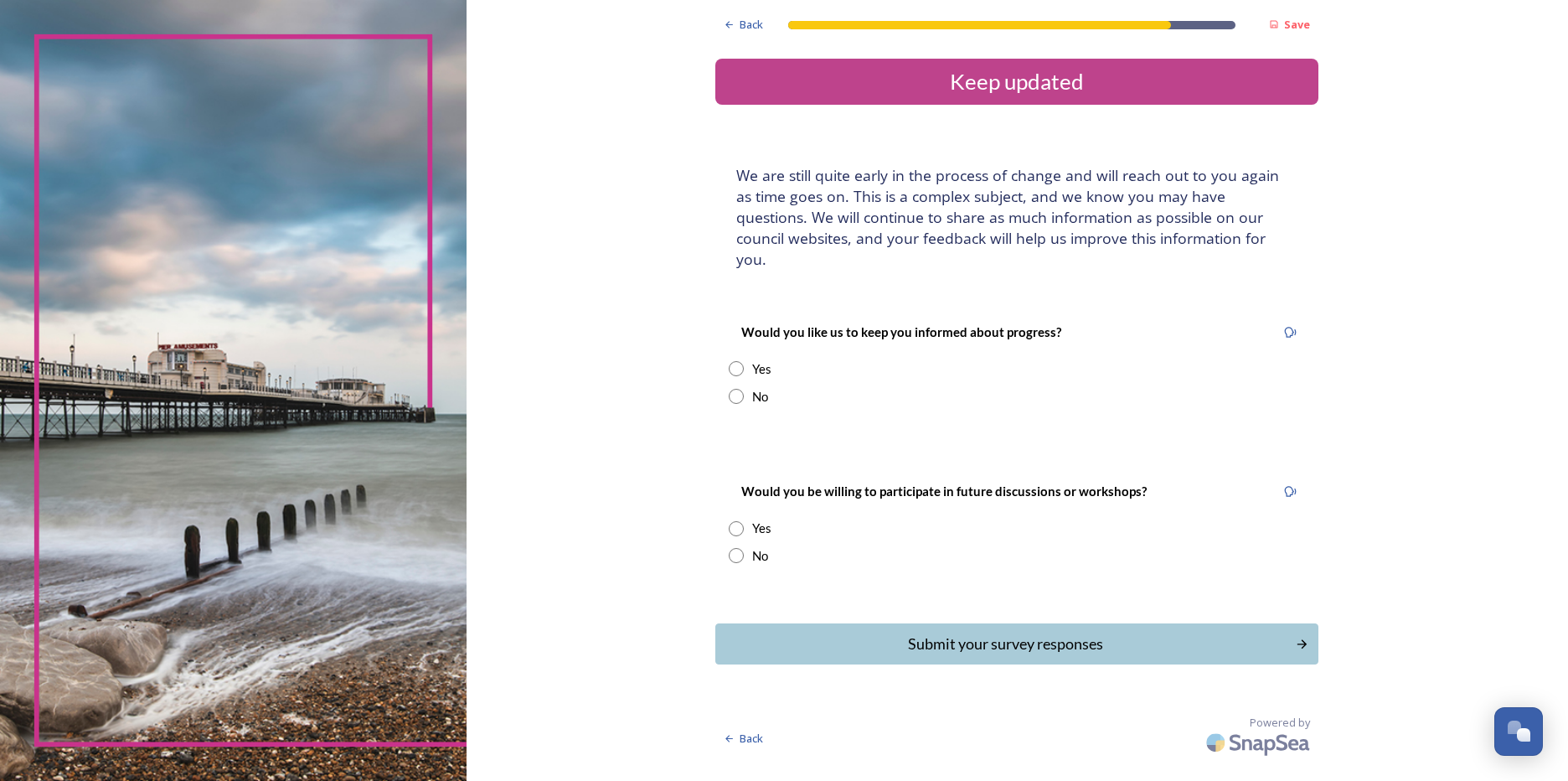
click at [733, 389] on input "radio" at bounding box center [736, 396] width 15 height 15
radio input "true"
drag, startPoint x: 737, startPoint y: 536, endPoint x: 741, endPoint y: 548, distance: 12.6
click at [735, 548] on input "radio" at bounding box center [736, 555] width 15 height 15
radio input "true"
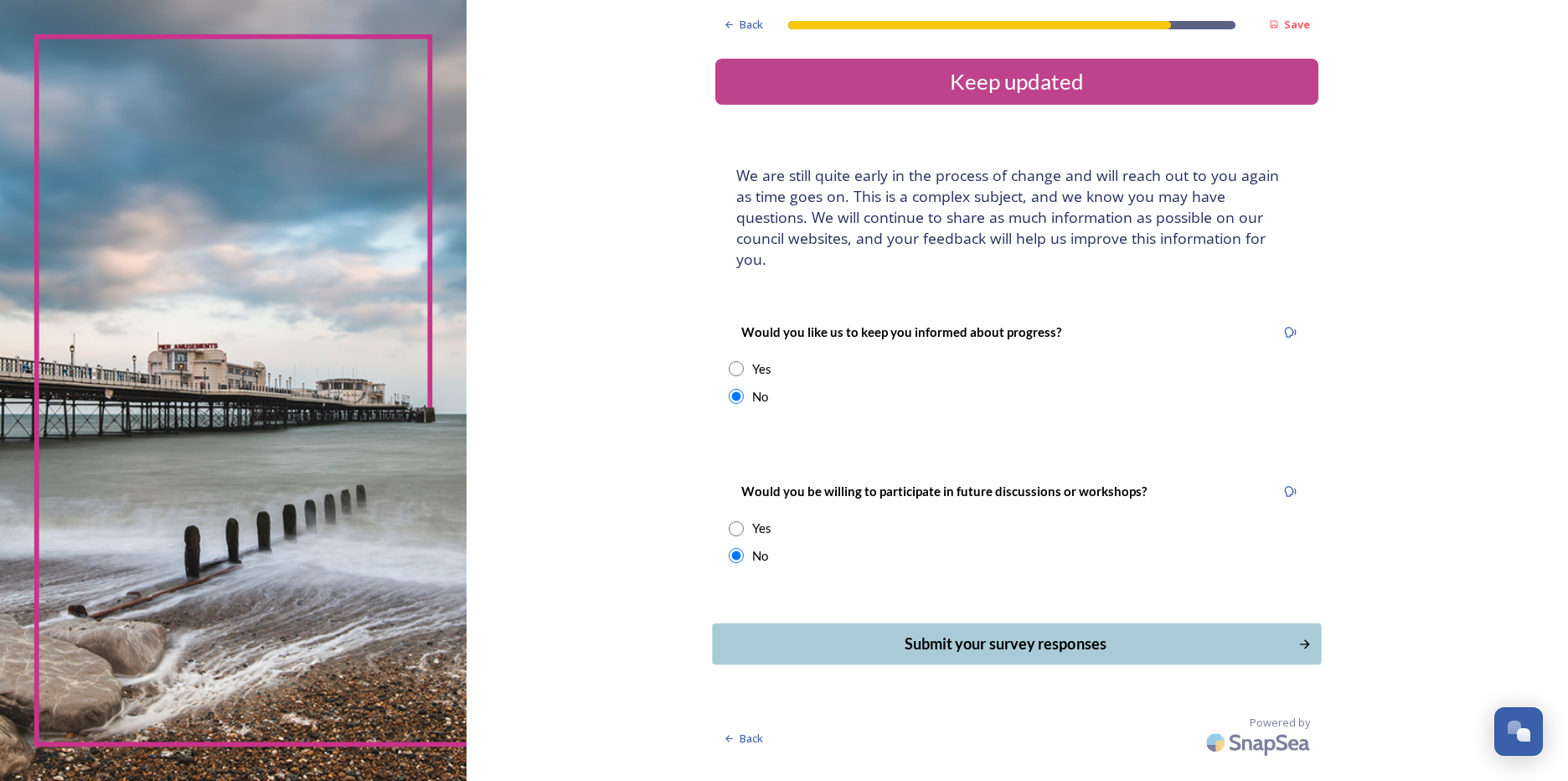
click at [871, 633] on div "Submit your survey responses" at bounding box center [1006, 644] width 568 height 23
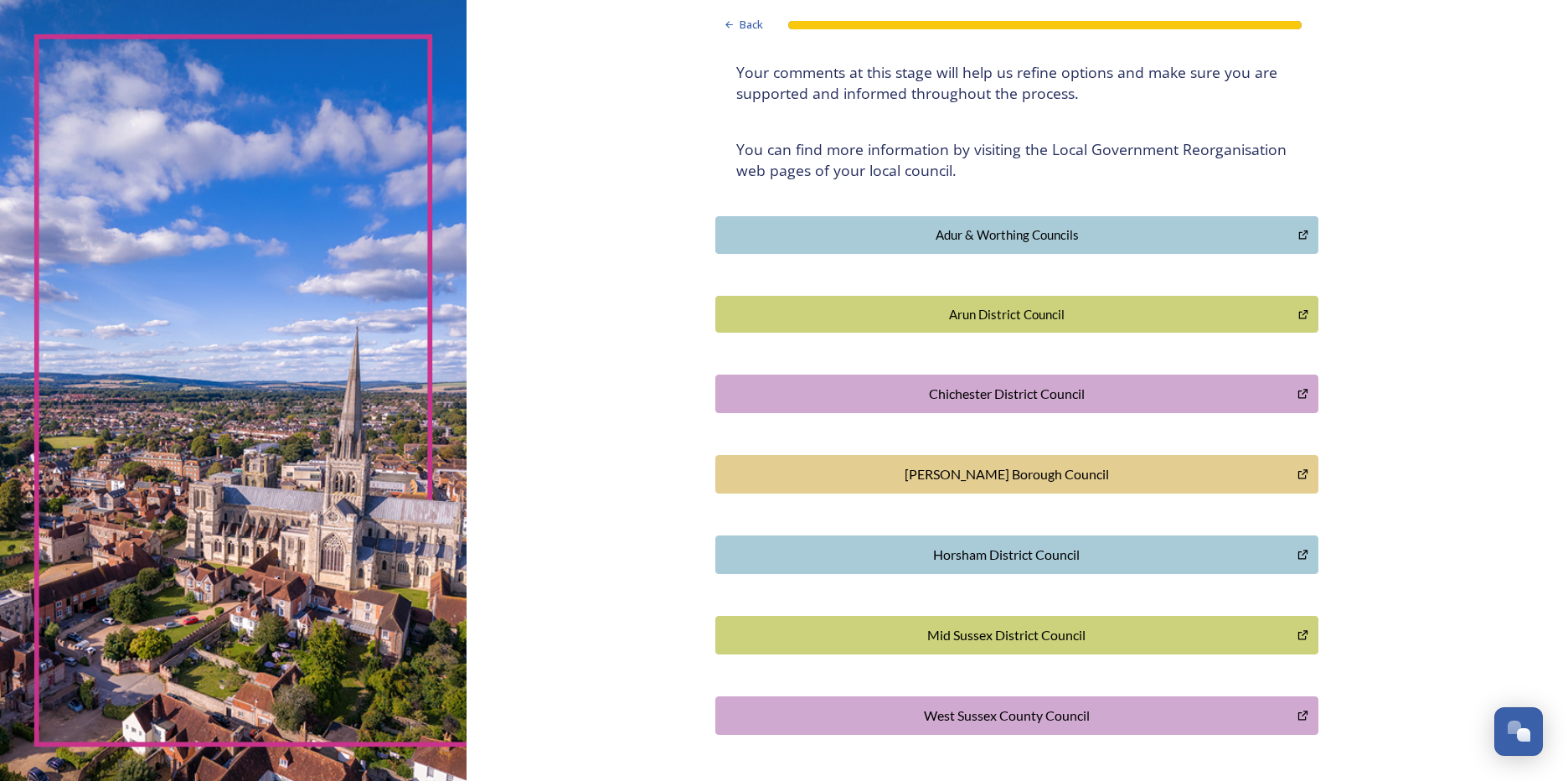
scroll to position [298, 0]
